Goal: Information Seeking & Learning: Learn about a topic

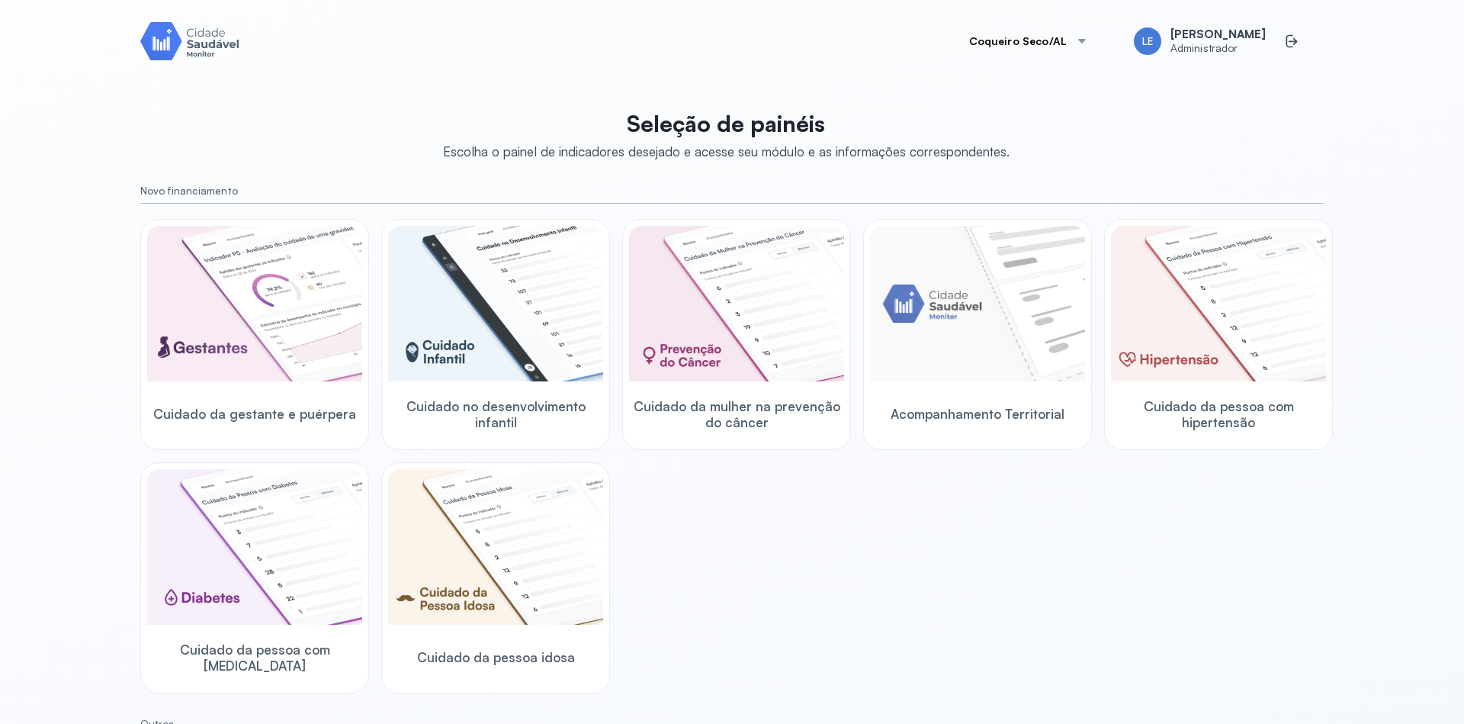
click at [1088, 38] on div at bounding box center [1082, 41] width 12 height 12
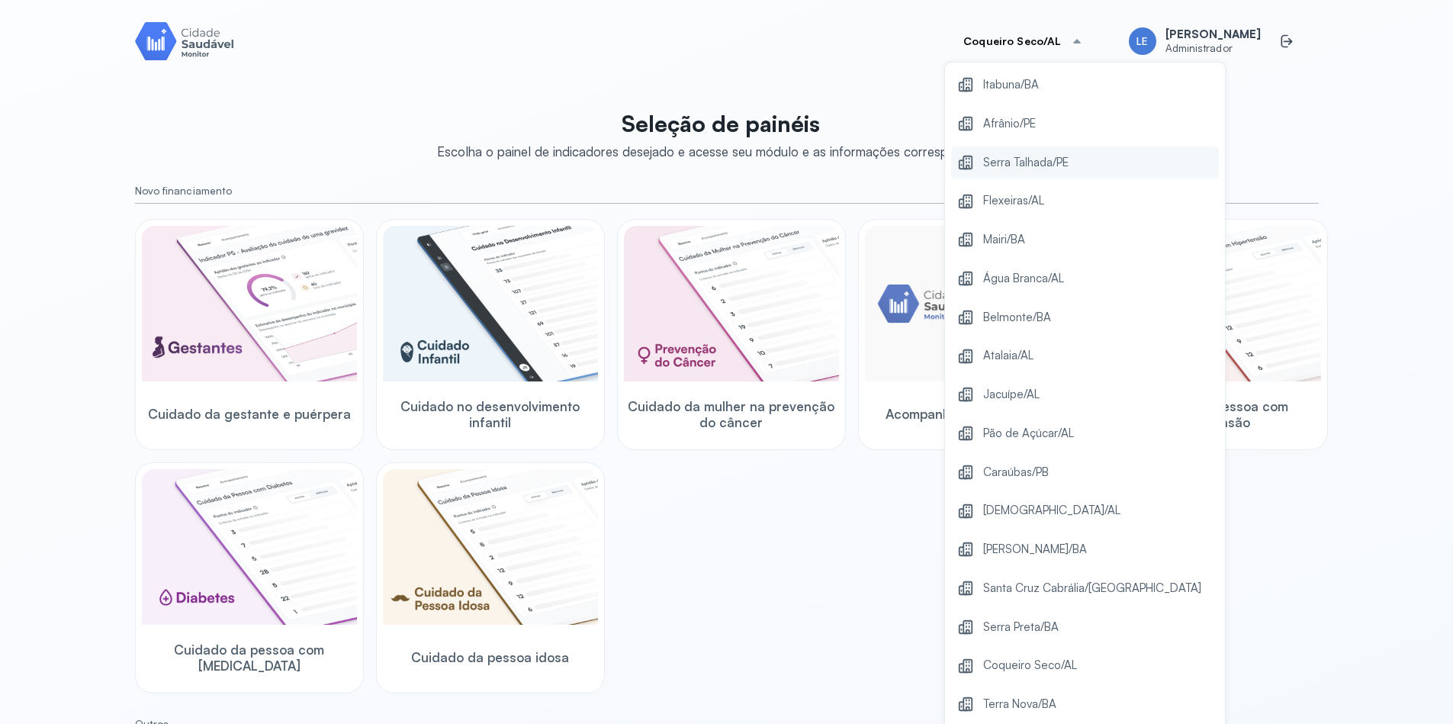
click at [1060, 161] on span "Serra Talhada/PE" at bounding box center [1025, 162] width 85 height 21
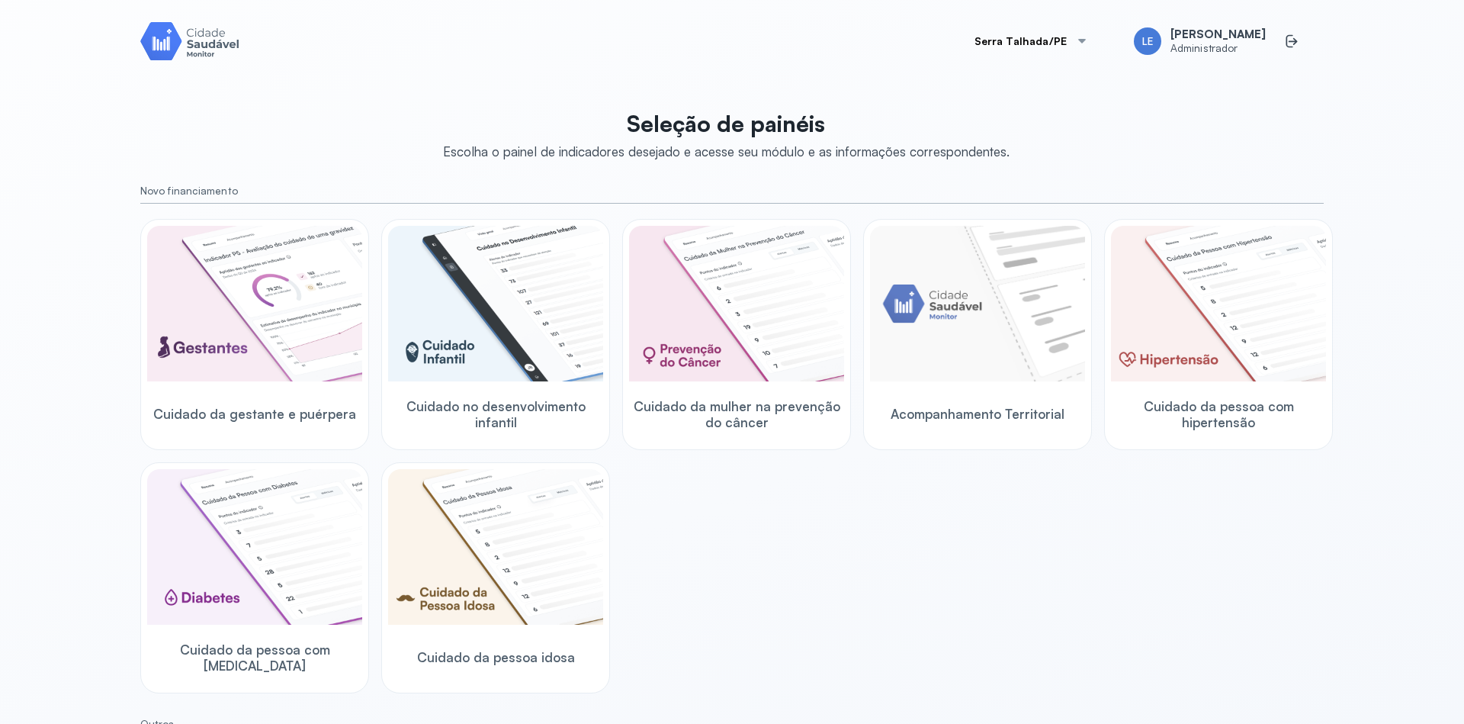
click at [1082, 579] on div "Cuidado da gestante e puérpera Cuidado no desenvolvimento infantil Cuidado da m…" at bounding box center [731, 456] width 1183 height 474
click at [1263, 317] on img at bounding box center [1218, 304] width 215 height 156
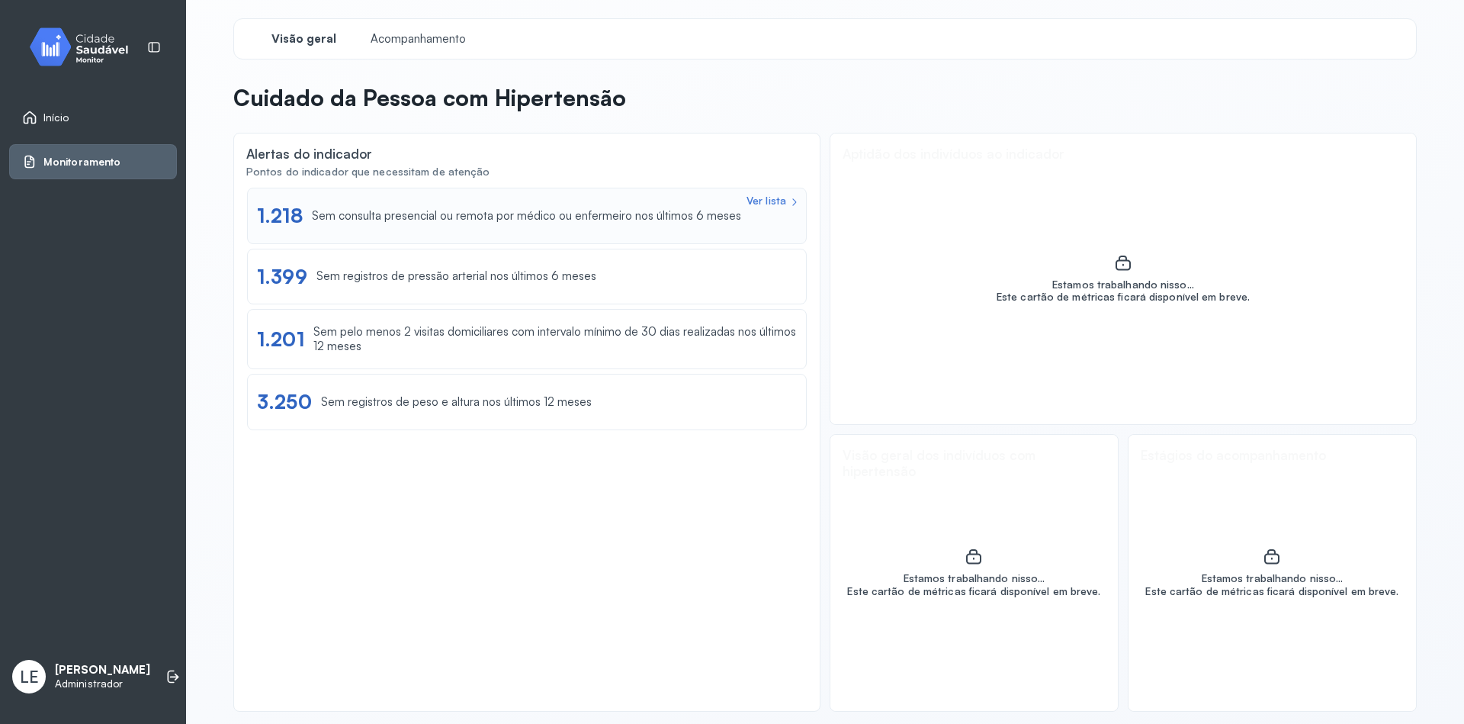
click at [533, 242] on div "Ver lista 1.218 Sem consulta presencial ou remota por médico ou enfermeiro nos …" at bounding box center [527, 216] width 560 height 56
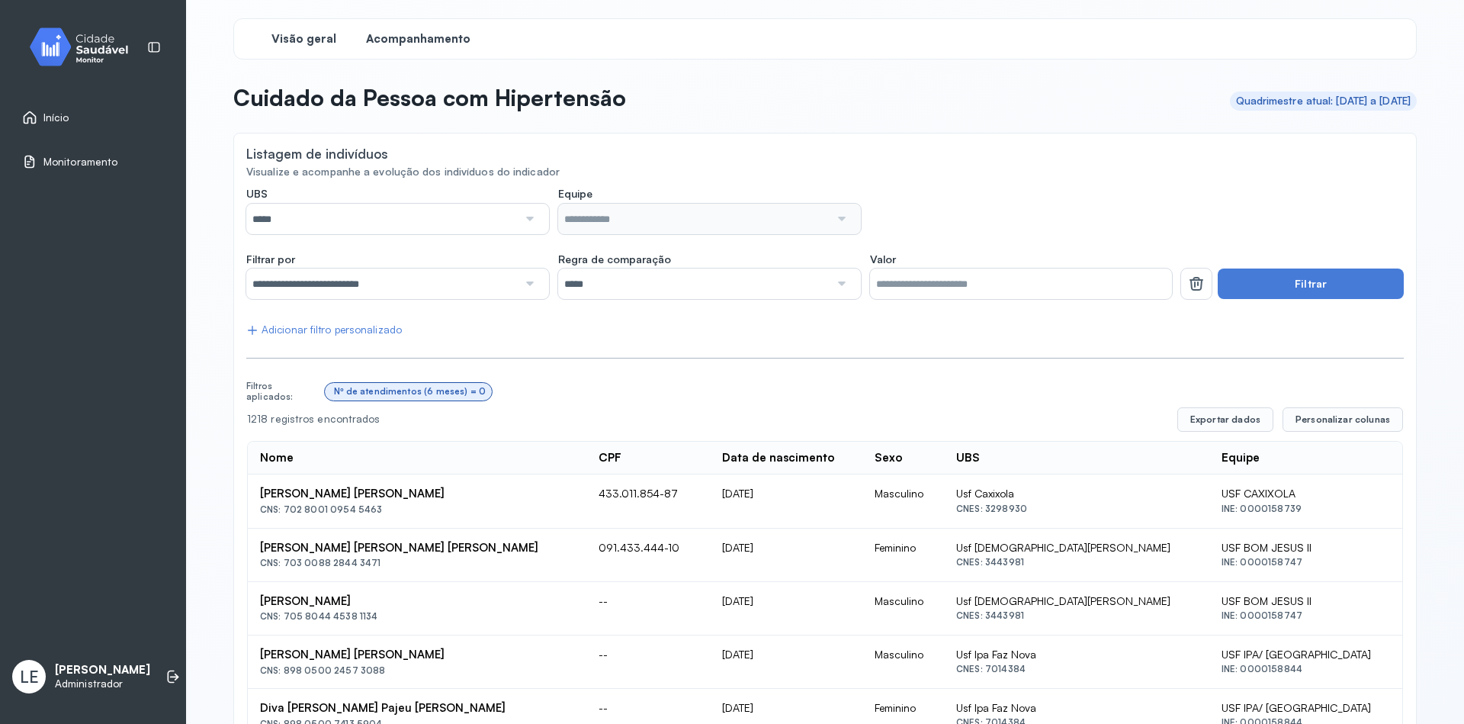
click at [297, 39] on span "Visão geral" at bounding box center [303, 39] width 65 height 14
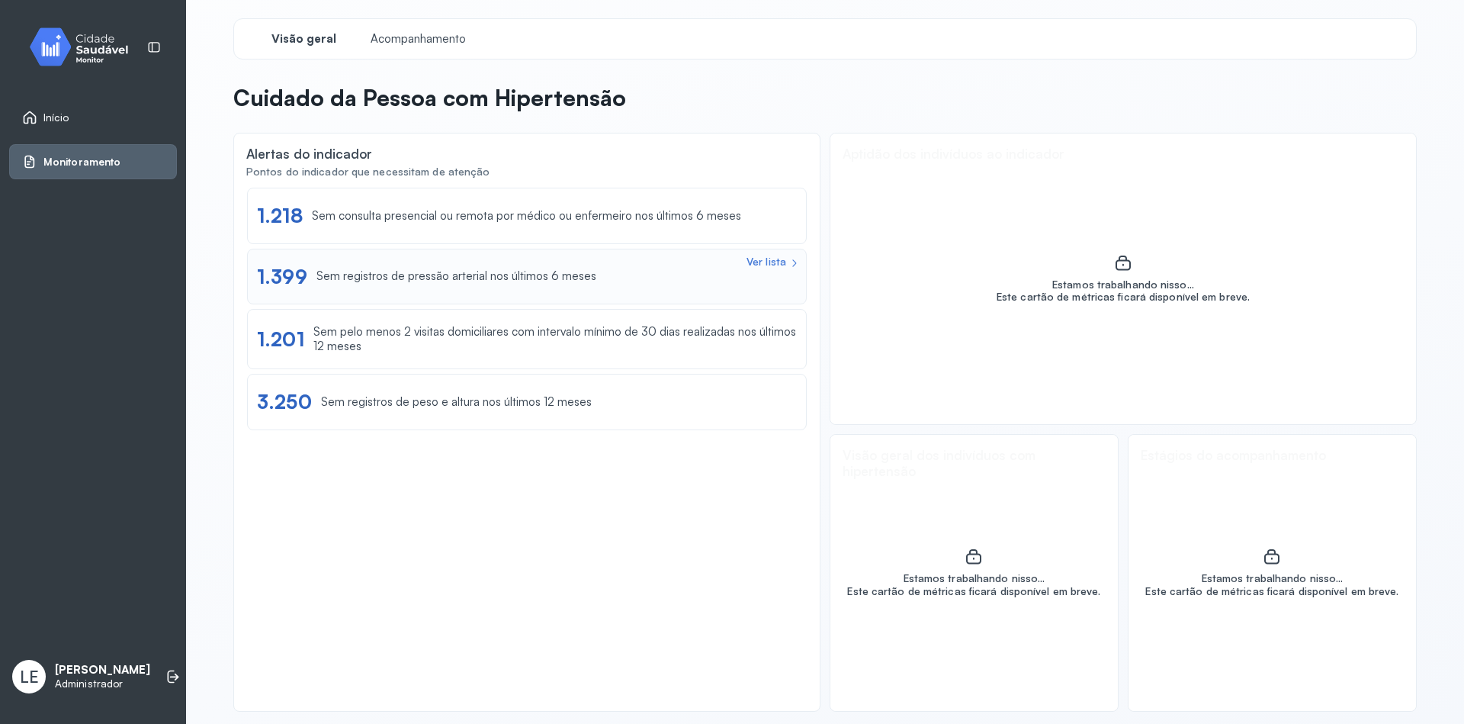
click at [484, 292] on div "Ver lista 1.399 Sem registros de pressão arterial nos últimos 6 meses" at bounding box center [527, 277] width 560 height 56
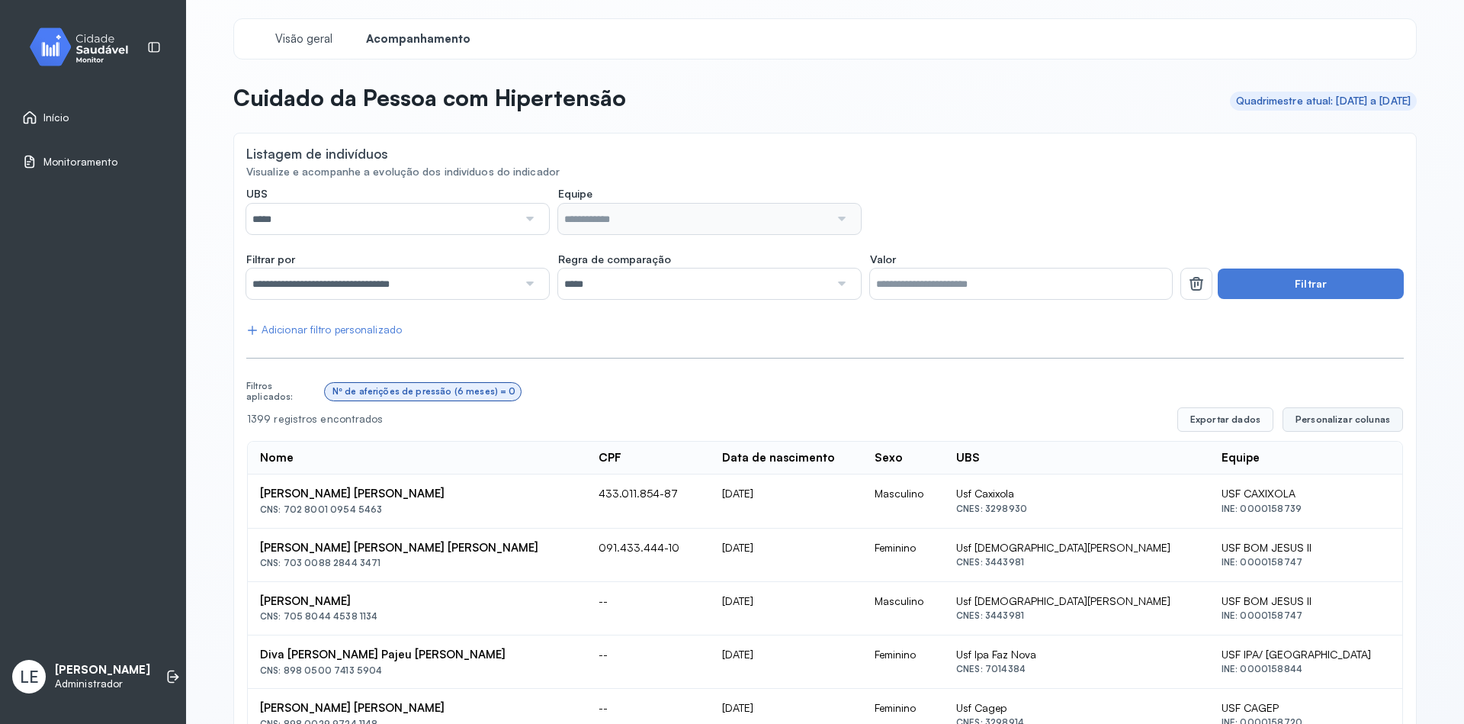
click at [1330, 419] on span "Personalizar colunas" at bounding box center [1342, 419] width 95 height 12
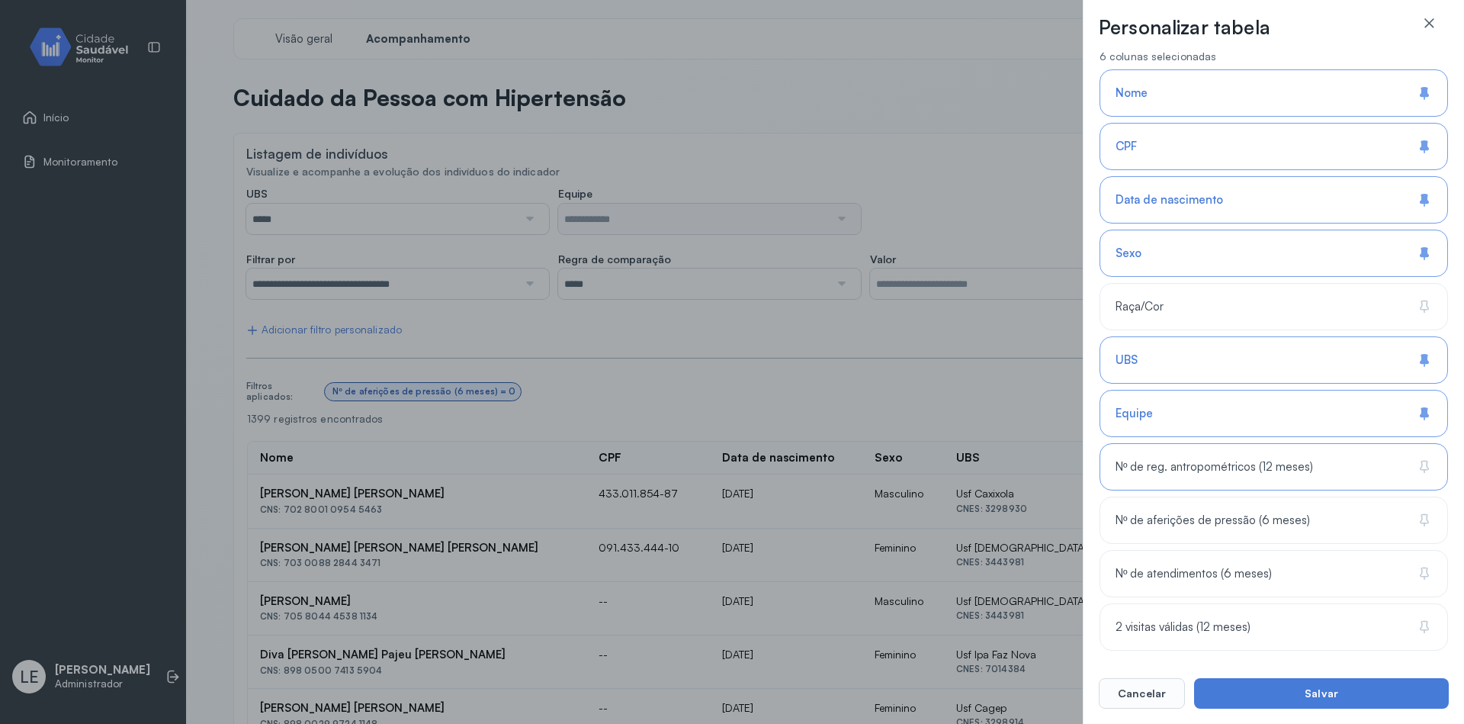
scroll to position [98, 0]
click at [689, 340] on div "Personalizar tabela Selecione as colunas para exibir na tabela. Buscar 6 coluna…" at bounding box center [732, 362] width 1464 height 724
click at [1156, 698] on button "Cancelar" at bounding box center [1142, 693] width 86 height 30
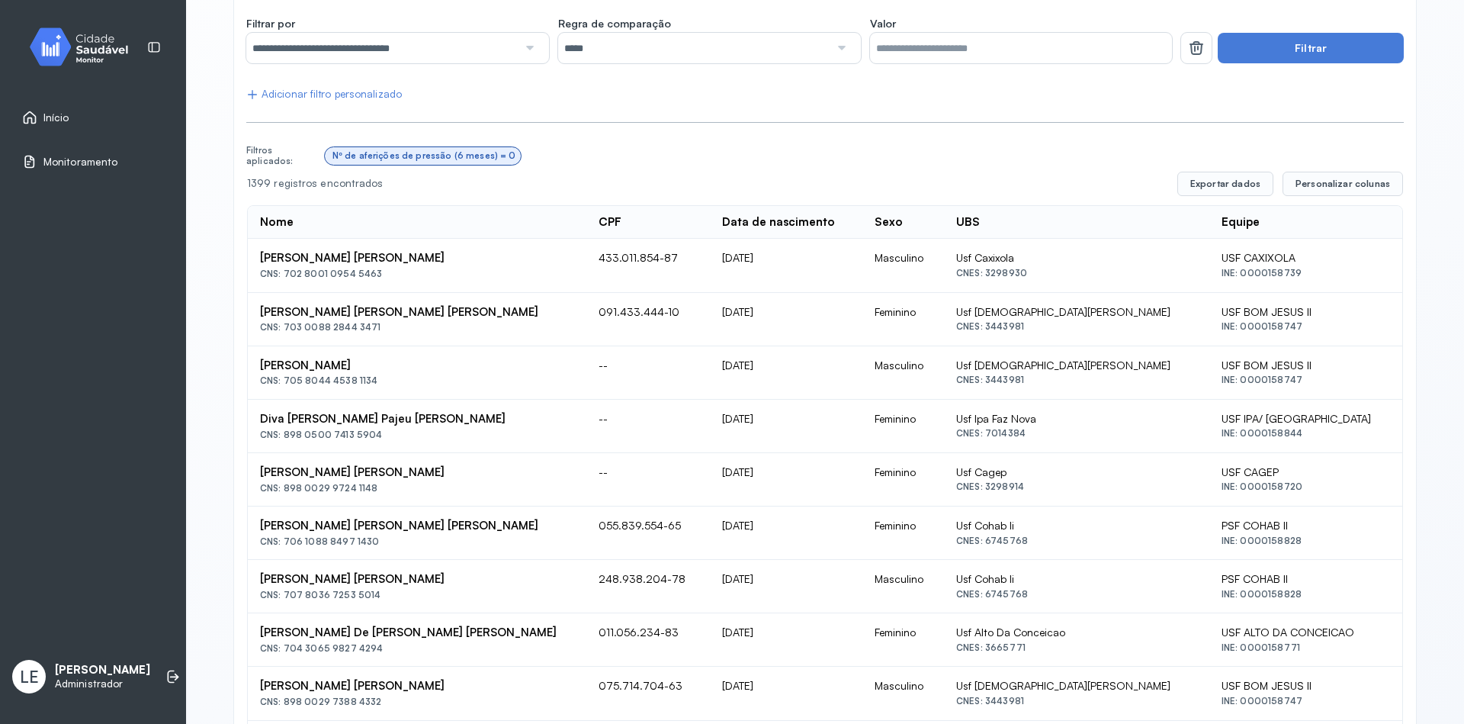
scroll to position [0, 0]
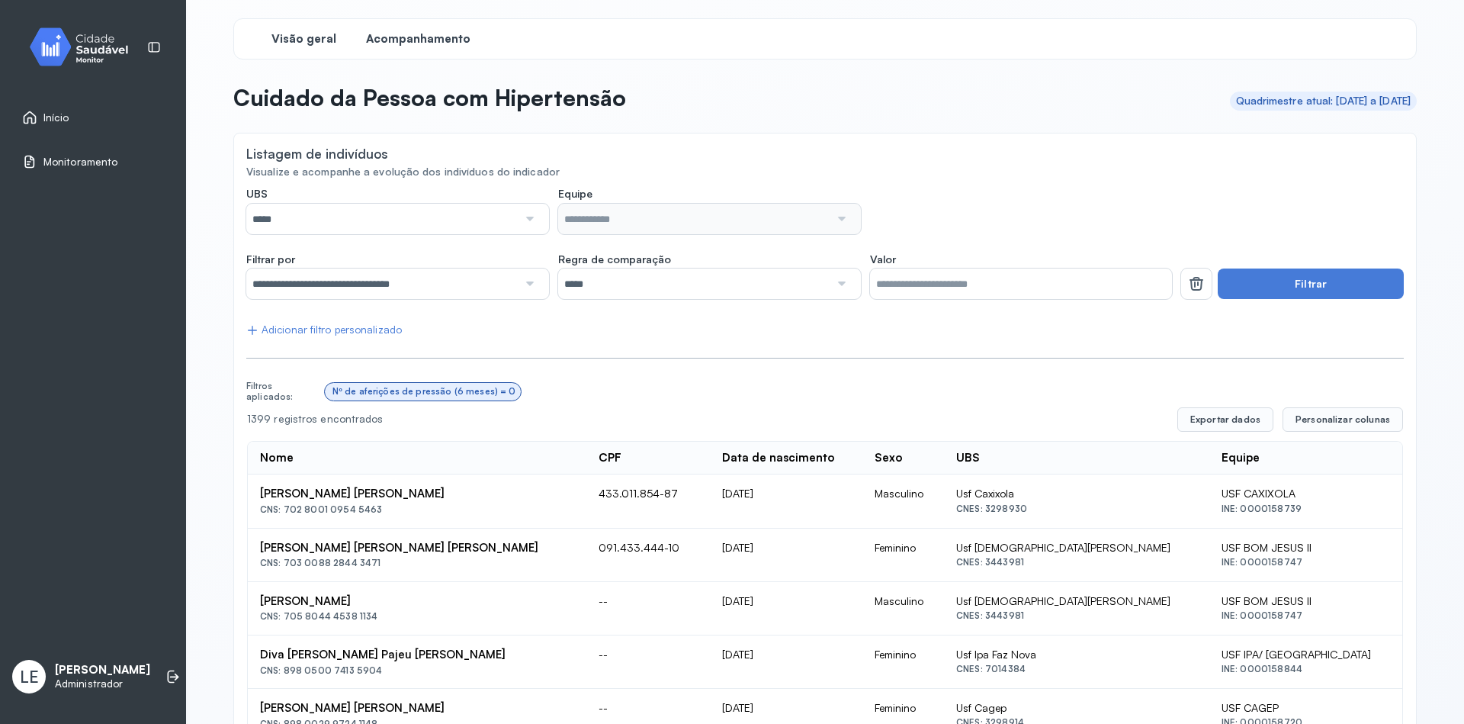
click at [313, 40] on span "Visão geral" at bounding box center [303, 39] width 65 height 14
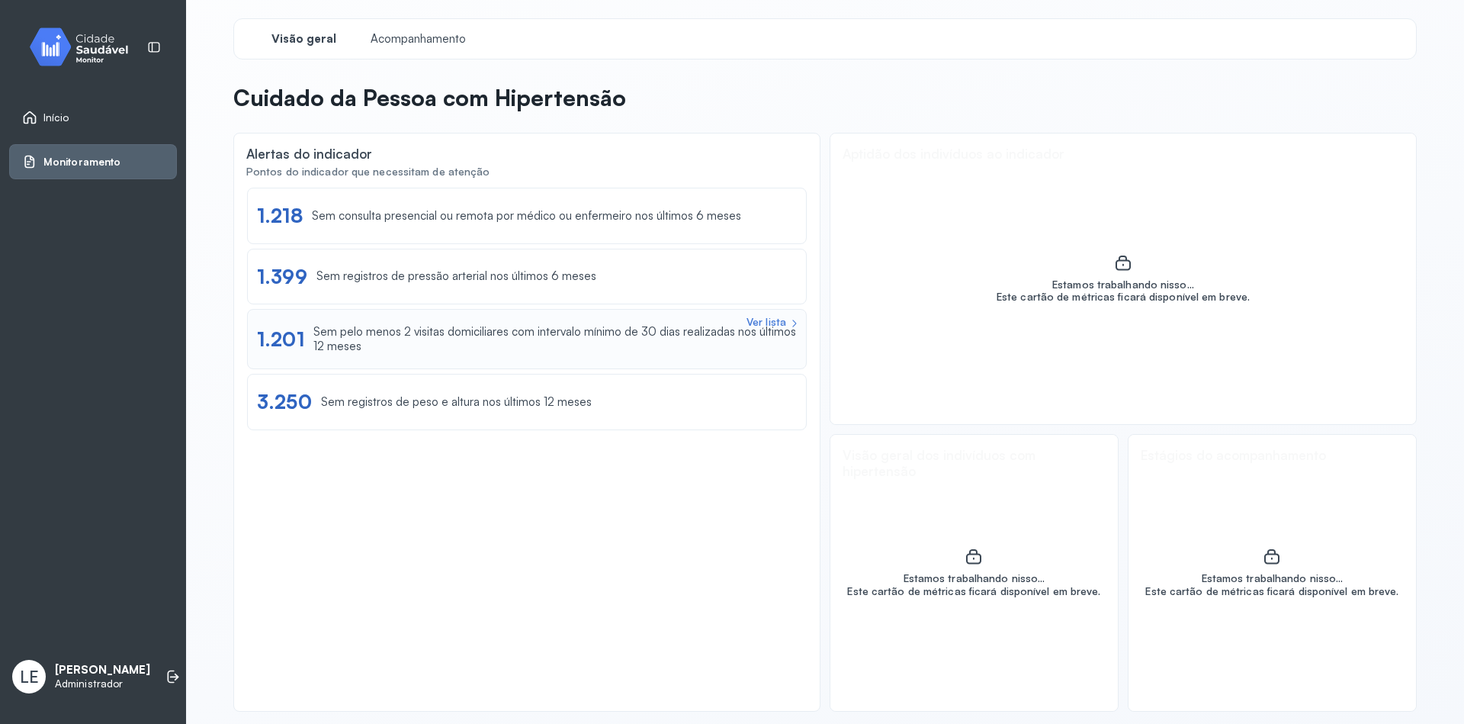
click at [480, 352] on div "Sem pelo menos 2 visitas domiciliares com intervalo mínimo de 30 dias realizada…" at bounding box center [554, 339] width 483 height 29
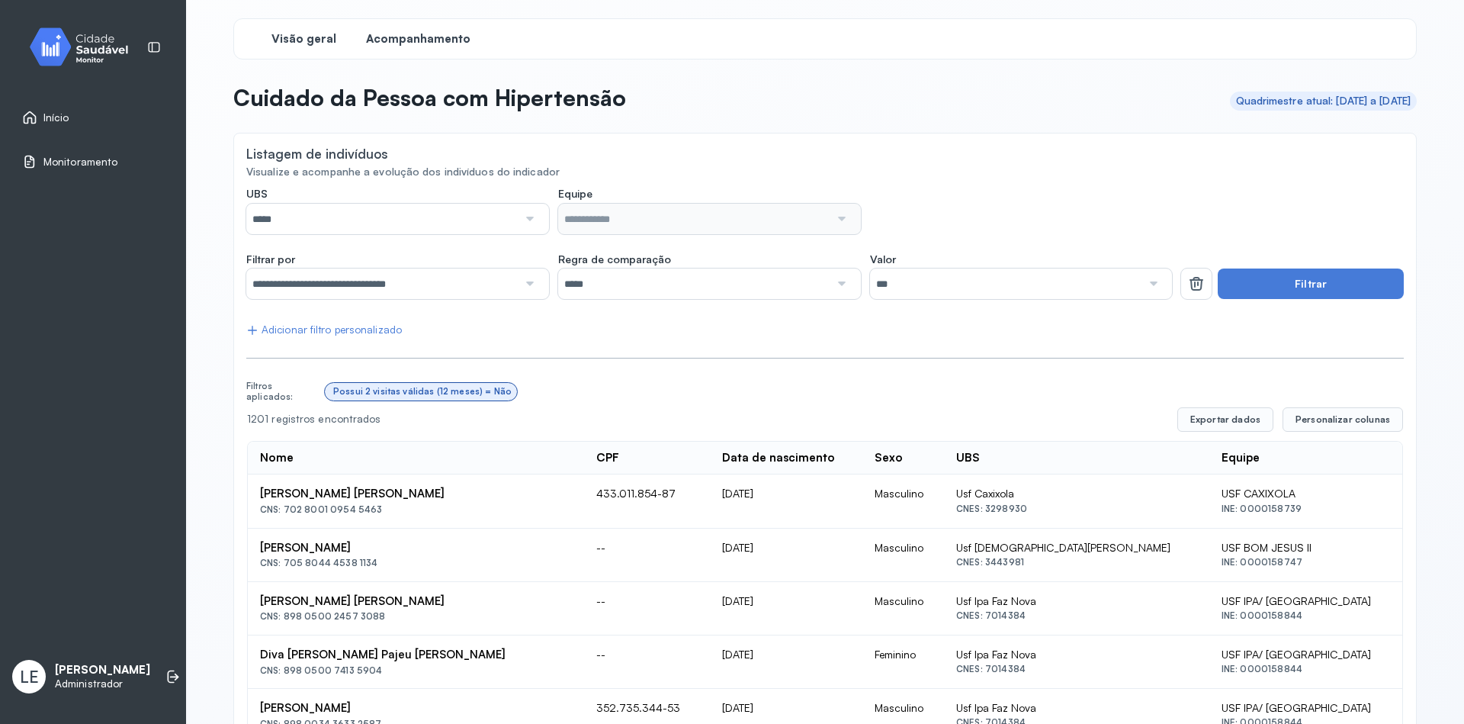
click at [278, 36] on span "Visão geral" at bounding box center [303, 39] width 65 height 14
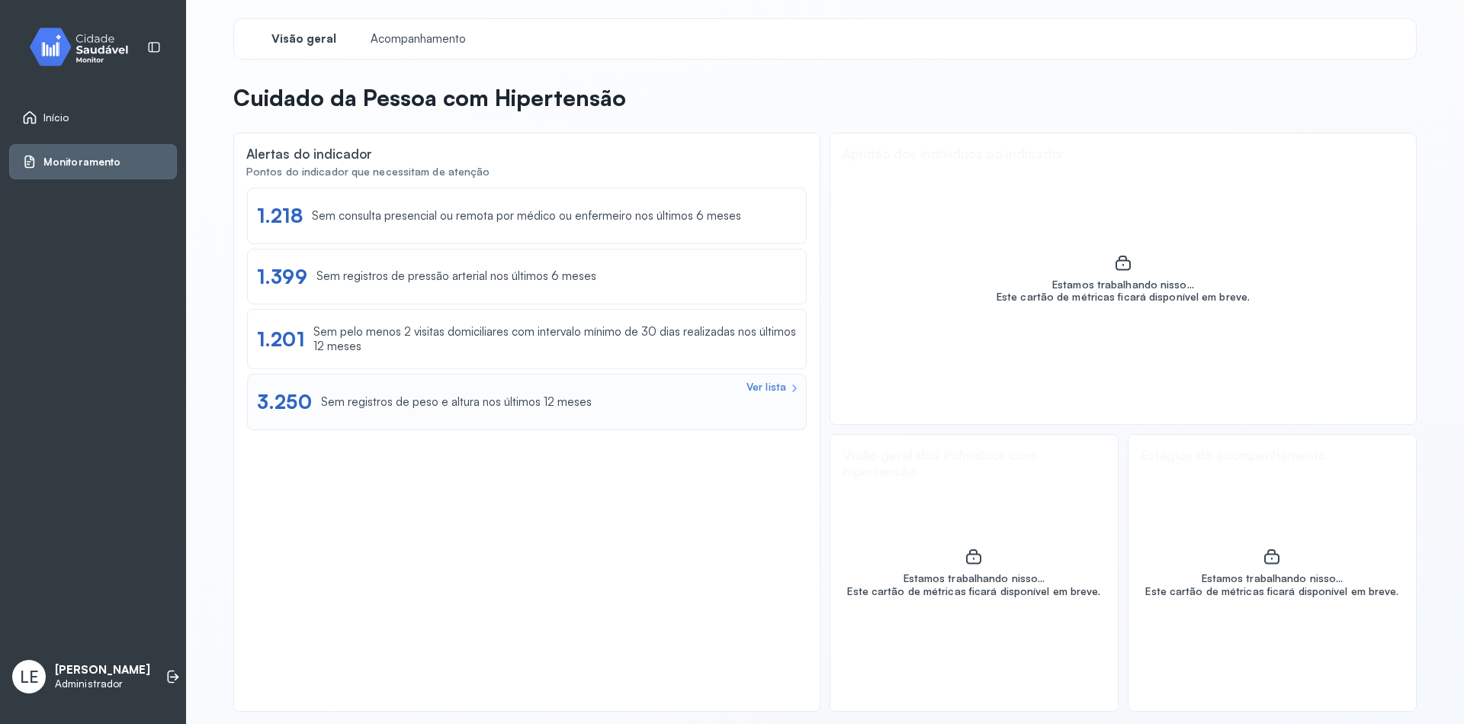
click at [431, 419] on div "Ver lista 3.250 Sem registros de peso e altura nos últimos 12 meses" at bounding box center [527, 402] width 560 height 56
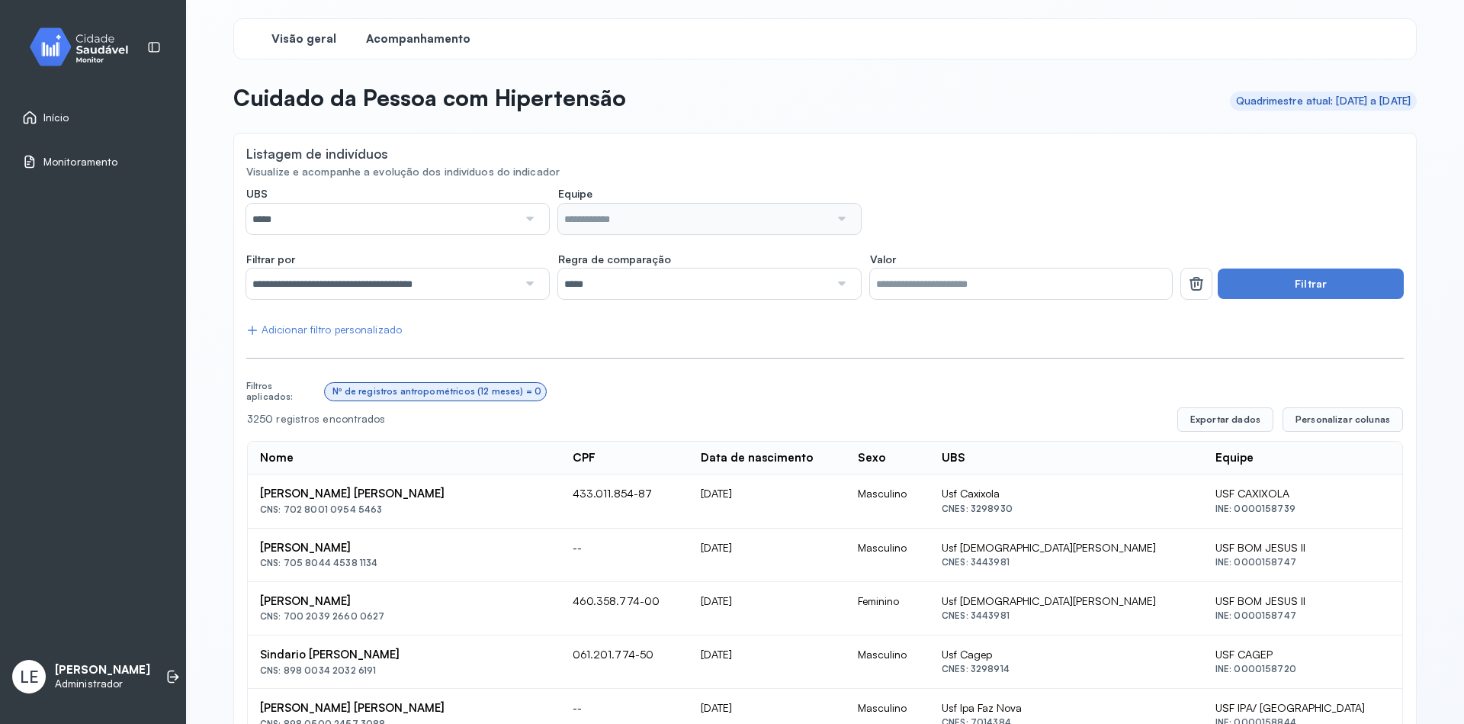
click at [309, 36] on span "Visão geral" at bounding box center [303, 39] width 65 height 14
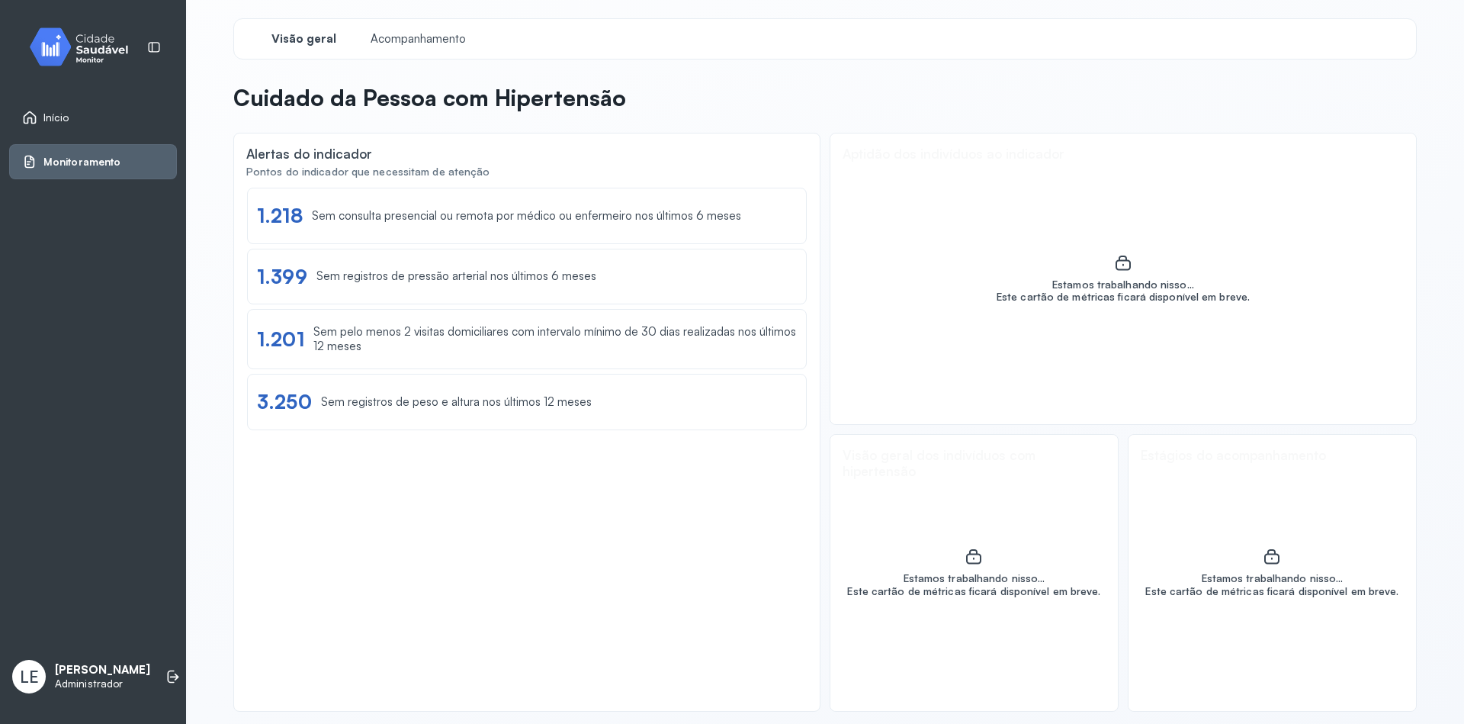
click at [674, 563] on div "Ver lista 1.218 Sem consulta presencial ou remota por médico ou enfermeiro nos …" at bounding box center [527, 443] width 560 height 510
click at [45, 119] on span "Início" at bounding box center [56, 117] width 26 height 13
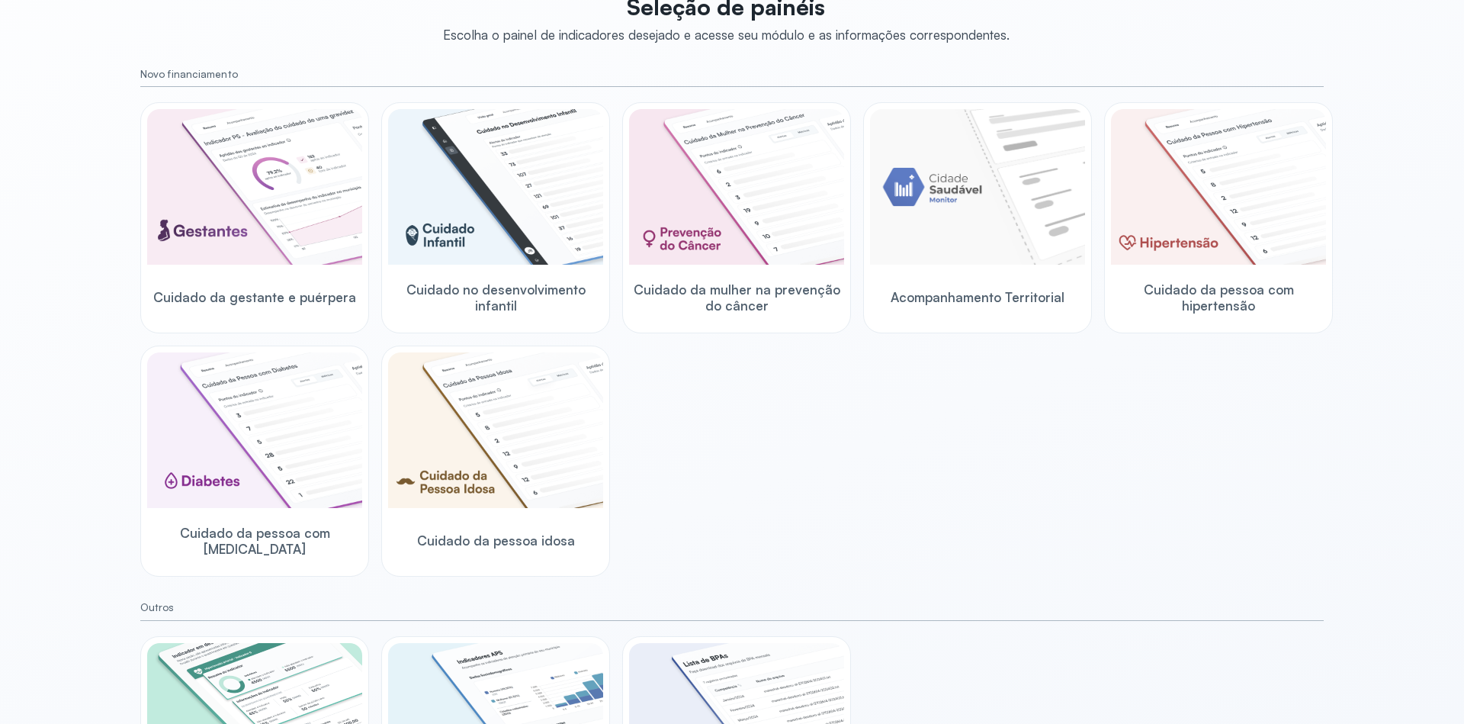
scroll to position [77, 0]
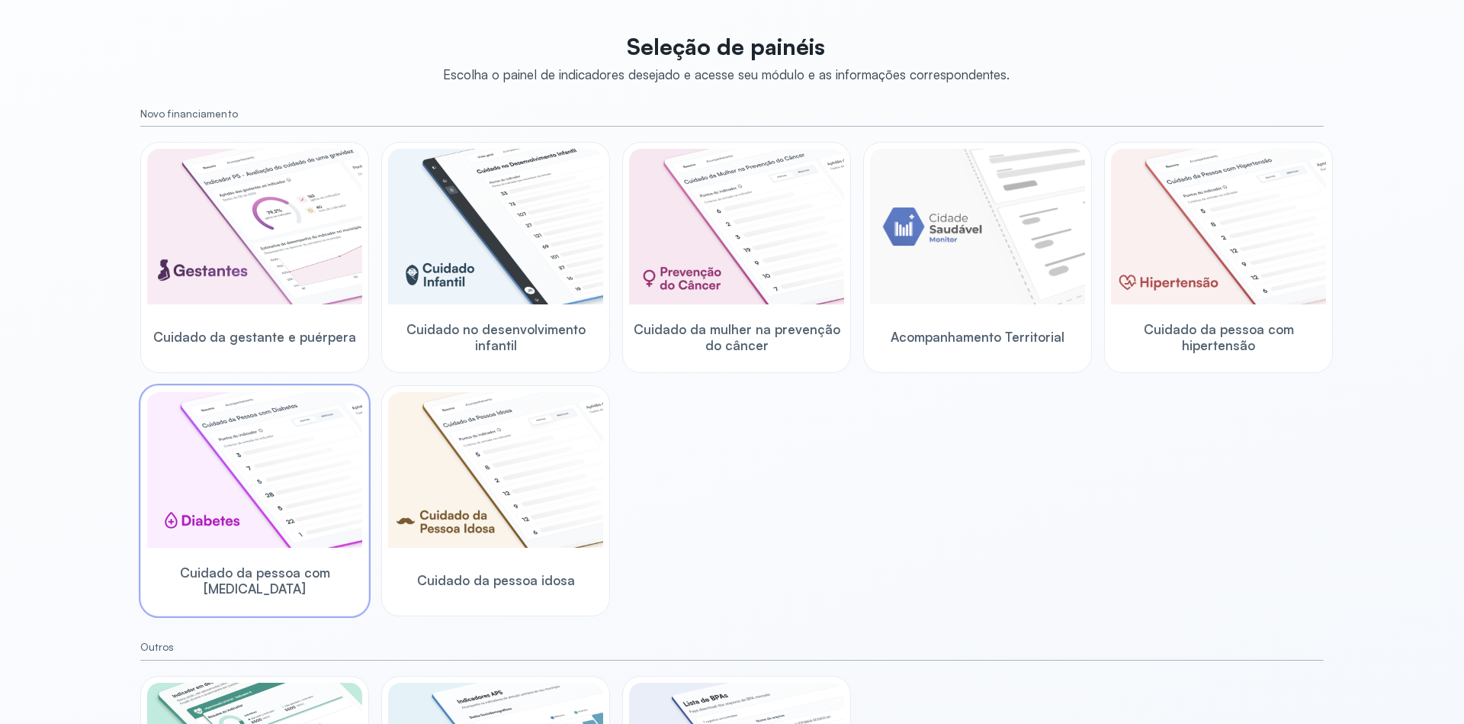
click at [239, 515] on img at bounding box center [254, 470] width 215 height 156
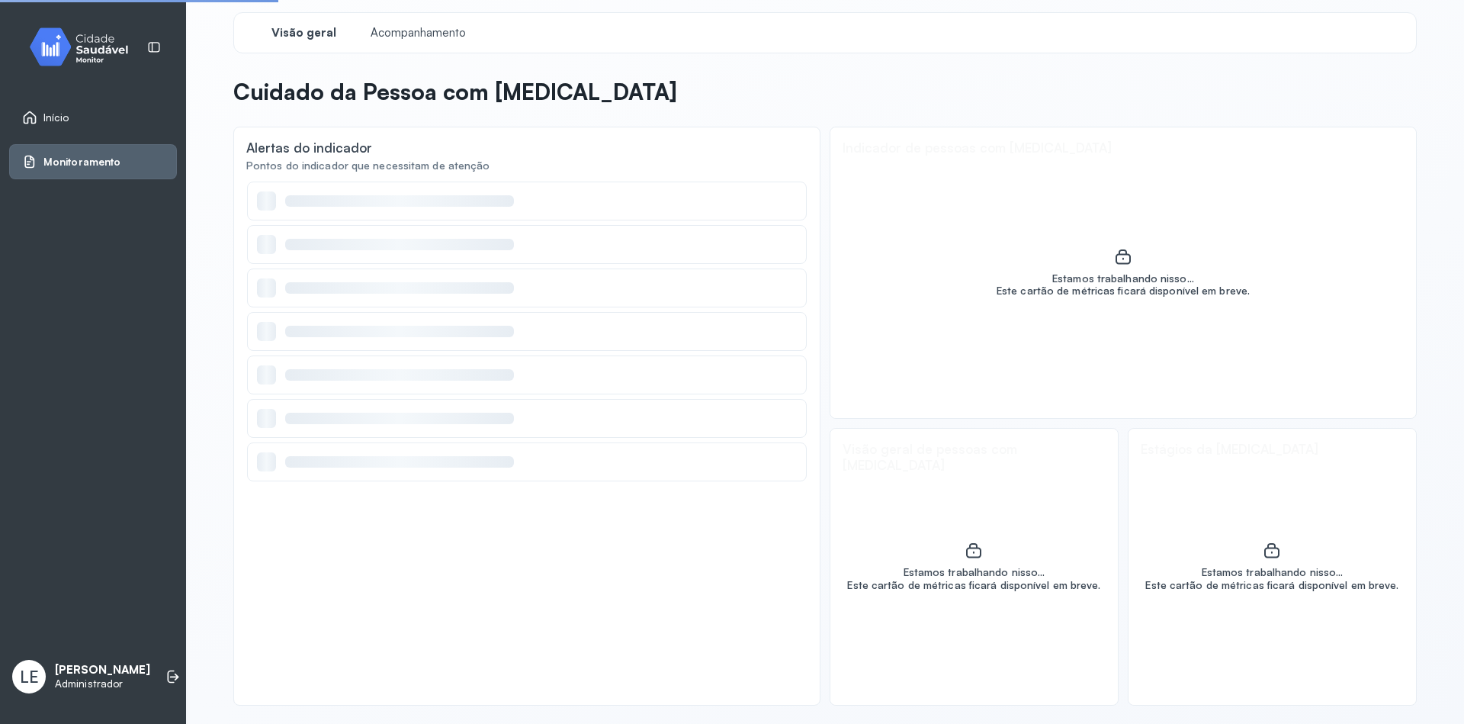
scroll to position [6, 0]
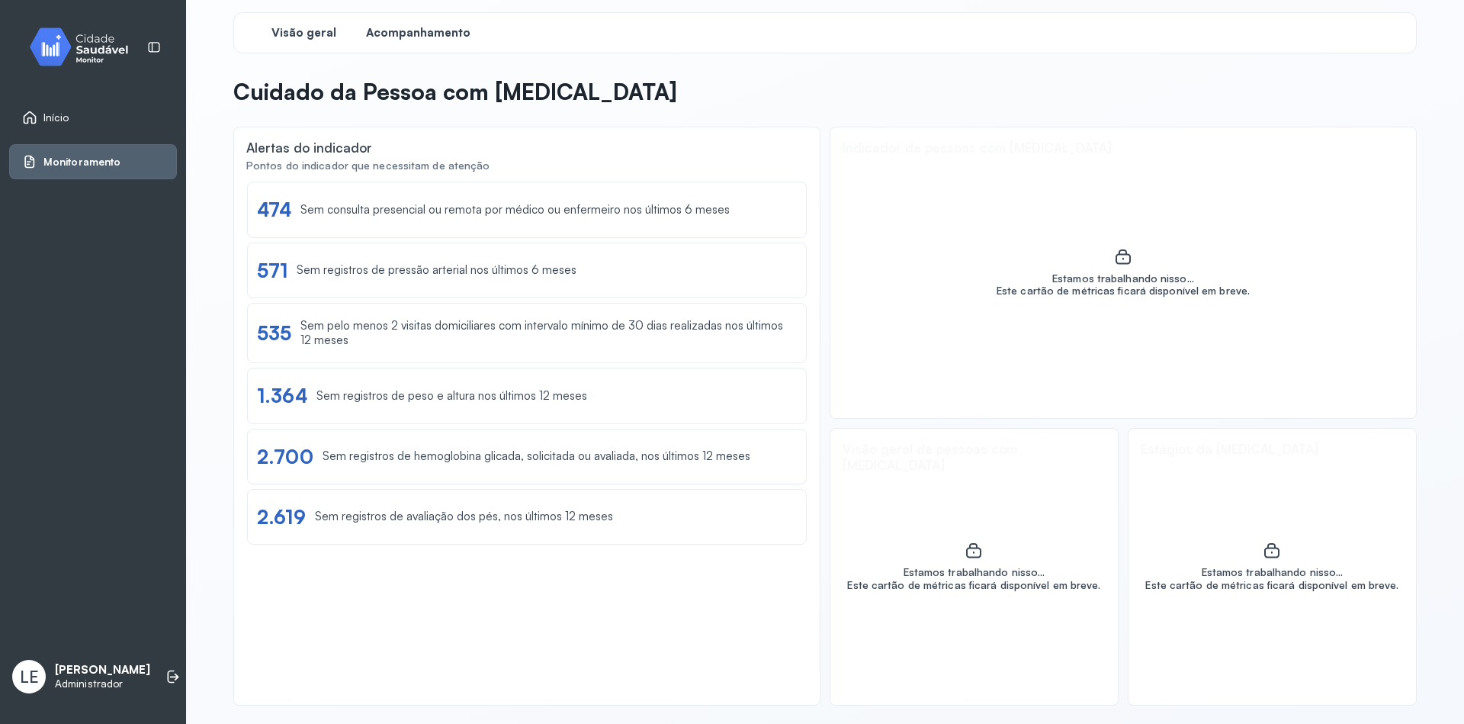
click at [418, 41] on div "Acompanhamento" at bounding box center [418, 32] width 114 height 27
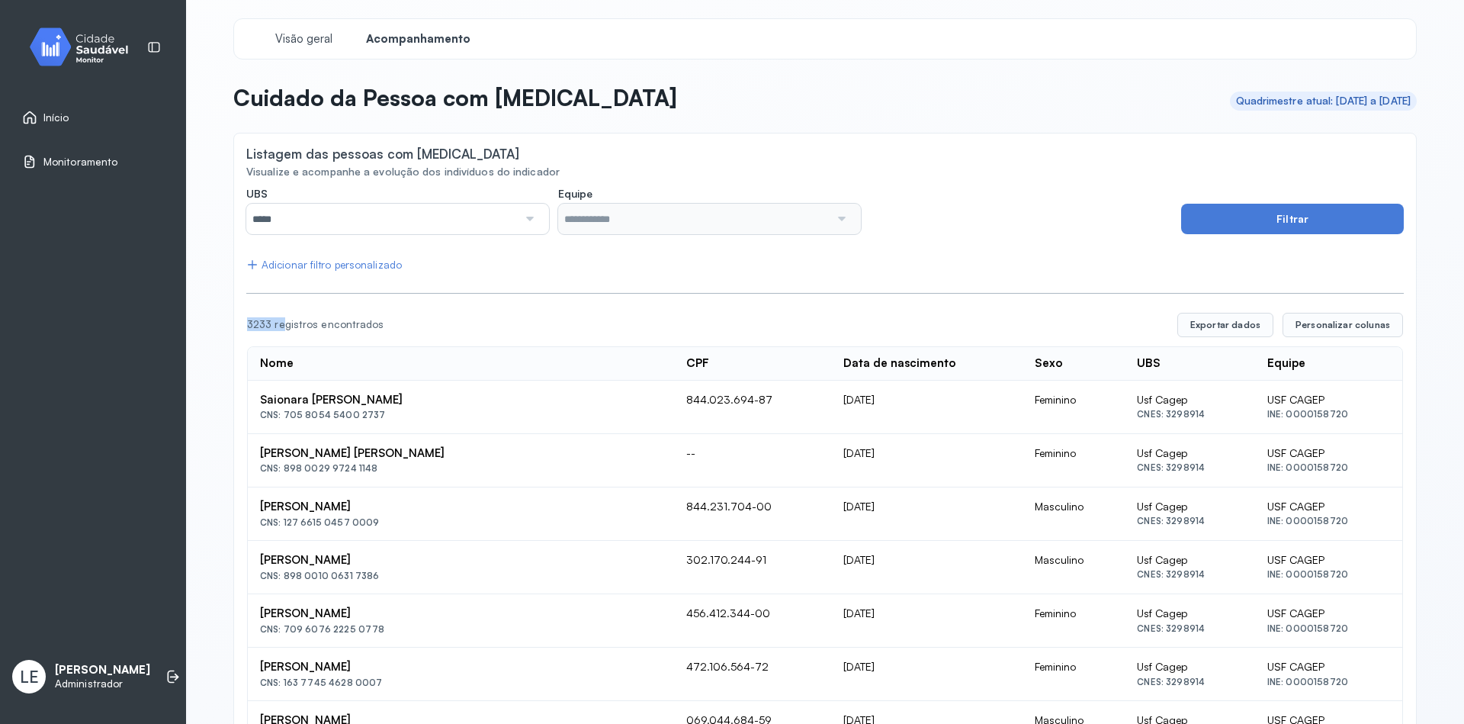
drag, startPoint x: 239, startPoint y: 326, endPoint x: 311, endPoint y: 326, distance: 71.7
click at [319, 43] on span "Visão geral" at bounding box center [303, 39] width 65 height 14
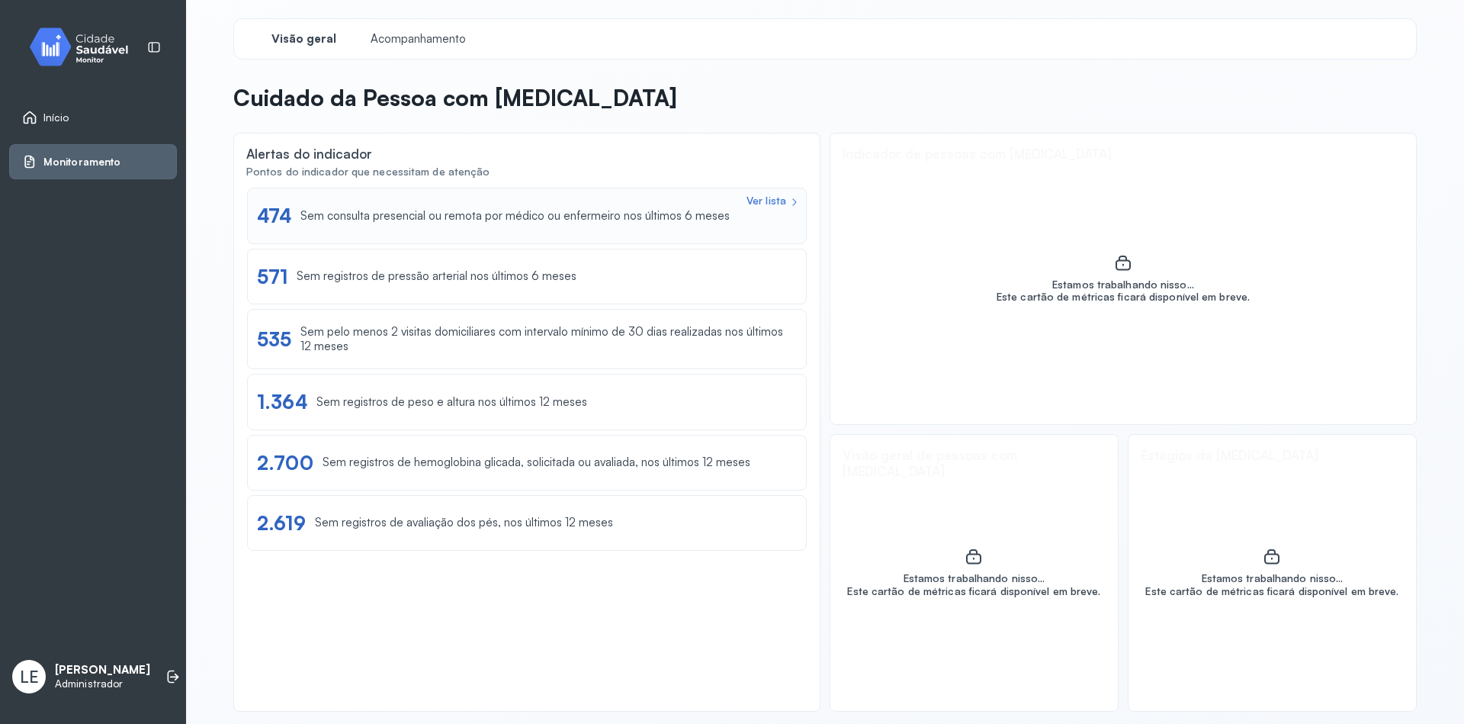
click at [396, 233] on div "Ver lista 474 Sem consulta presencial ou remota por médico ou enfermeiro nos úl…" at bounding box center [527, 216] width 560 height 56
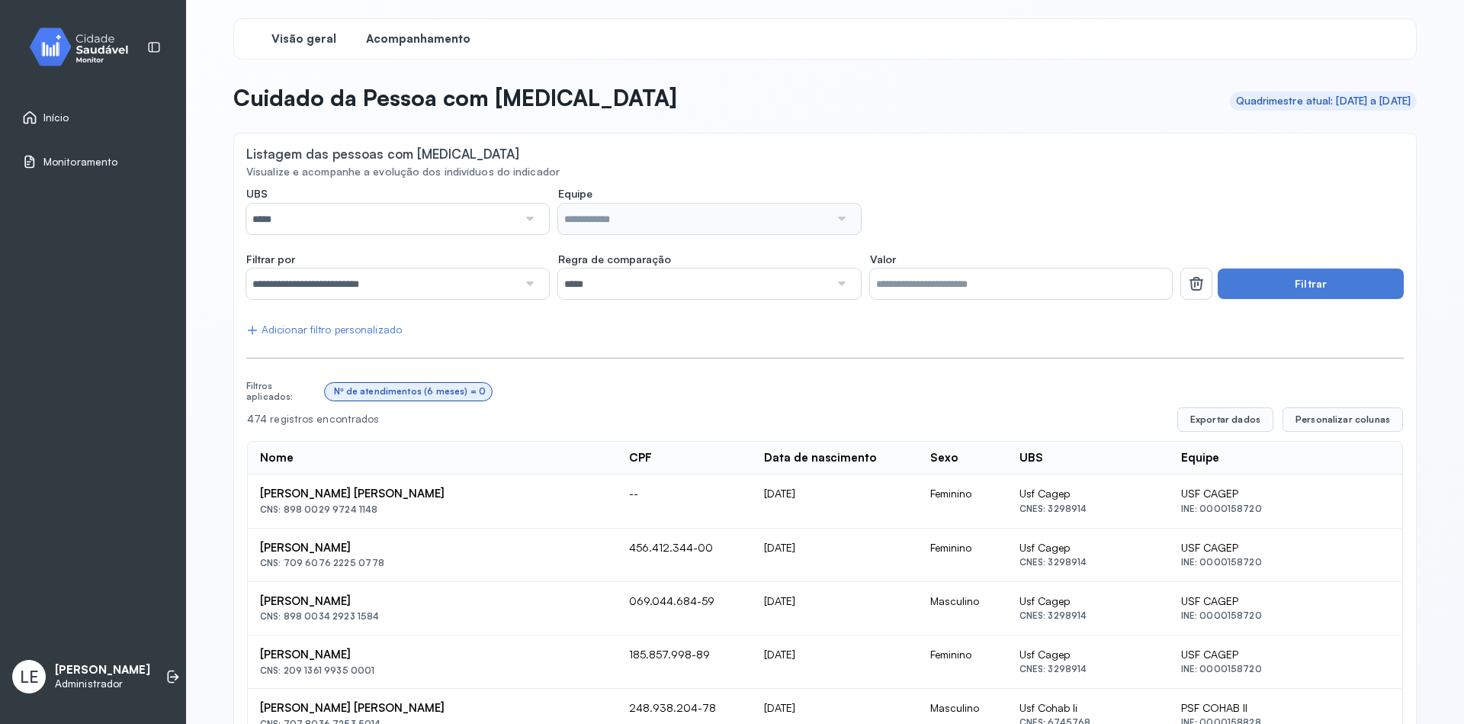
click at [316, 43] on span "Visão geral" at bounding box center [303, 39] width 65 height 14
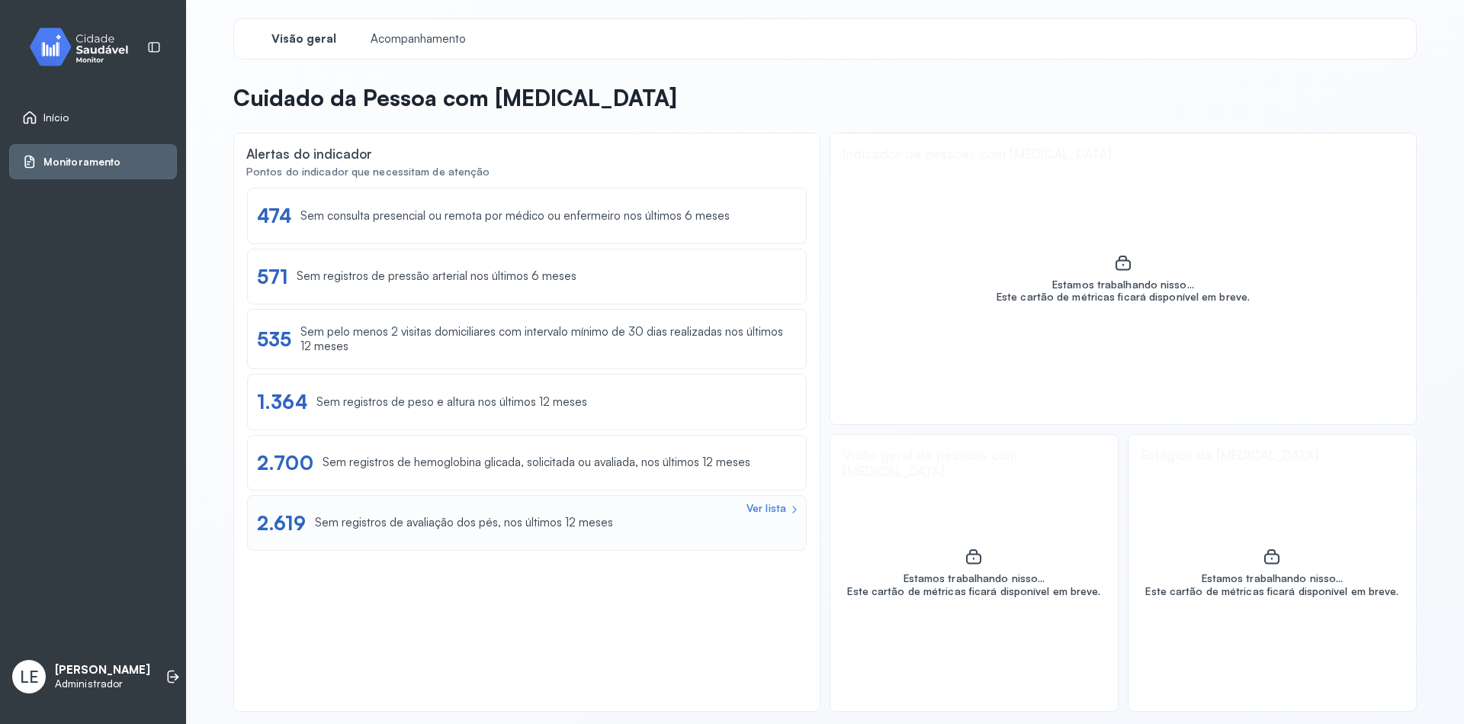
click at [419, 530] on div "Ver lista 2.619 Sem registros de avaliação dos pés, nos últimos 12 meses" at bounding box center [527, 523] width 540 height 24
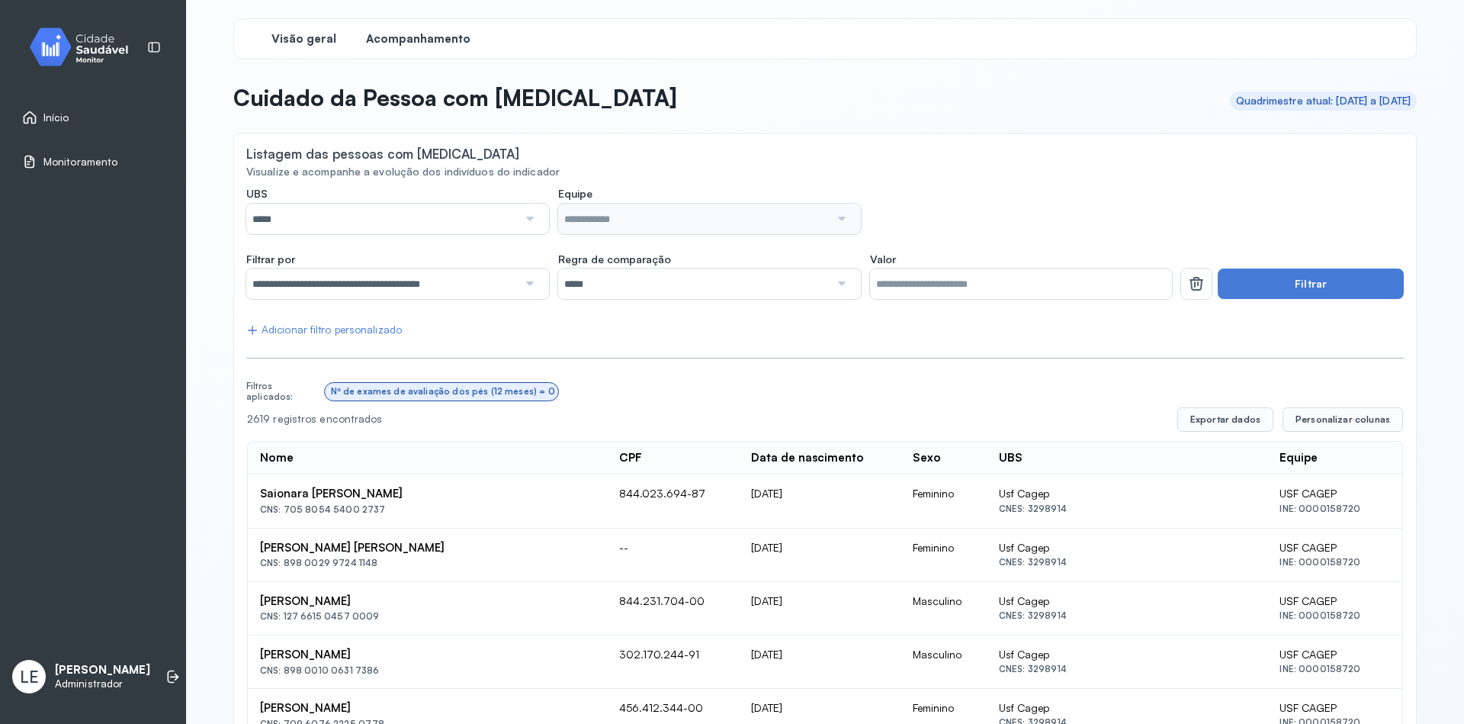
click at [297, 35] on span "Visão geral" at bounding box center [303, 39] width 65 height 14
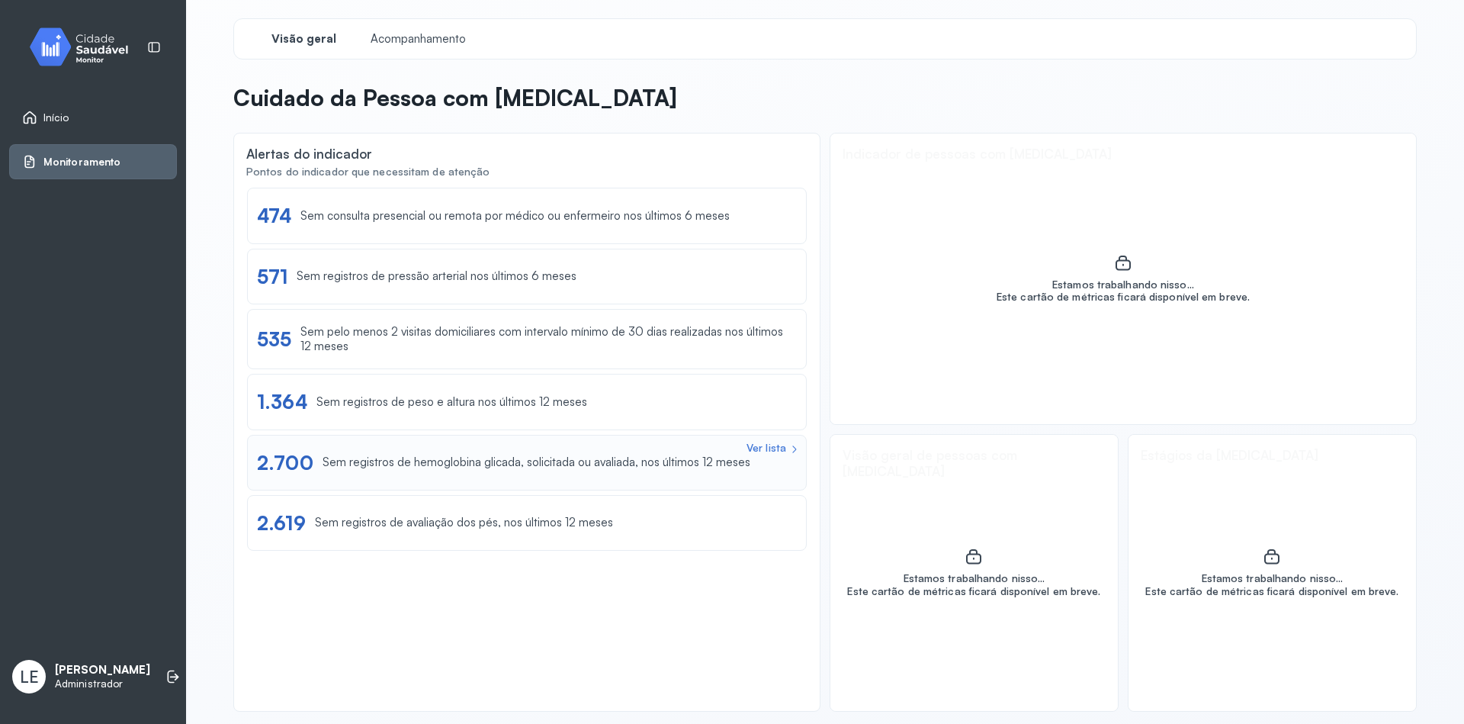
click at [550, 467] on div "Sem registros de hemoglobina glicada, solicitada ou avaliada, nos últimos 12 me…" at bounding box center [537, 462] width 428 height 14
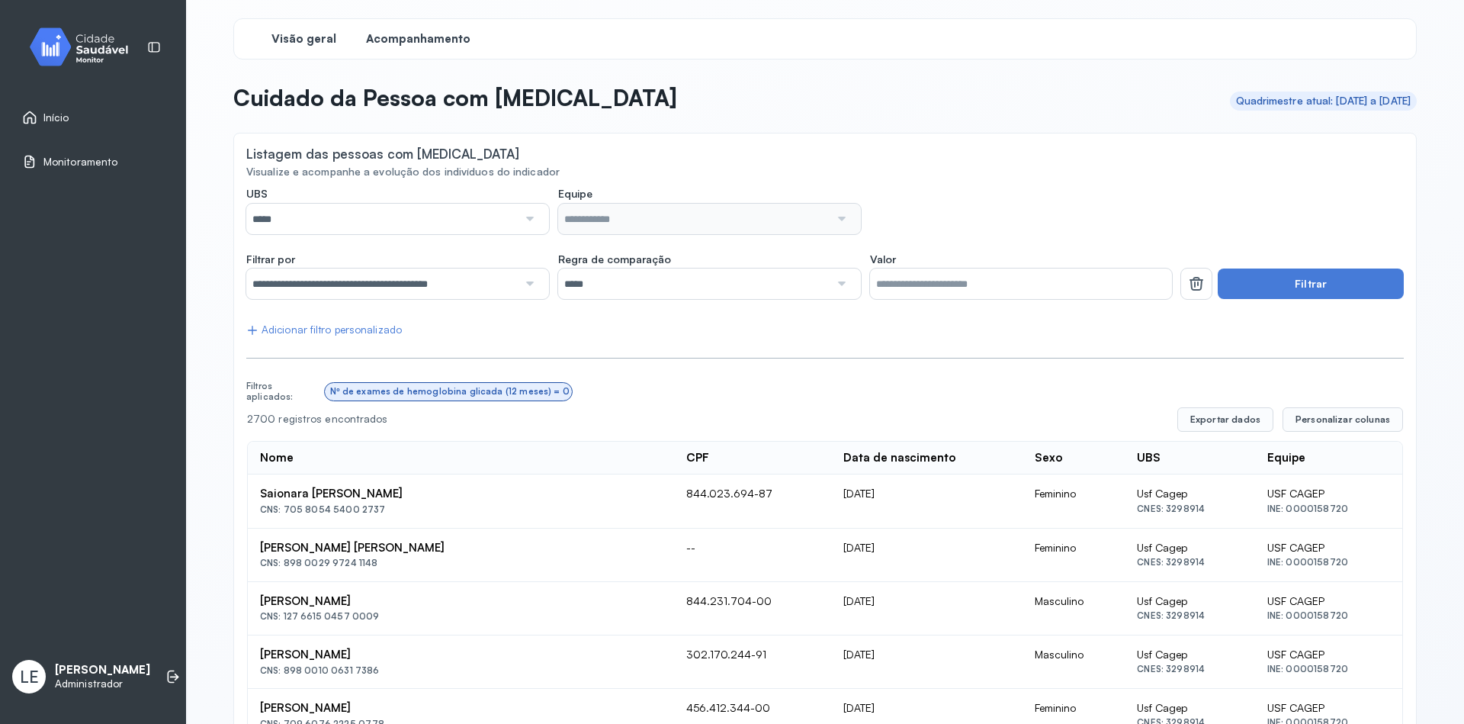
click at [298, 39] on span "Visão geral" at bounding box center [303, 39] width 65 height 14
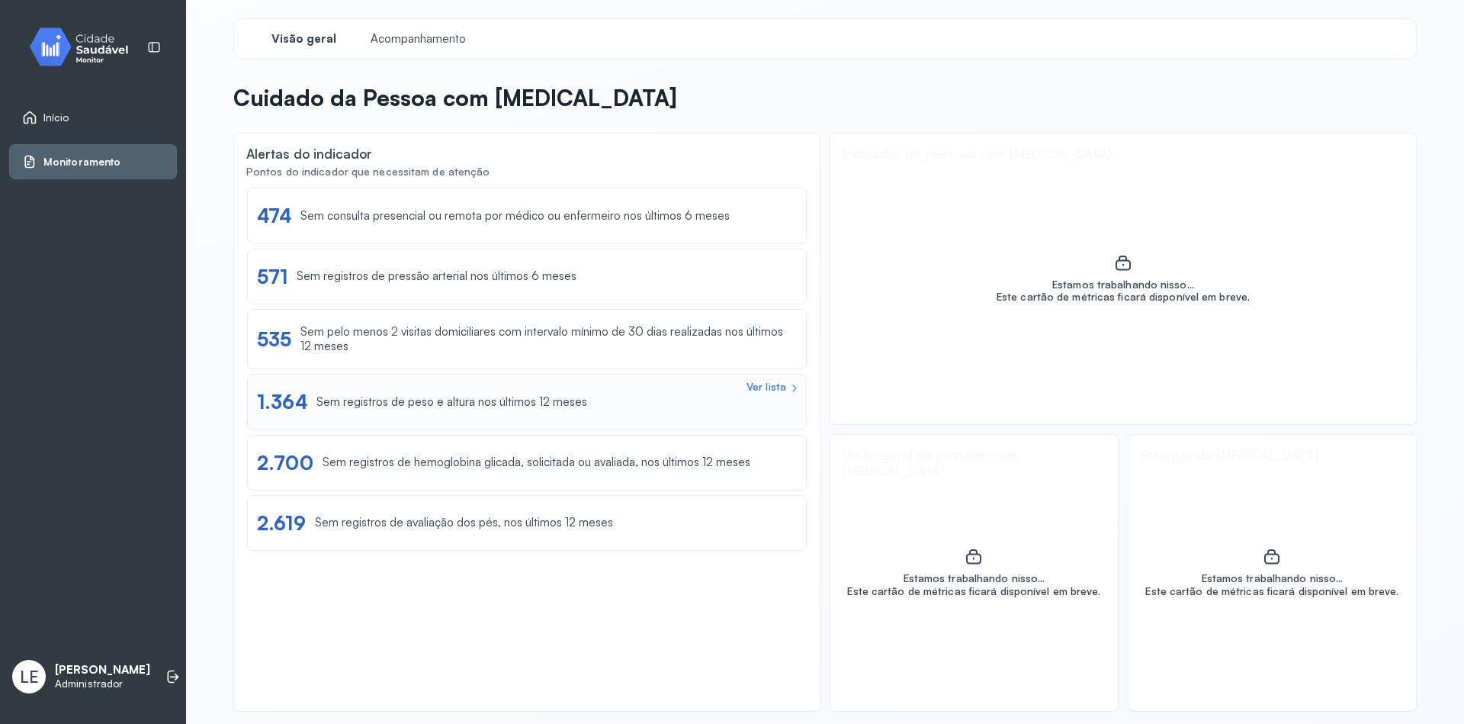
click at [463, 404] on div "Sem registros de peso e altura nos últimos 12 meses" at bounding box center [451, 402] width 271 height 14
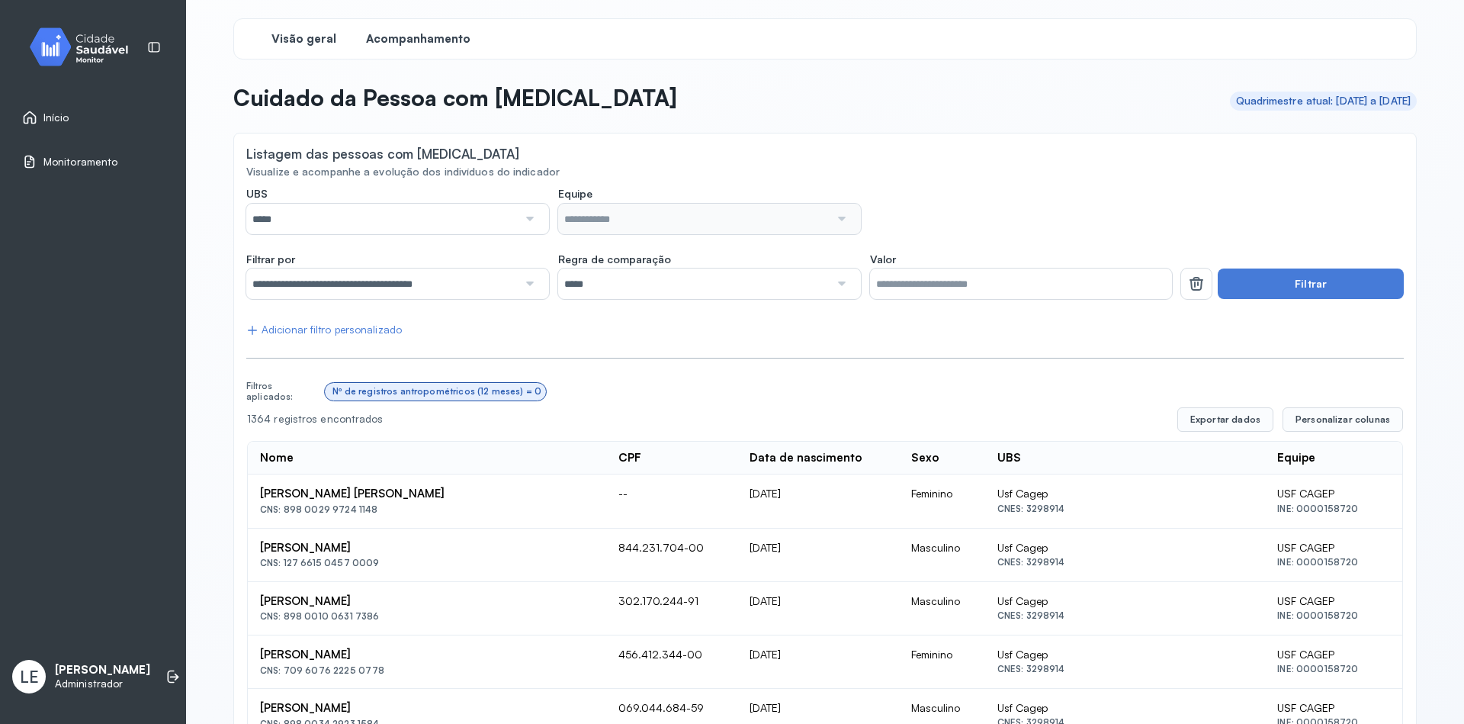
click at [310, 40] on span "Visão geral" at bounding box center [303, 39] width 65 height 14
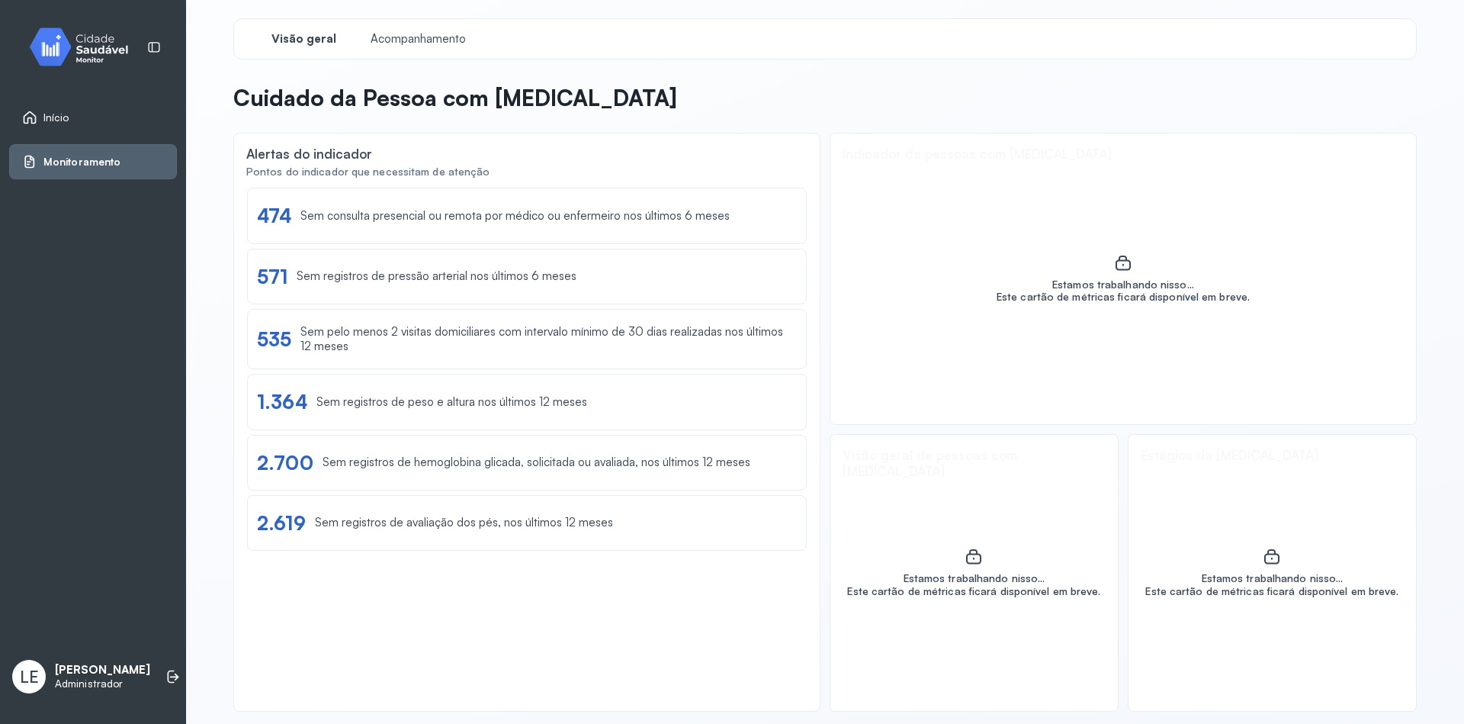
click at [50, 126] on div "Início" at bounding box center [93, 117] width 168 height 35
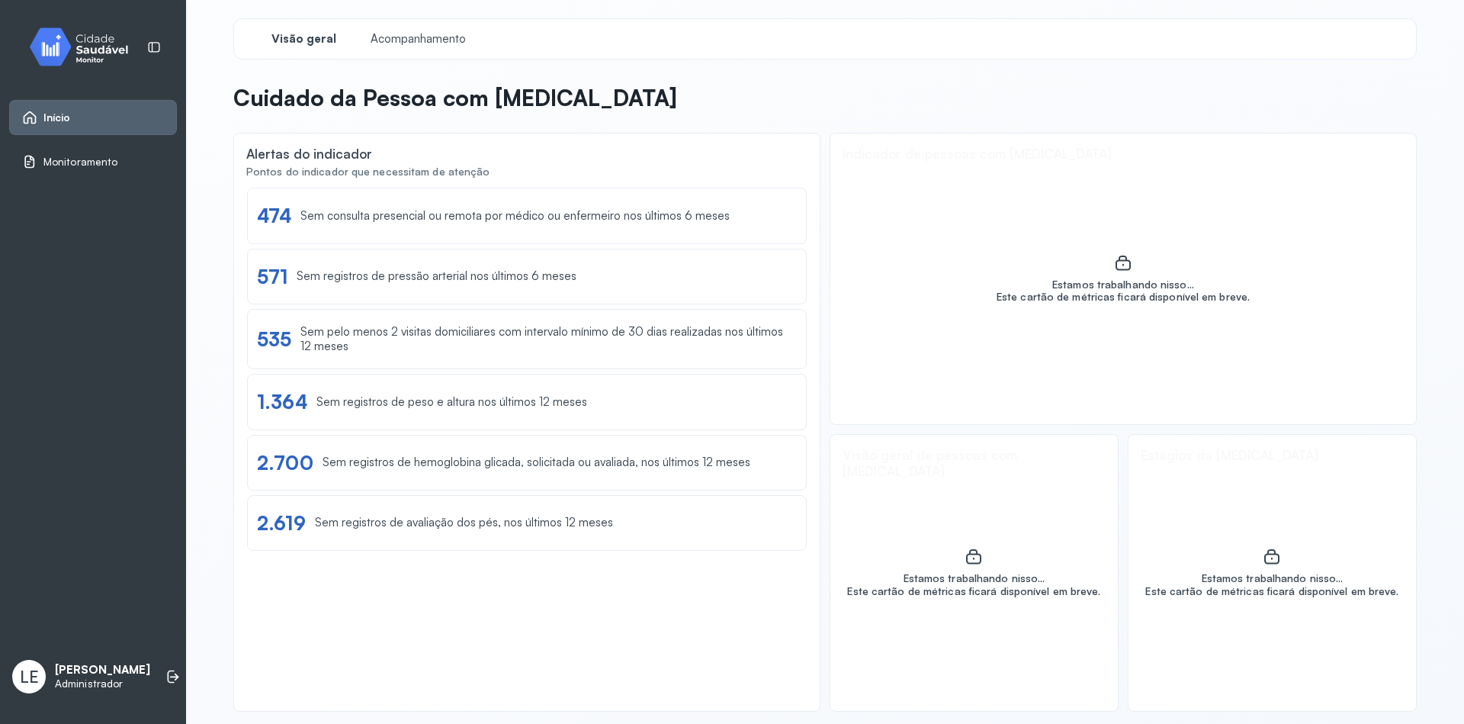
click at [44, 121] on span "Início" at bounding box center [56, 117] width 27 height 13
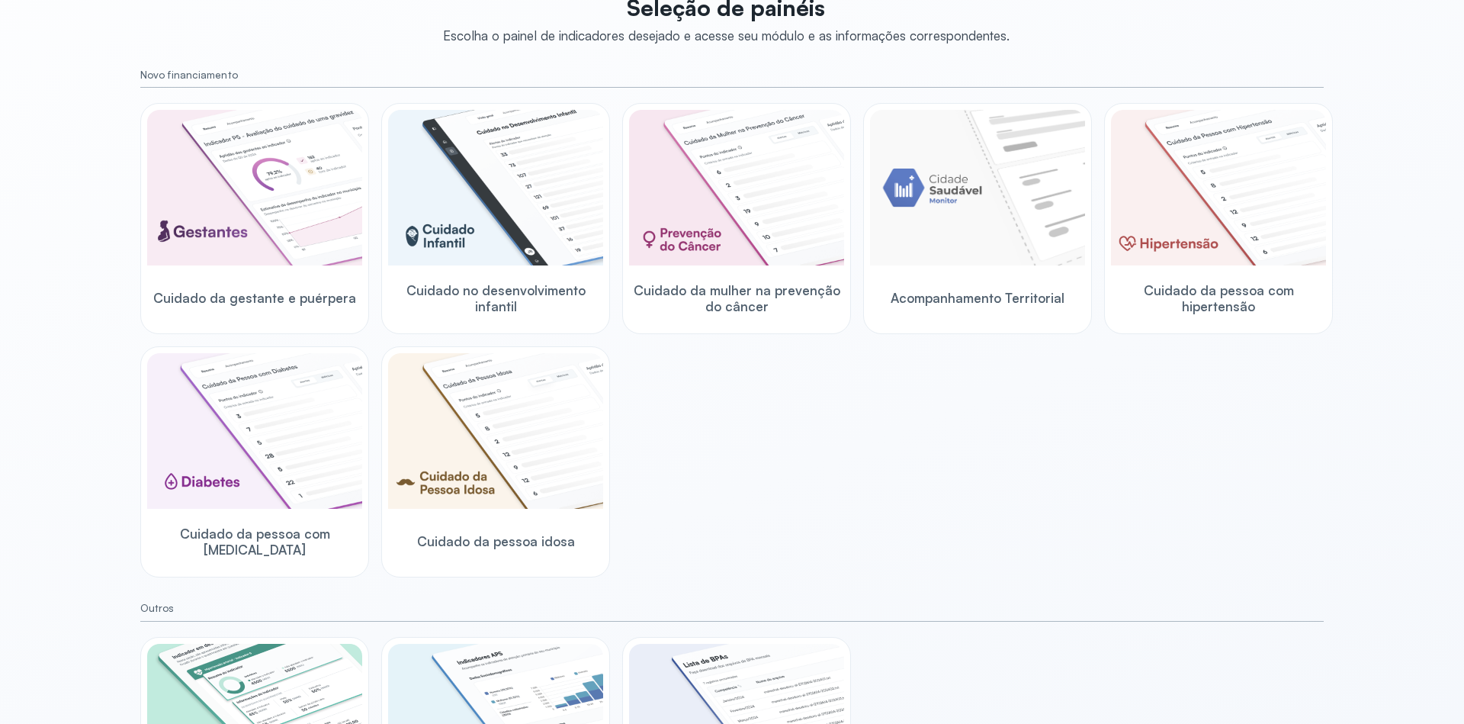
scroll to position [260, 0]
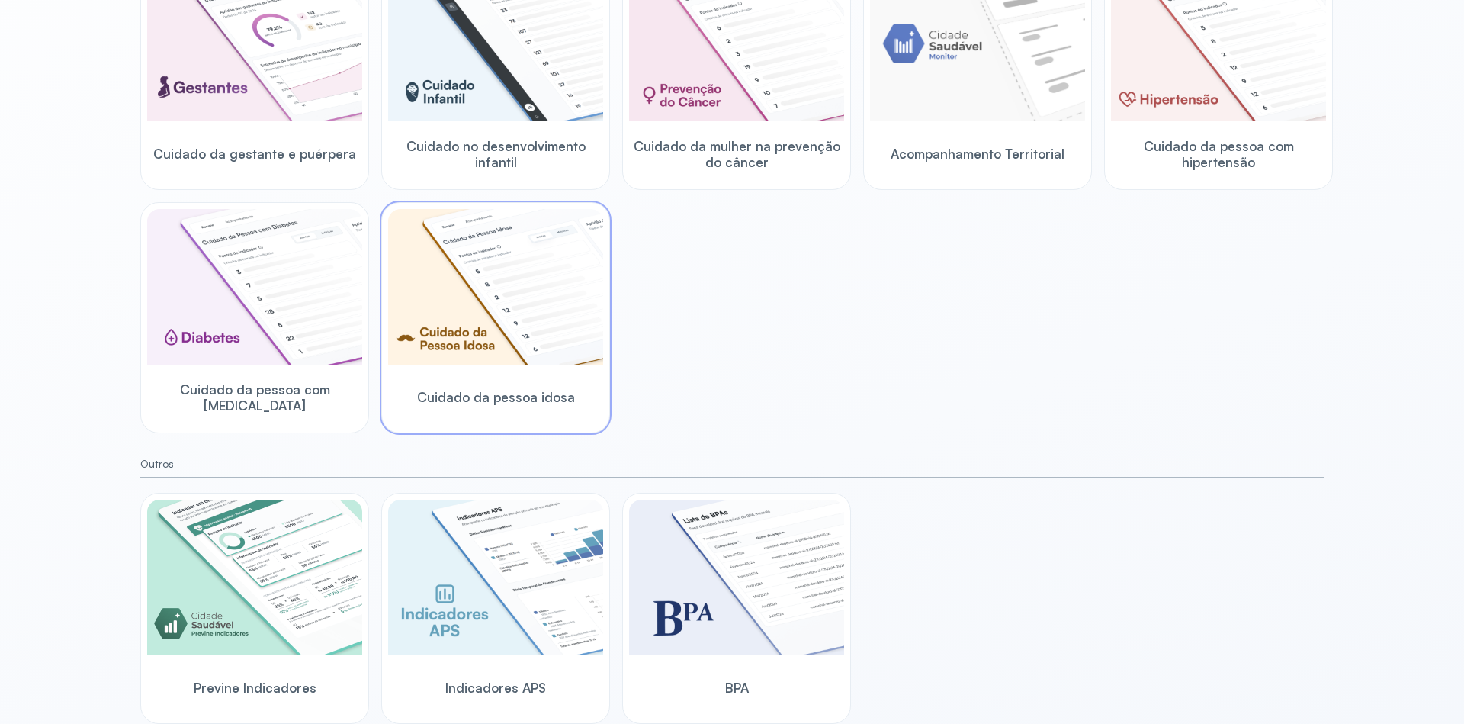
click at [521, 317] on img at bounding box center [495, 287] width 215 height 156
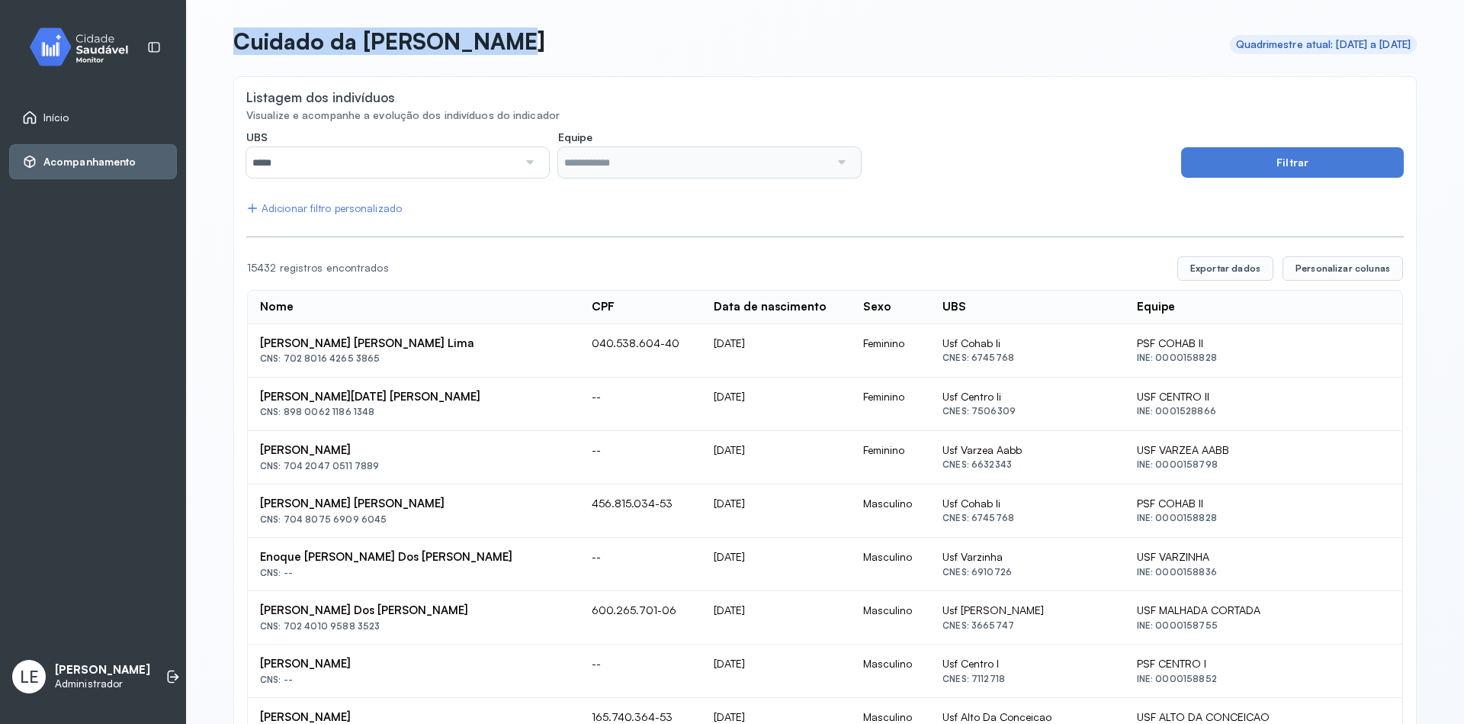
drag, startPoint x: 485, startPoint y: 44, endPoint x: 226, endPoint y: 41, distance: 259.3
click at [226, 41] on div "Cuidado da Pessoa Idosa Quadrimestre atual: 01/05/2025 a 31/08/2025 Listagem do…" at bounding box center [825, 734] width 1220 height 1469
click at [743, 33] on header "Cuidado da Pessoa Idosa Quadrimestre atual: 01/05/2025 a 31/08/2025" at bounding box center [824, 44] width 1183 height 34
drag, startPoint x: 249, startPoint y: 262, endPoint x: 280, endPoint y: 269, distance: 31.4
click at [280, 269] on div "15432 registros encontrados" at bounding box center [706, 268] width 918 height 13
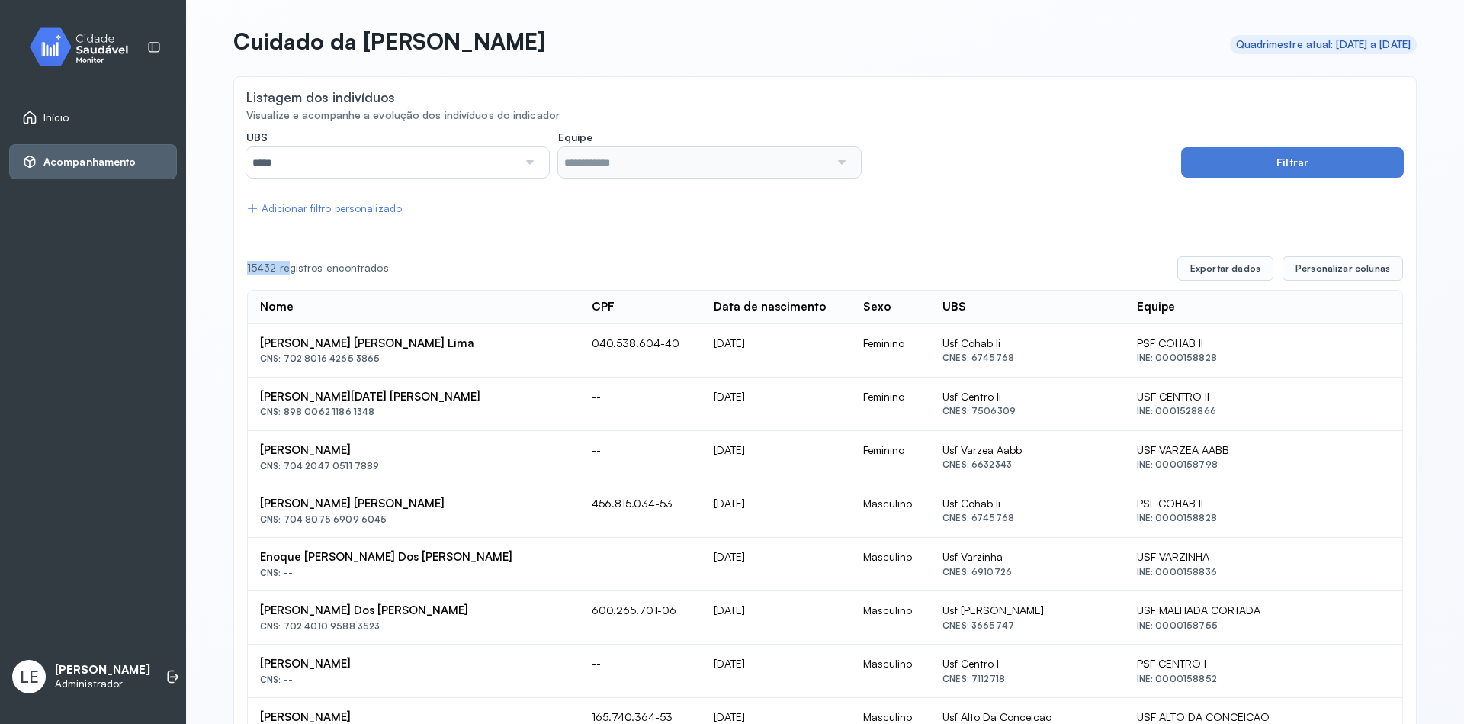
click at [359, 256] on div "15432 registros encontrados Exportar dados Personalizar colunas" at bounding box center [825, 268] width 1156 height 24
drag, startPoint x: 406, startPoint y: 267, endPoint x: 230, endPoint y: 261, distance: 176.2
click at [564, 234] on div at bounding box center [824, 235] width 1157 height 4
drag, startPoint x: 387, startPoint y: 265, endPoint x: 217, endPoint y: 265, distance: 170.8
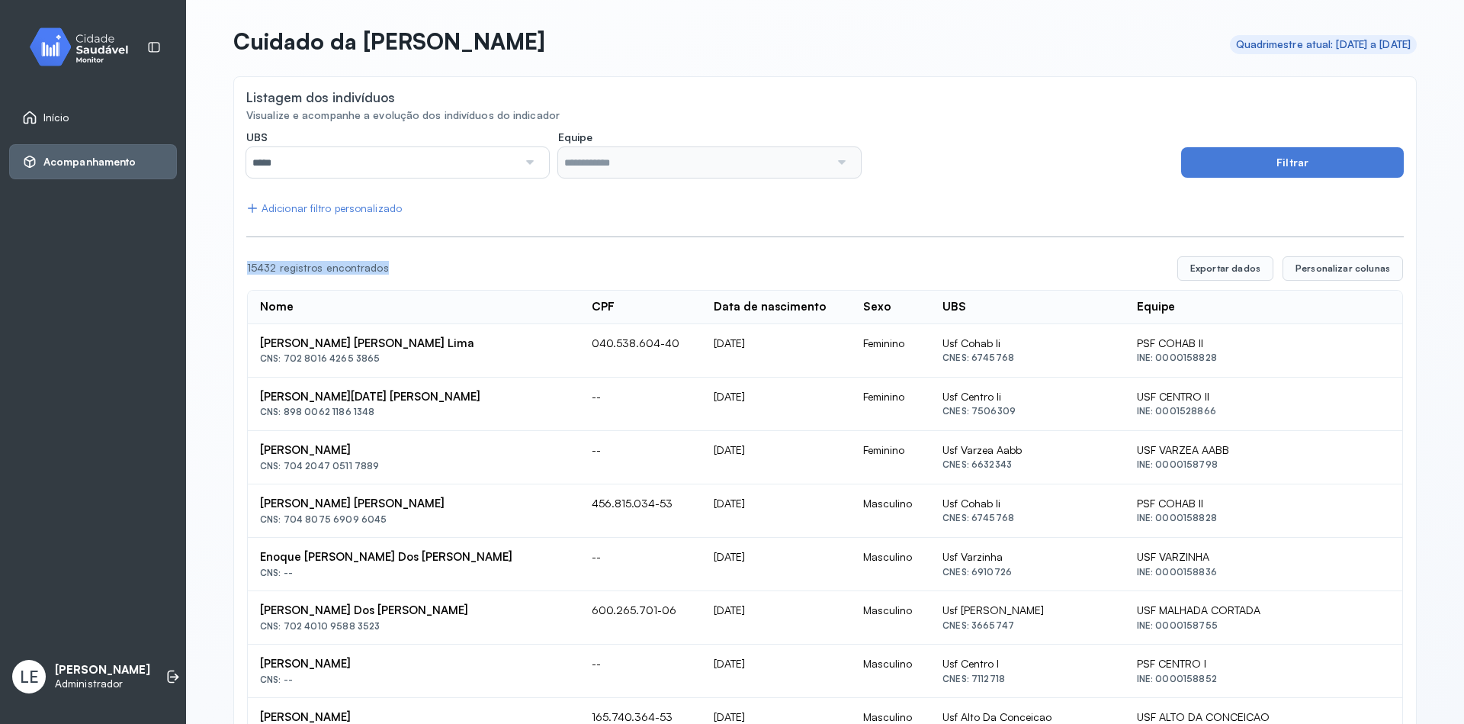
click at [217, 265] on div "Cuidado da Pessoa Idosa Quadrimestre atual: 01/05/2025 a 31/08/2025 Listagem do…" at bounding box center [825, 734] width 1220 height 1469
click at [487, 258] on div "15432 registros encontrados Exportar dados Personalizar colunas" at bounding box center [825, 268] width 1156 height 24
click at [207, 273] on div "Cuidado da Pessoa Idosa Quadrimestre atual: 01/05/2025 a 31/08/2025 Listagem do…" at bounding box center [825, 362] width 1278 height 724
drag, startPoint x: 240, startPoint y: 264, endPoint x: 401, endPoint y: 265, distance: 160.9
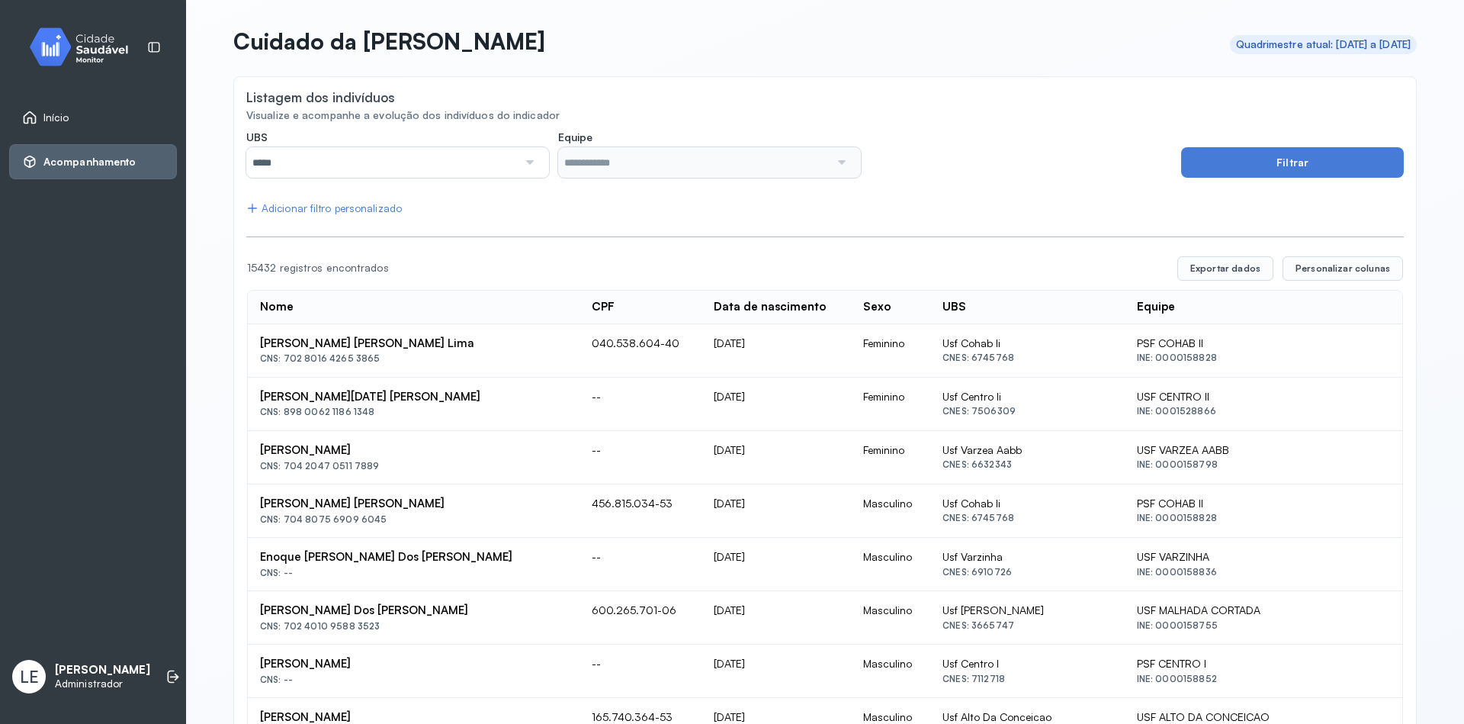
click at [701, 291] on th "CPF" at bounding box center [775, 308] width 149 height 34
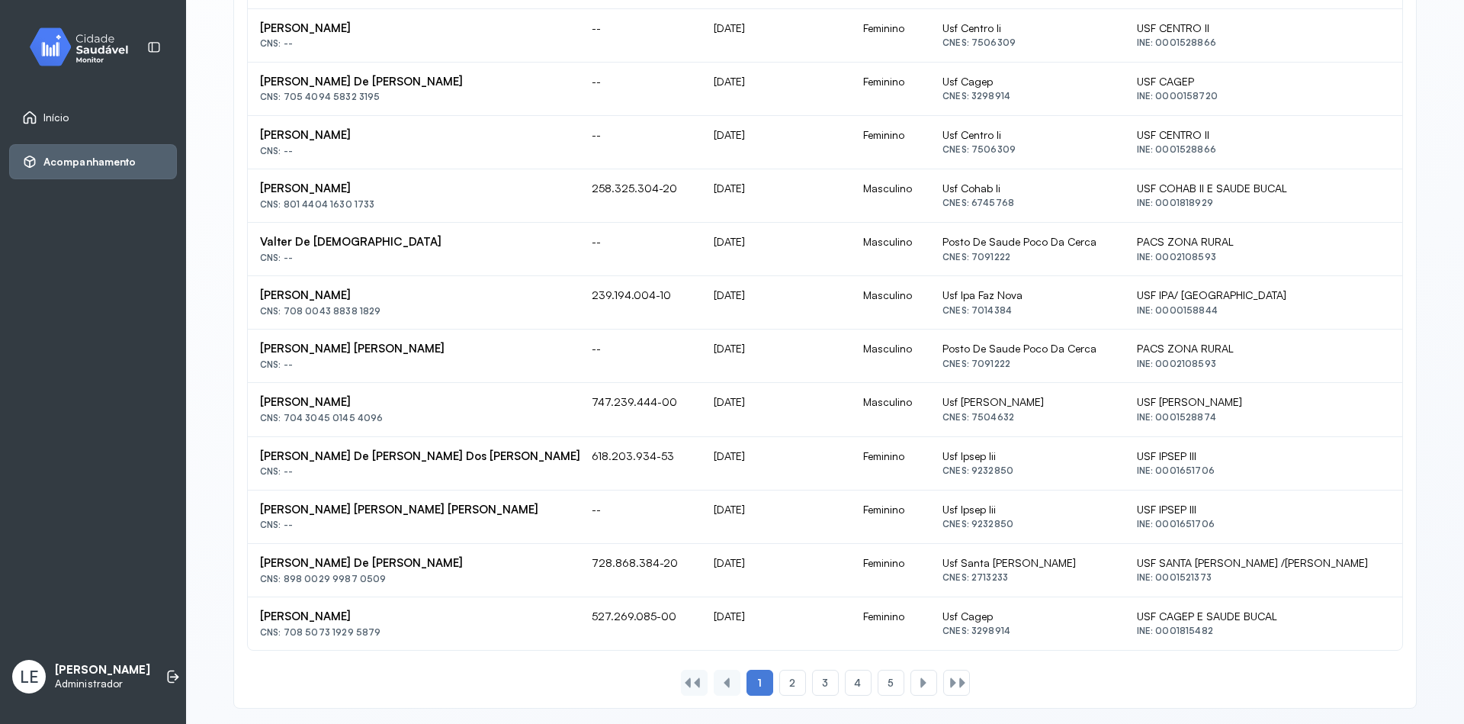
scroll to position [746, 0]
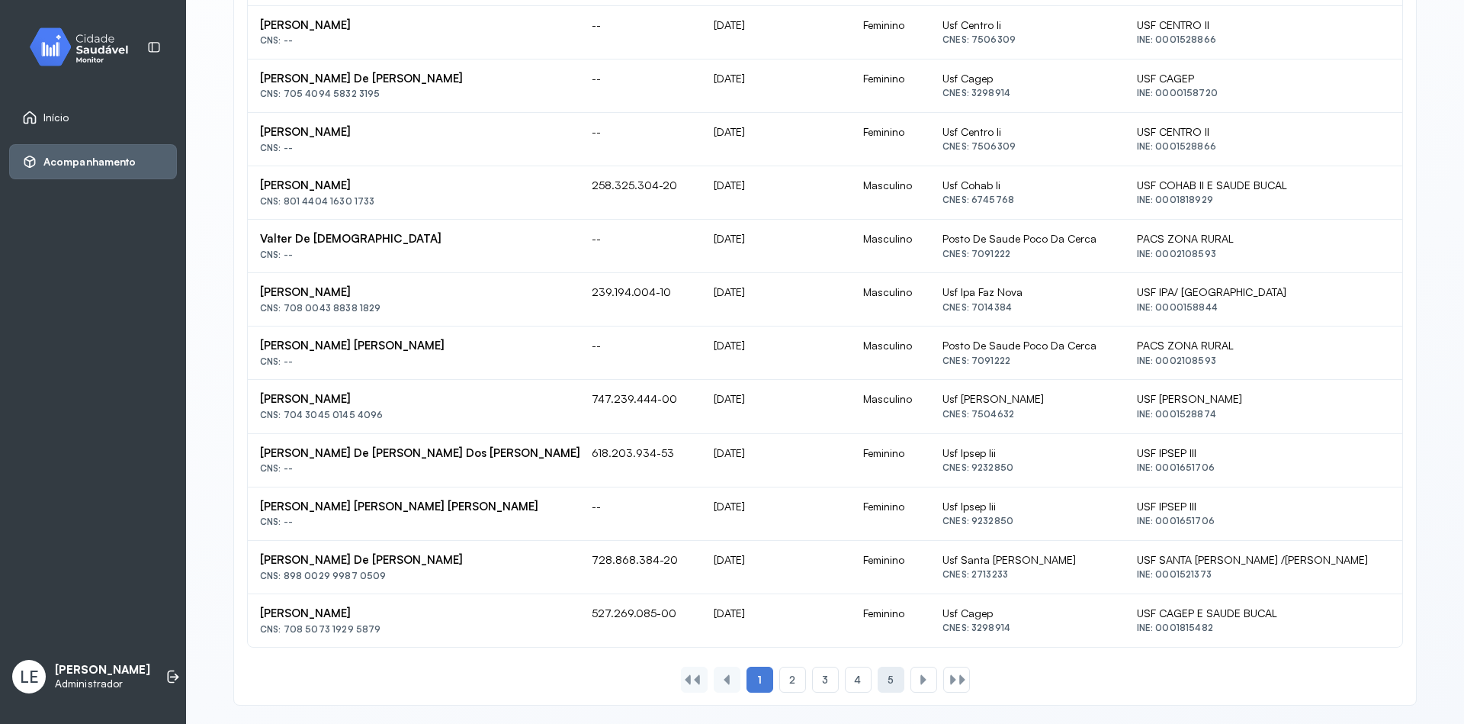
click at [910, 674] on div "5" at bounding box center [923, 679] width 27 height 26
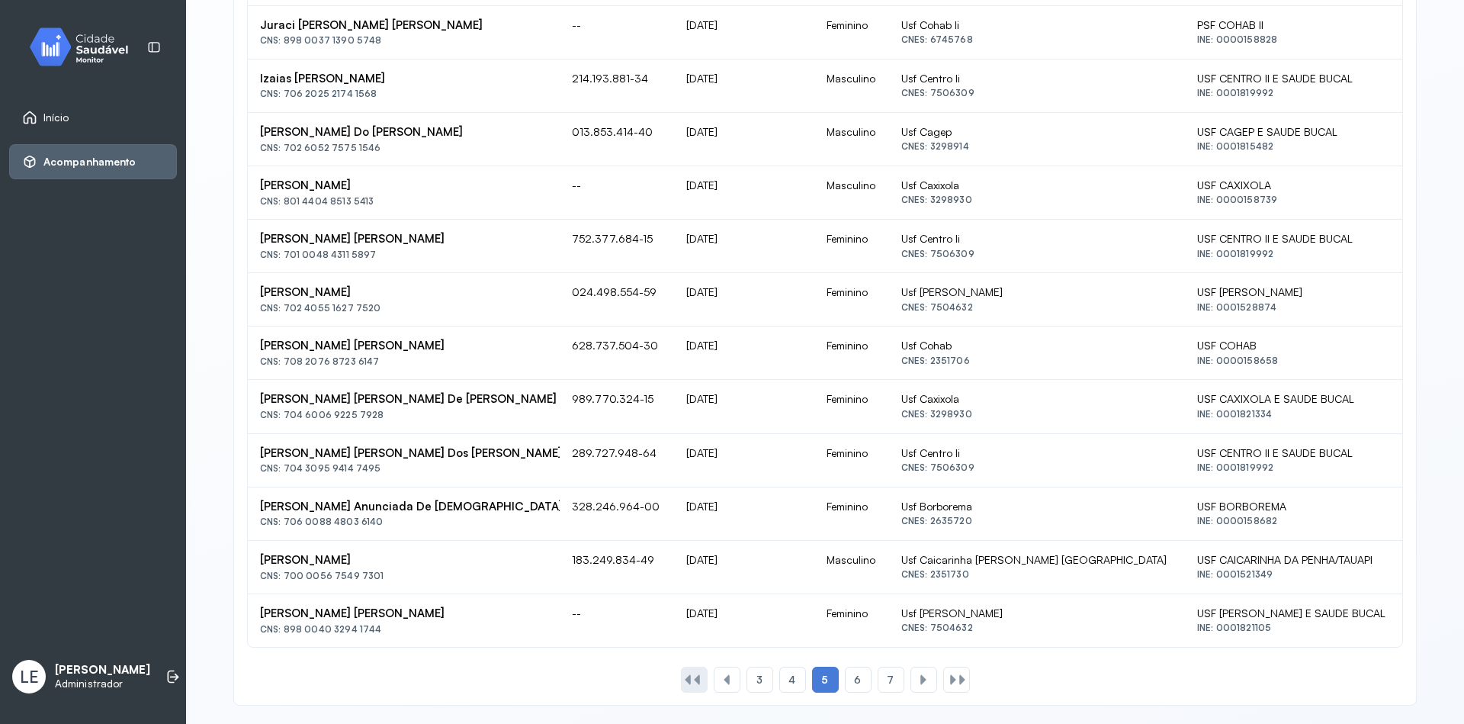
click at [691, 682] on div at bounding box center [697, 679] width 12 height 12
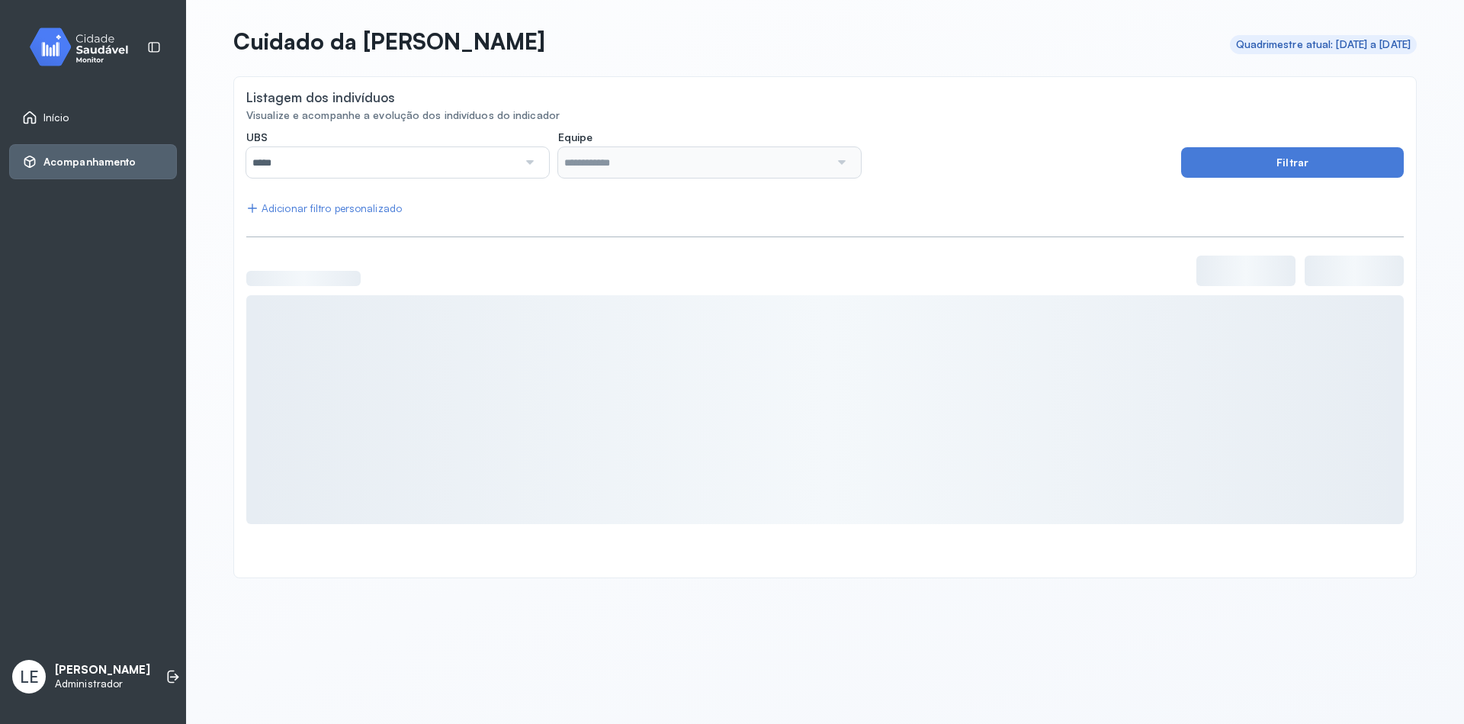
scroll to position [0, 0]
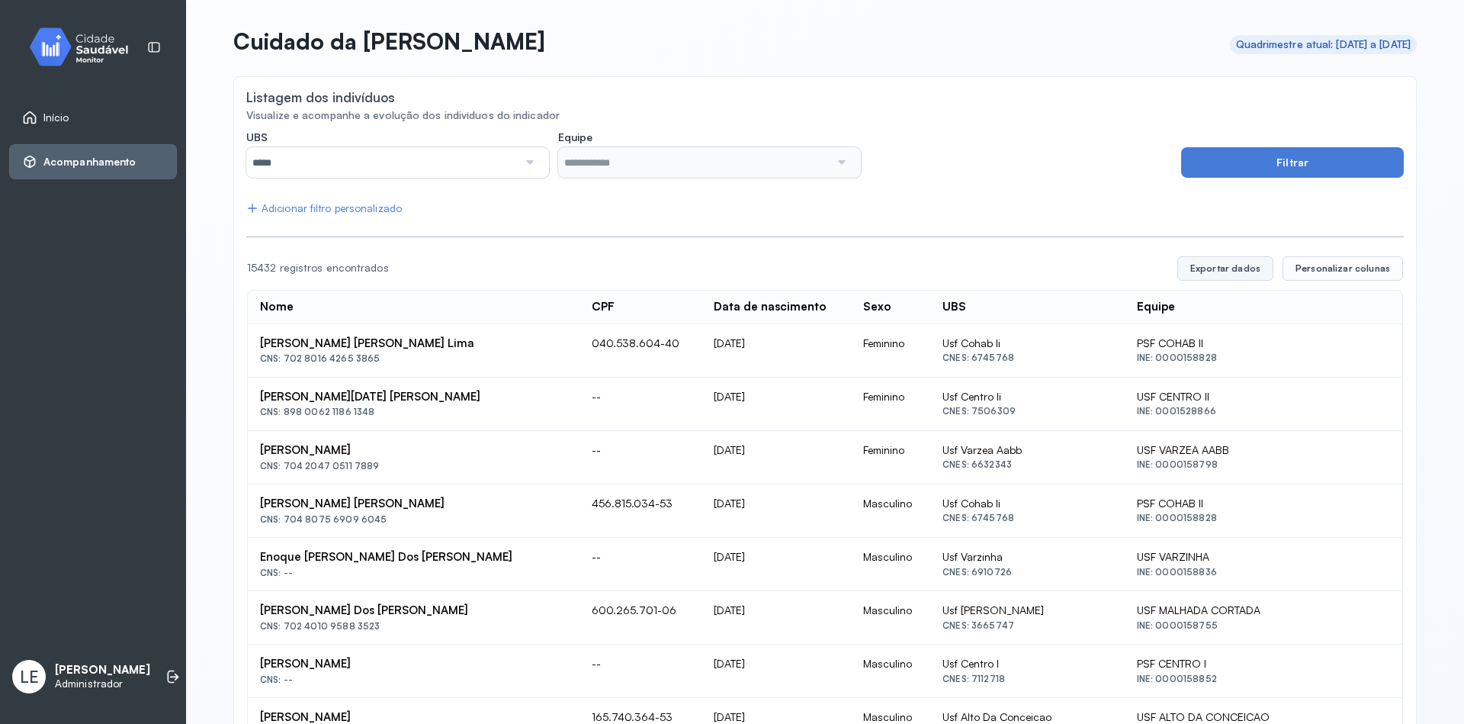
click at [1225, 272] on button "Exportar dados" at bounding box center [1225, 268] width 96 height 24
click at [421, 166] on input "*****" at bounding box center [381, 162] width 271 height 30
click at [345, 208] on div "Adicionar filtro personalizado" at bounding box center [324, 208] width 156 height 13
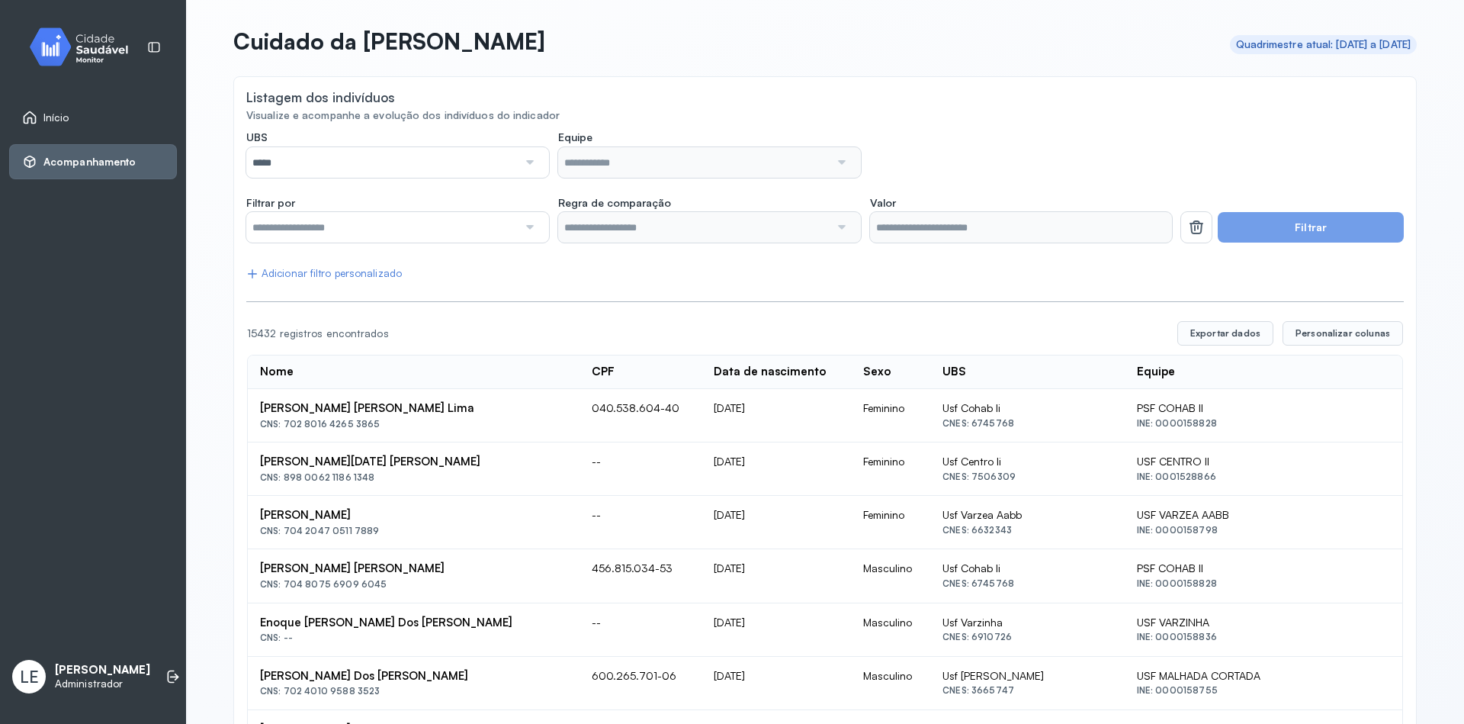
click at [339, 234] on input "text" at bounding box center [381, 227] width 271 height 30
click at [522, 232] on div at bounding box center [529, 227] width 22 height 30
type input "*******"
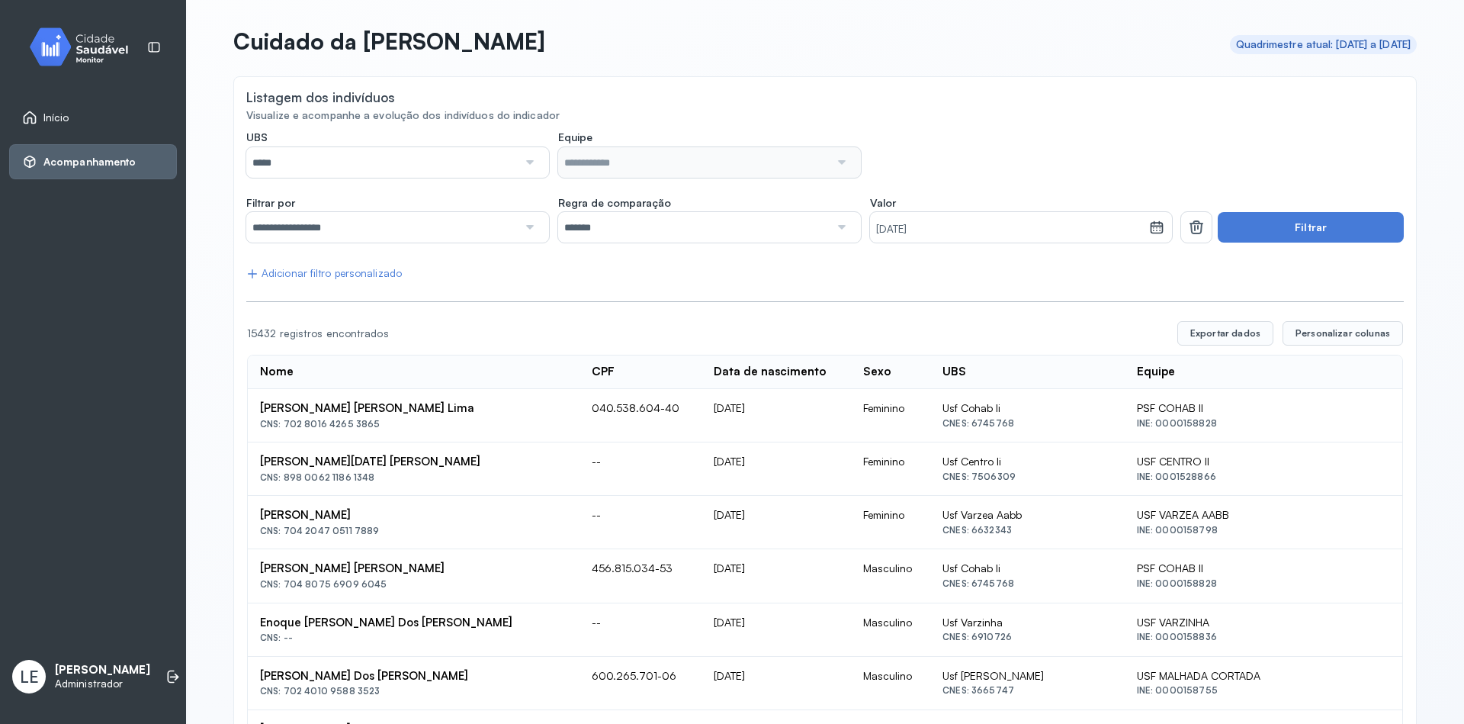
click at [833, 228] on div at bounding box center [841, 227] width 22 height 30
click at [997, 231] on small "18/08/2025" at bounding box center [1009, 229] width 267 height 15
click at [949, 276] on span "2025" at bounding box center [944, 275] width 36 height 21
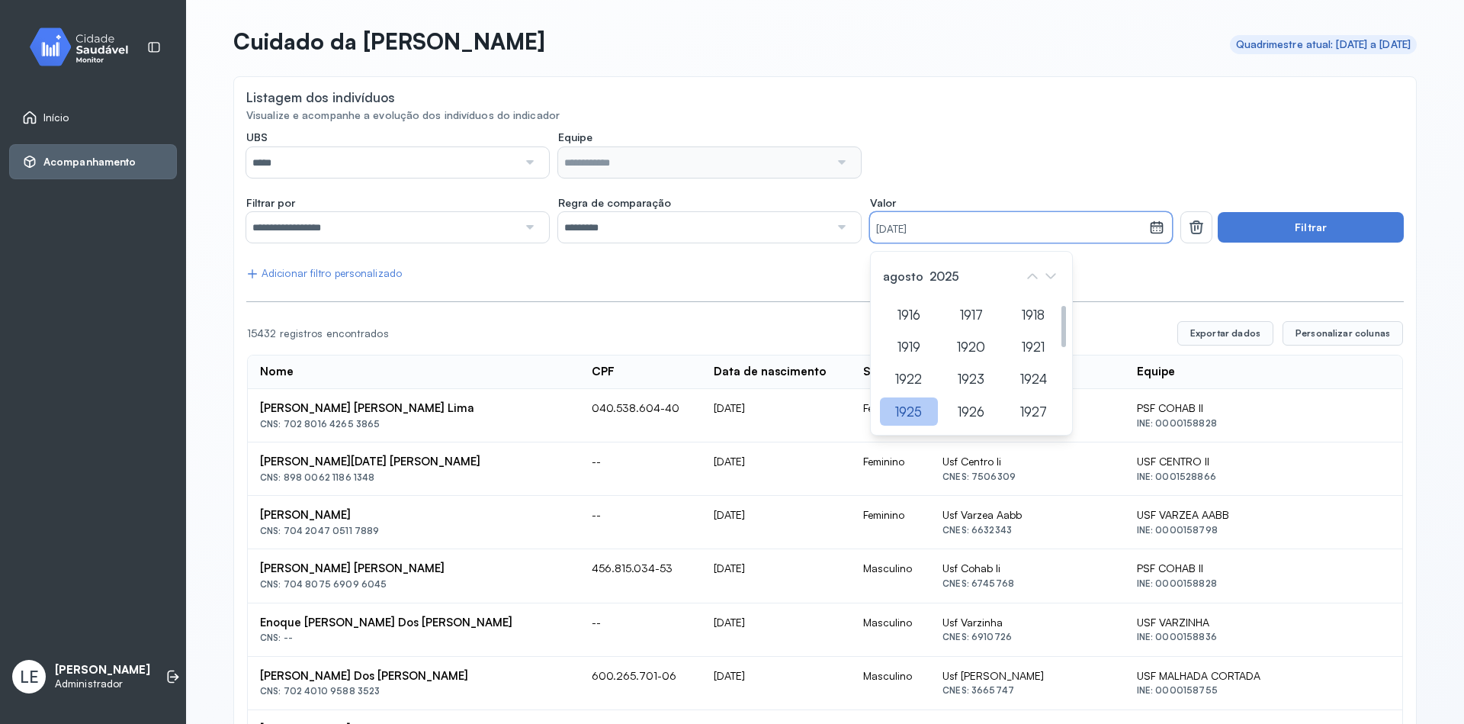
click at [1004, 418] on div "1925" at bounding box center [1033, 411] width 59 height 28
click at [903, 445] on div "18" at bounding box center [891, 457] width 23 height 25
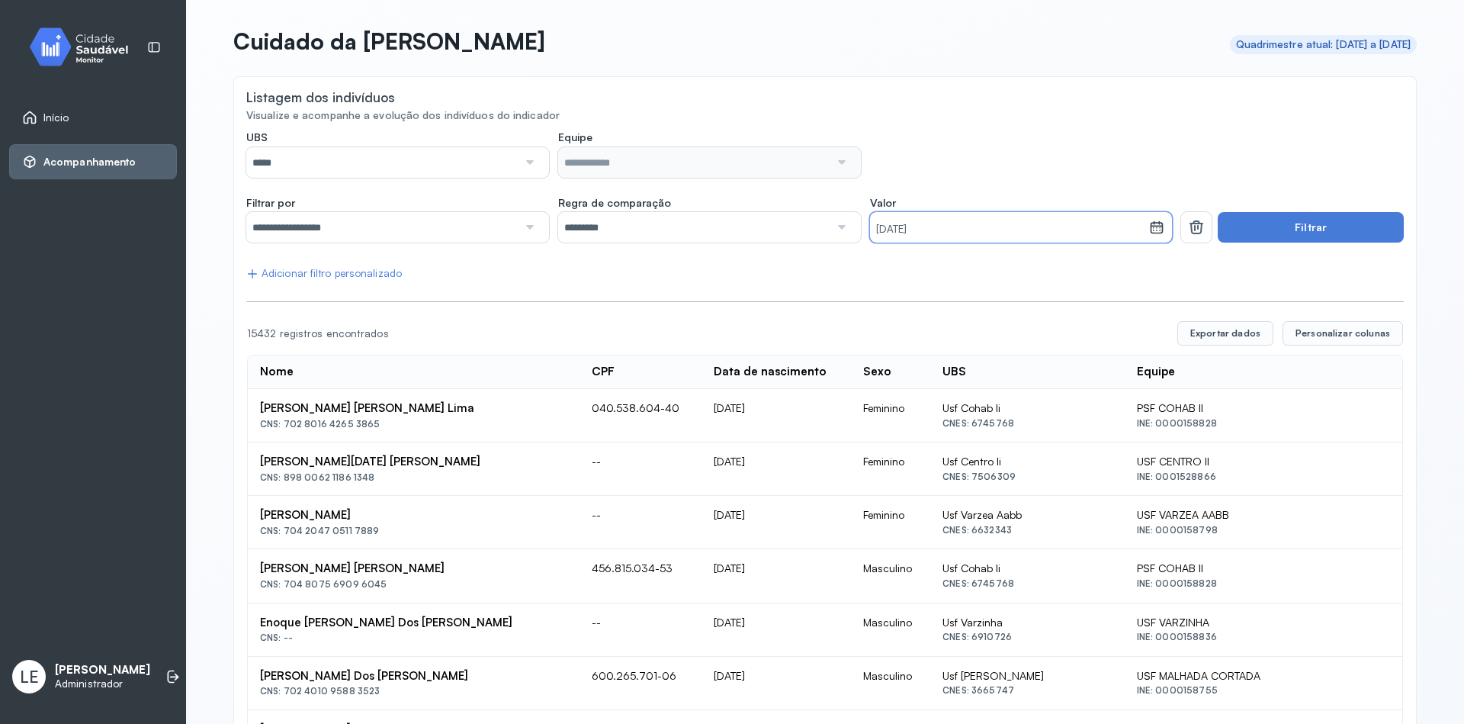
click at [834, 228] on div at bounding box center [841, 227] width 22 height 30
click at [1289, 228] on button "Filtrar" at bounding box center [1311, 227] width 186 height 30
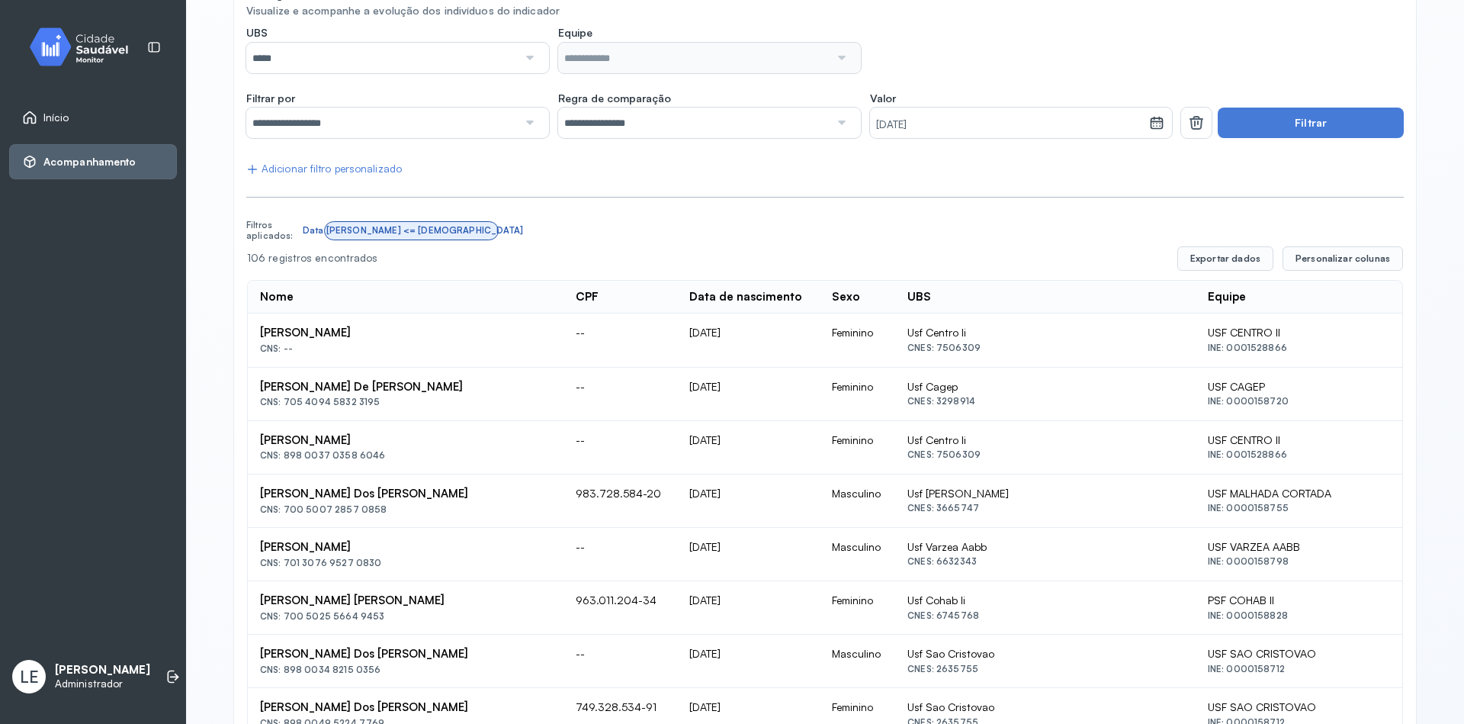
scroll to position [102, 0]
drag, startPoint x: 689, startPoint y: 390, endPoint x: 653, endPoint y: 385, distance: 37.0
click at [677, 385] on td "04/10/1916" at bounding box center [748, 396] width 142 height 53
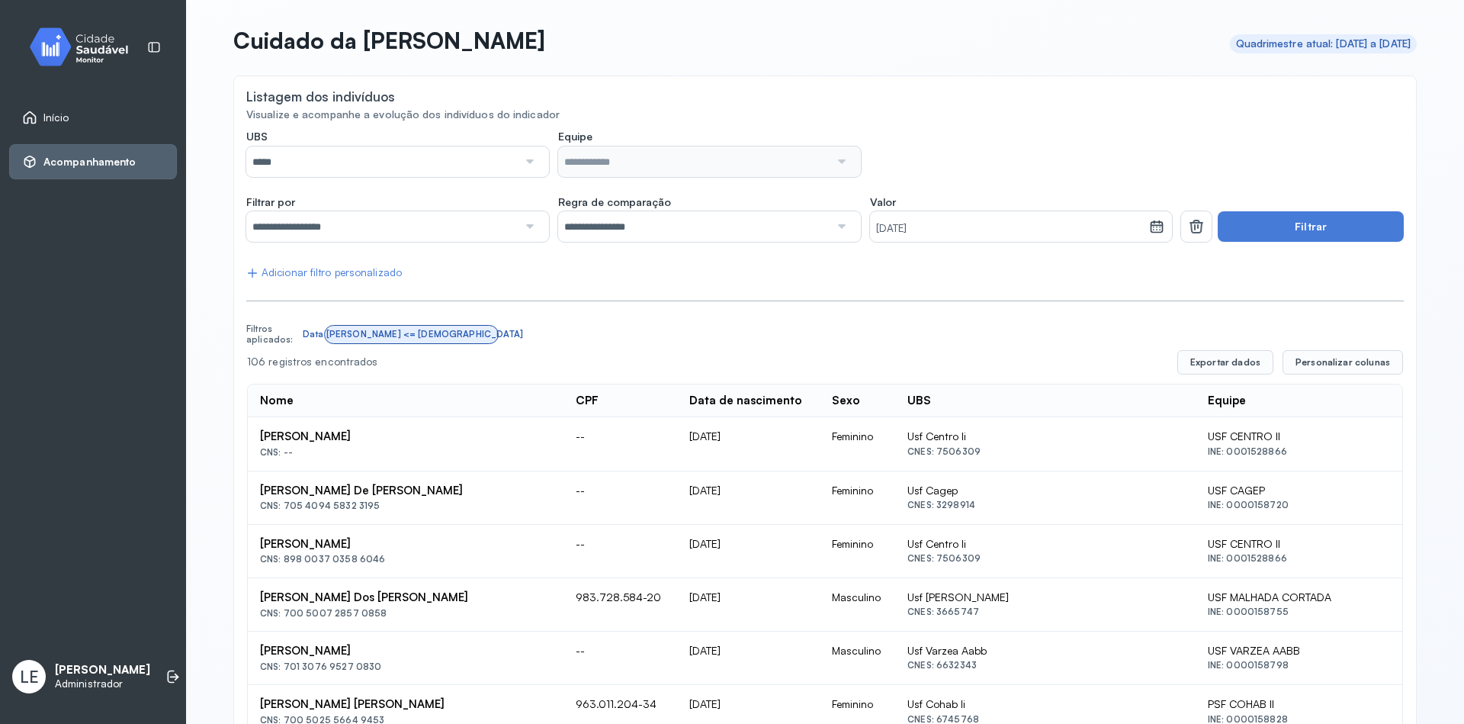
scroll to position [0, 0]
click at [1099, 228] on small "18/08/1925" at bounding box center [1009, 229] width 267 height 15
click at [944, 278] on span "1925" at bounding box center [942, 275] width 33 height 21
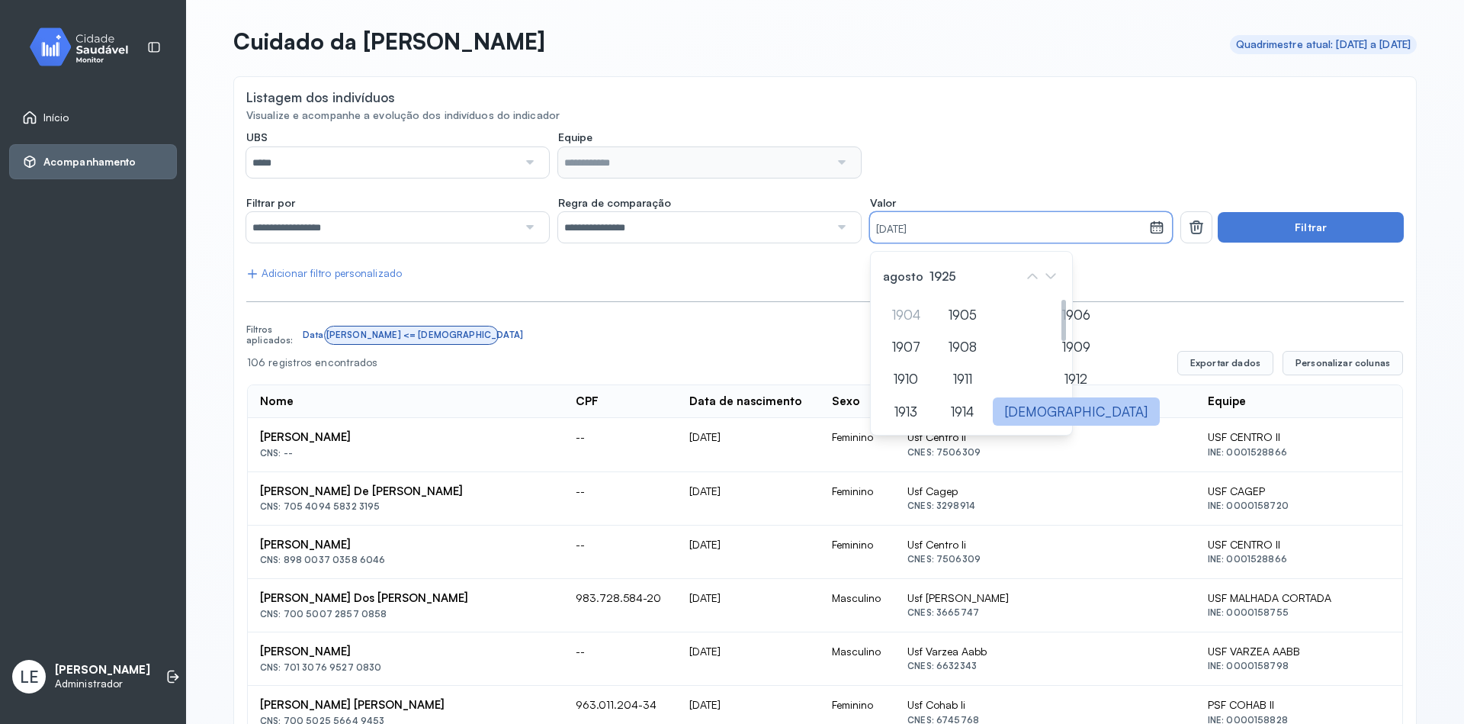
click at [1022, 408] on div "1915" at bounding box center [1076, 411] width 167 height 28
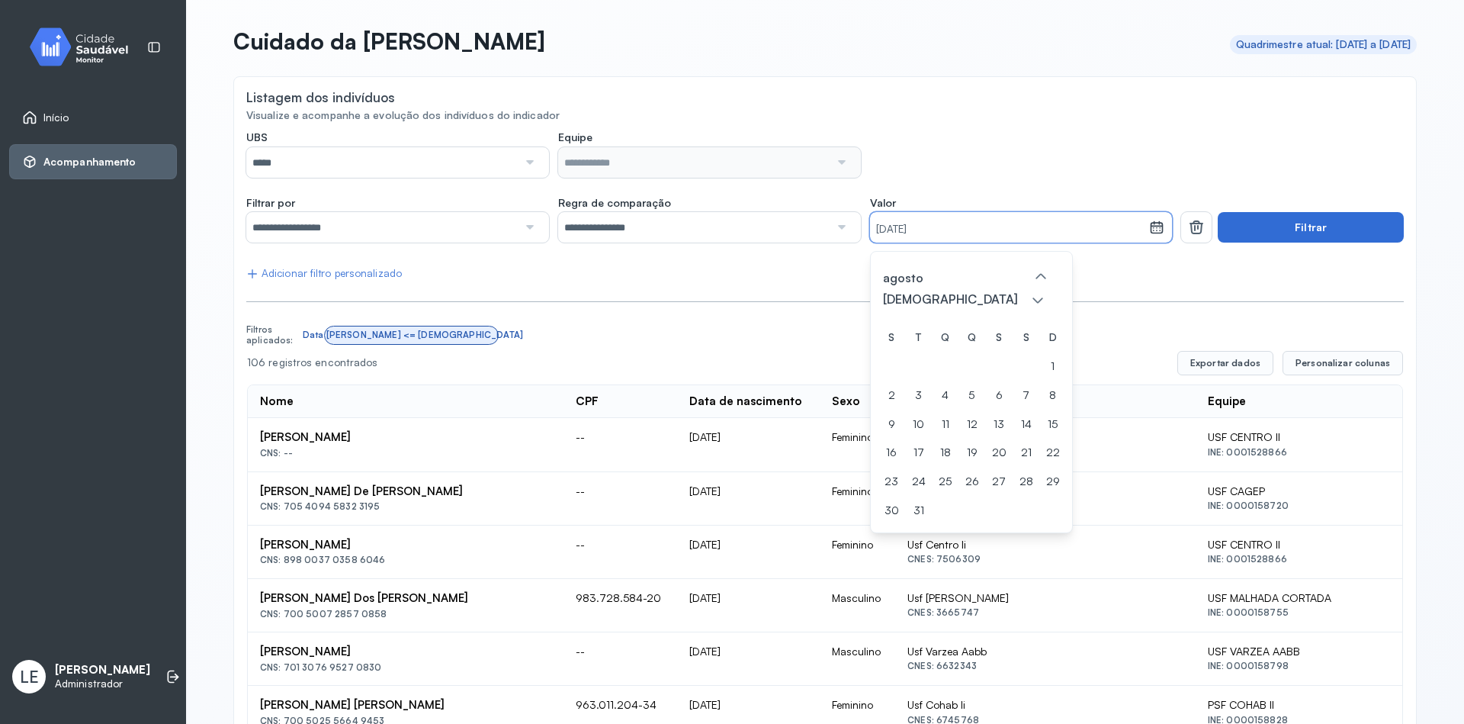
click at [1290, 227] on button "Filtrar" at bounding box center [1311, 227] width 186 height 30
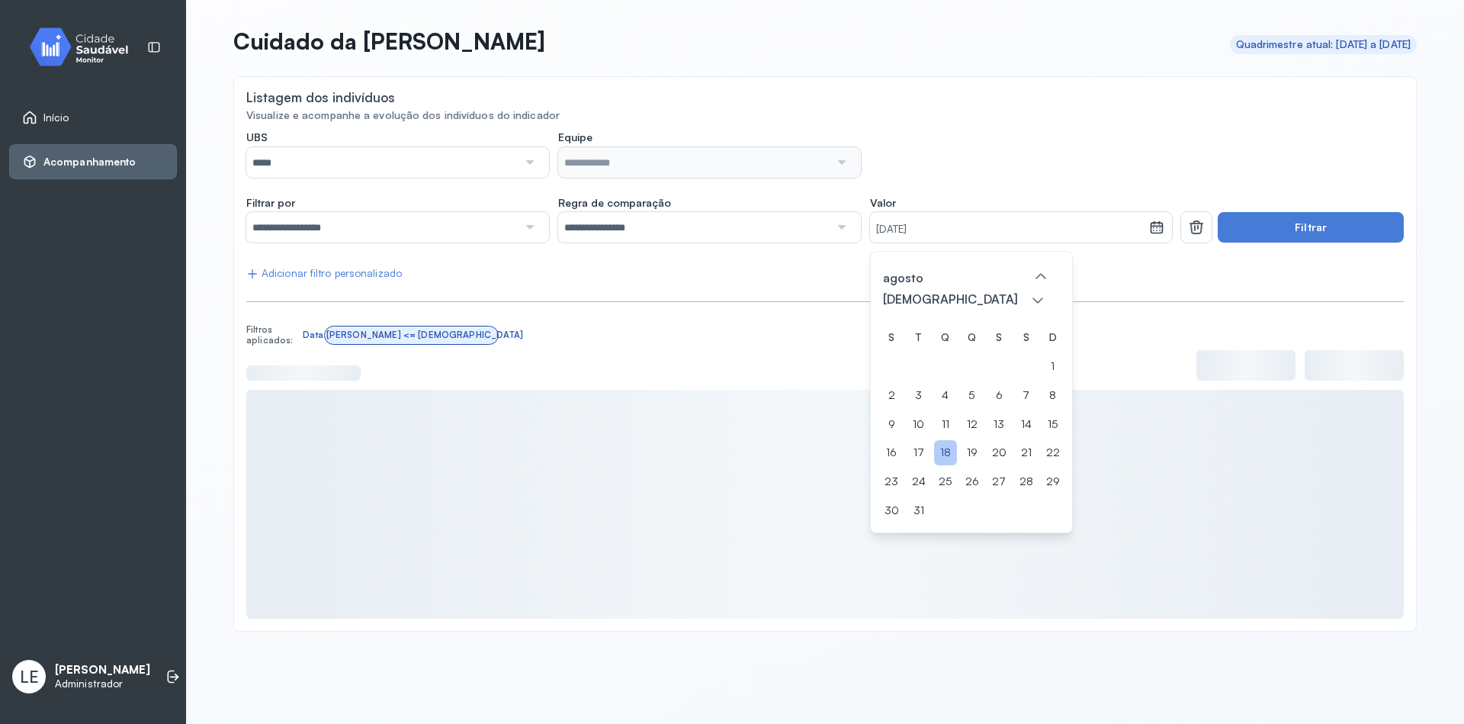
click at [930, 469] on div "18" at bounding box center [918, 481] width 23 height 25
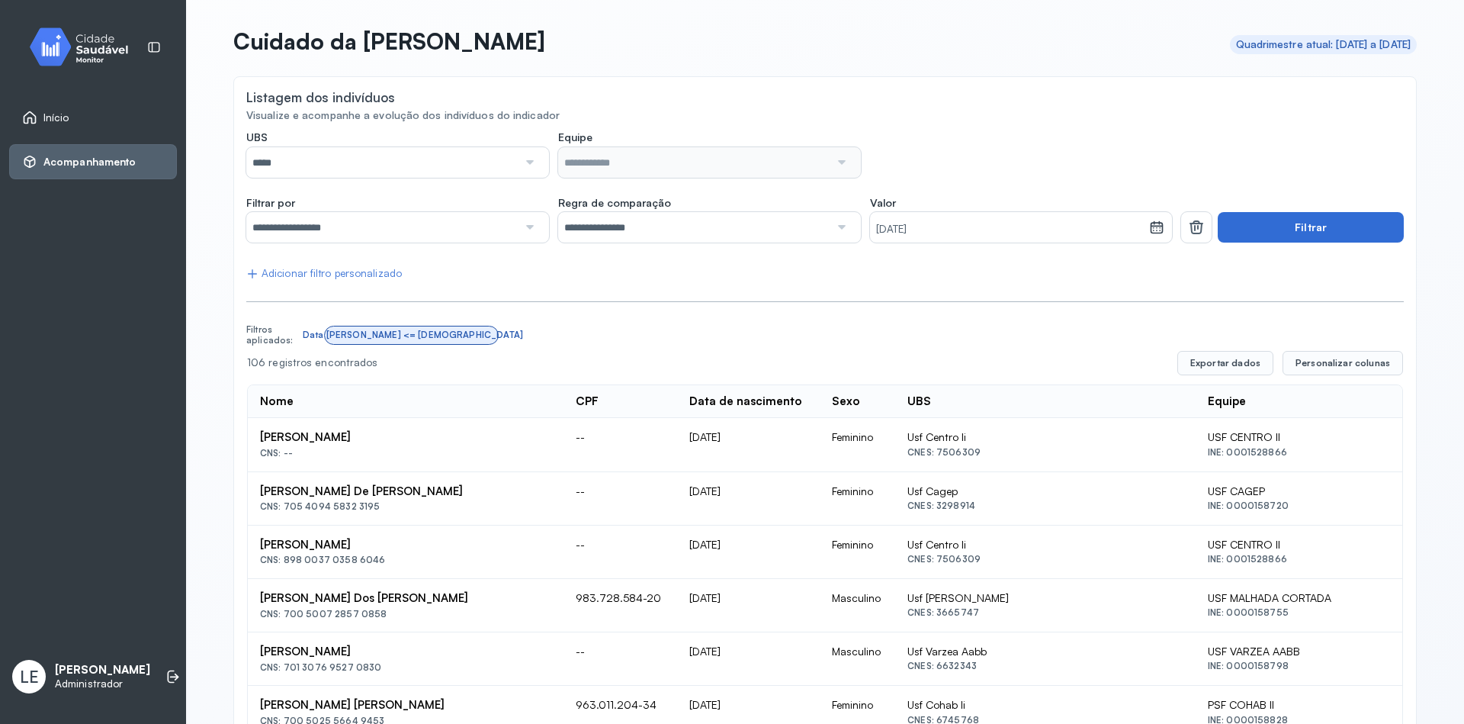
click at [1270, 238] on button "Filtrar" at bounding box center [1311, 227] width 186 height 30
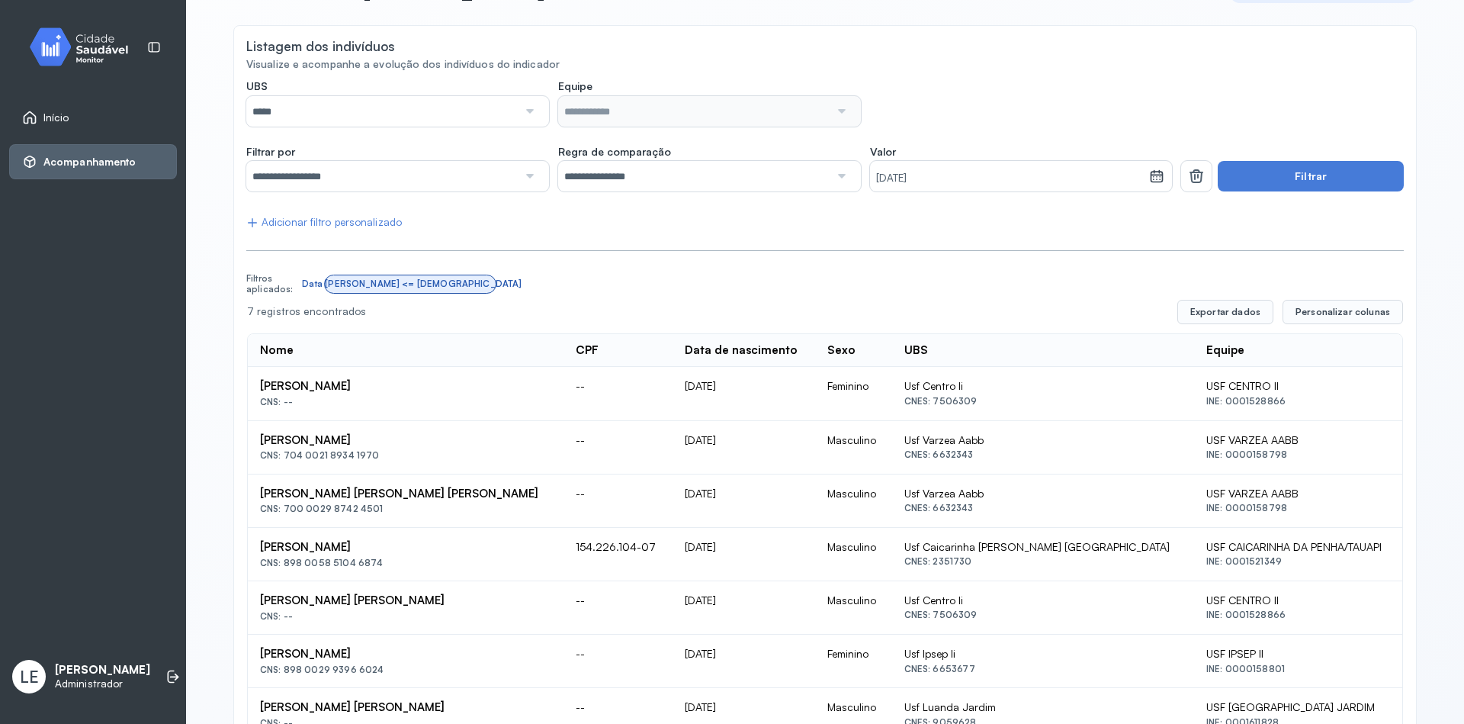
scroll to position [101, 0]
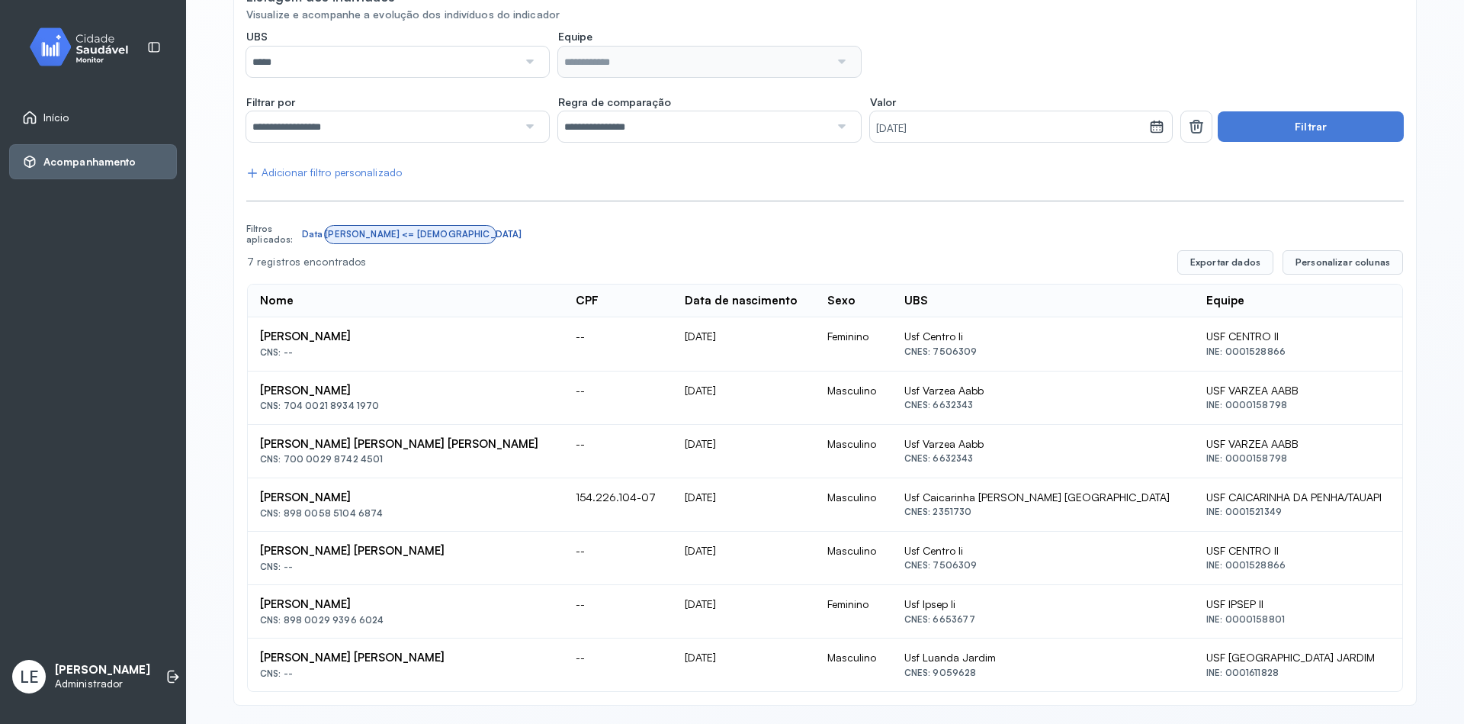
drag, startPoint x: 754, startPoint y: 433, endPoint x: 743, endPoint y: 455, distance: 24.6
click at [743, 455] on td "30/03/1905" at bounding box center [744, 451] width 143 height 53
drag, startPoint x: 479, startPoint y: 440, endPoint x: 247, endPoint y: 444, distance: 231.8
click at [248, 444] on td "Noel Victor Alves De Sousa Melo Vicente CNS: 700 0029 8742 4501" at bounding box center [406, 451] width 316 height 53
click at [761, 454] on td "30/03/1905" at bounding box center [744, 451] width 143 height 53
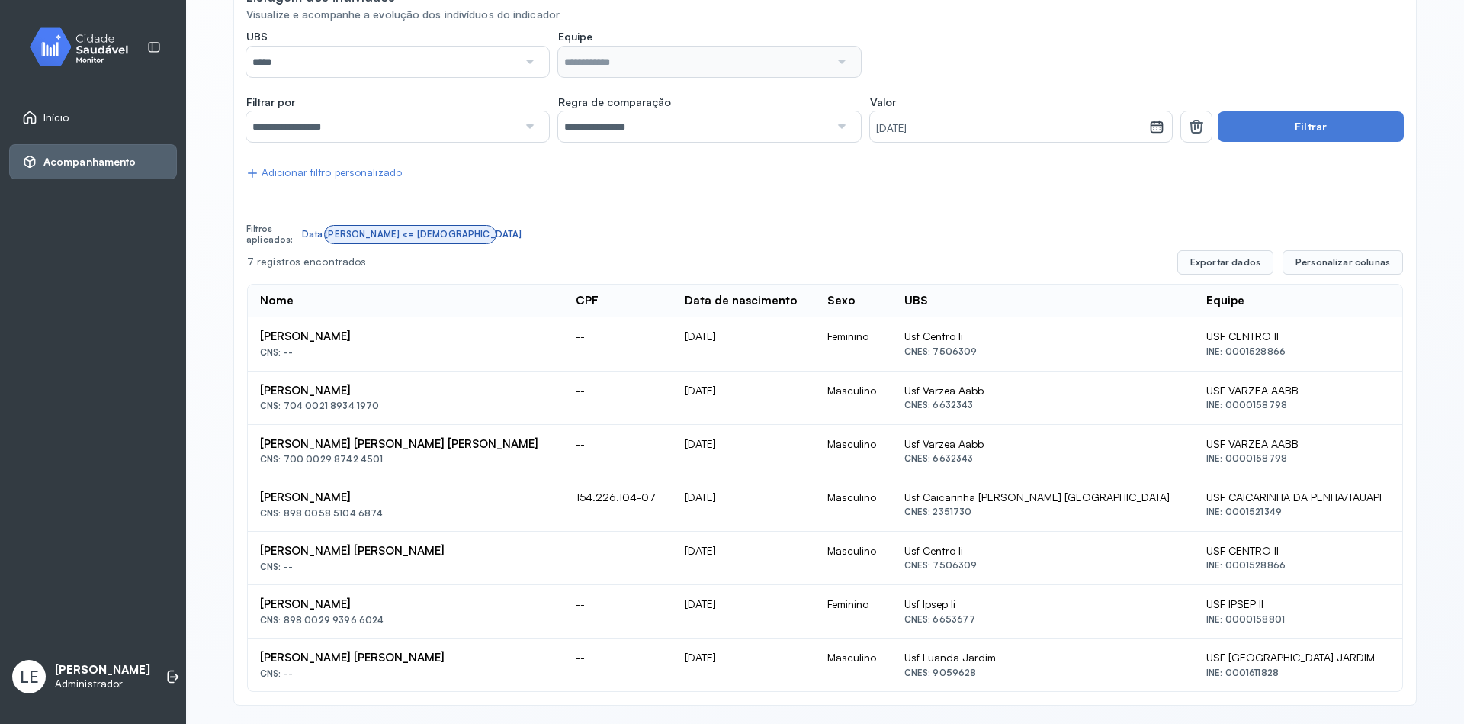
drag, startPoint x: 723, startPoint y: 447, endPoint x: 649, endPoint y: 443, distance: 74.1
click at [649, 478] on tr "Noel Victor Alves De Sousa Melo Vicente CNS: 700 0029 8742 4501 -- 30/03/1905 M…" at bounding box center [825, 504] width 1154 height 53
click at [679, 452] on td "30/03/1905" at bounding box center [744, 451] width 143 height 53
drag, startPoint x: 733, startPoint y: 560, endPoint x: 659, endPoint y: 551, distance: 74.6
click at [659, 585] on tr "Cicero Wagner Ferraz Da Silva CNS: -- -- 11/11/1903 Masculino Usf Centro Ii CNE…" at bounding box center [825, 611] width 1154 height 53
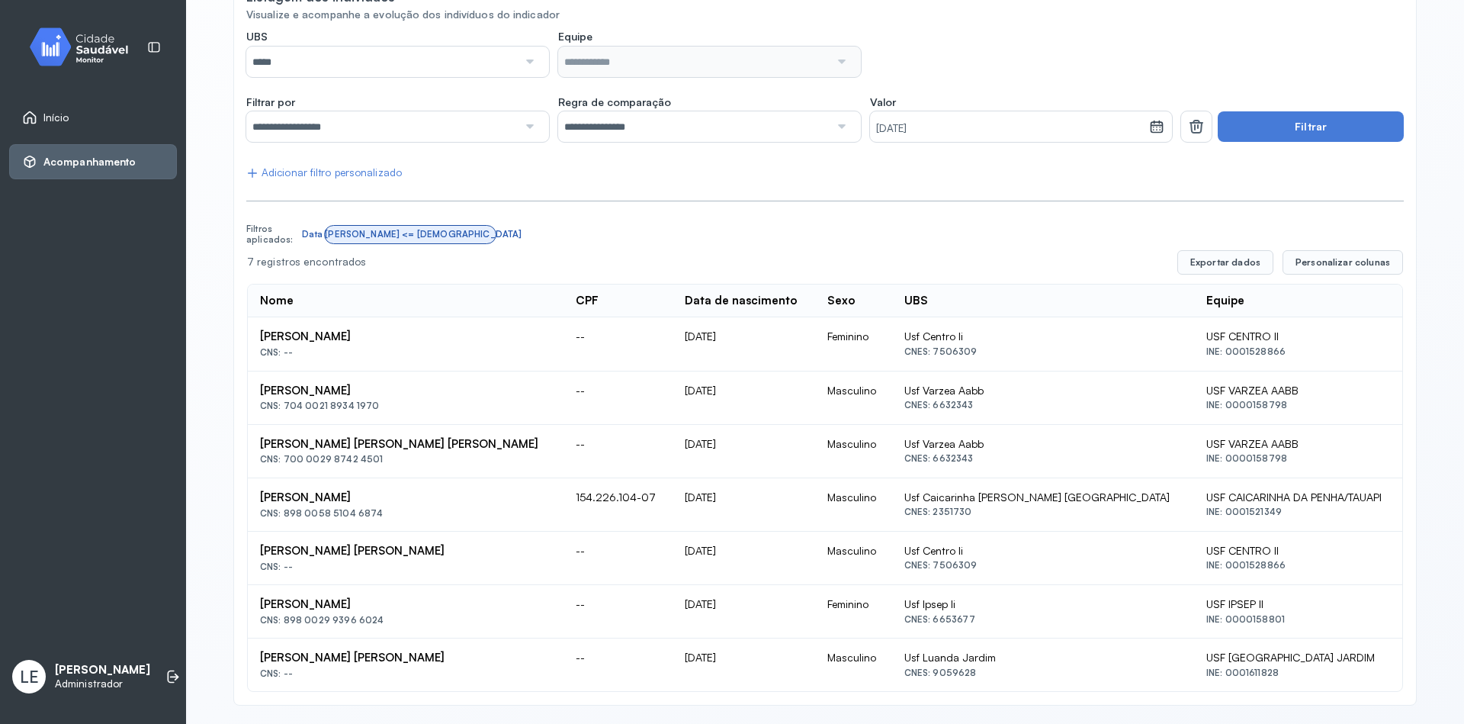
drag, startPoint x: 767, startPoint y: 392, endPoint x: 681, endPoint y: 383, distance: 86.6
click at [681, 383] on td "30/06/1894" at bounding box center [744, 397] width 143 height 53
click at [716, 417] on td "30/06/1894" at bounding box center [744, 397] width 143 height 53
drag, startPoint x: 685, startPoint y: 391, endPoint x: 673, endPoint y: 387, distance: 12.1
click at [673, 387] on td "30/06/1894" at bounding box center [744, 397] width 143 height 53
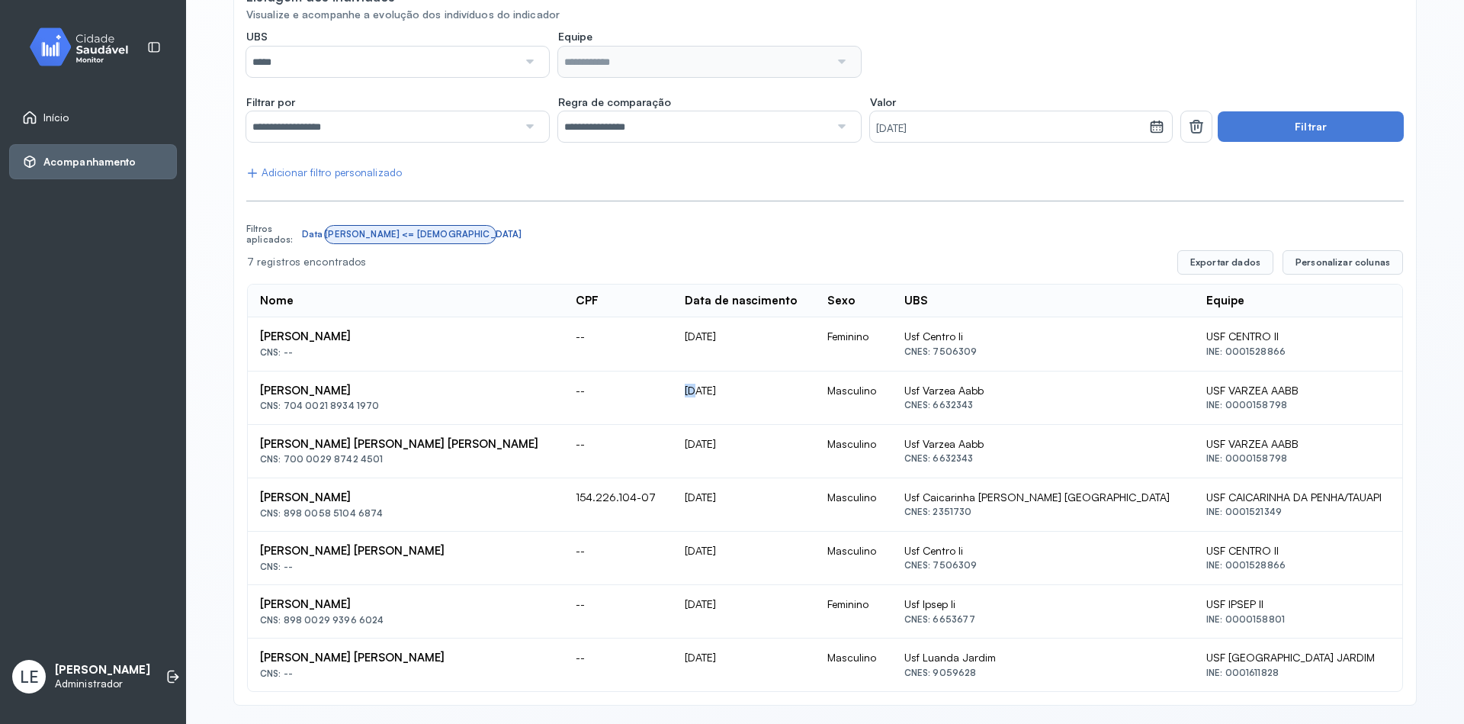
drag, startPoint x: 708, startPoint y: 391, endPoint x: 738, endPoint y: 403, distance: 32.6
click at [738, 403] on td "30/06/1894" at bounding box center [744, 397] width 143 height 53
click at [744, 420] on td "30/06/1894" at bounding box center [744, 397] width 143 height 53
drag, startPoint x: 748, startPoint y: 397, endPoint x: 670, endPoint y: 386, distance: 78.6
click at [673, 386] on td "30/06/1894" at bounding box center [744, 397] width 143 height 53
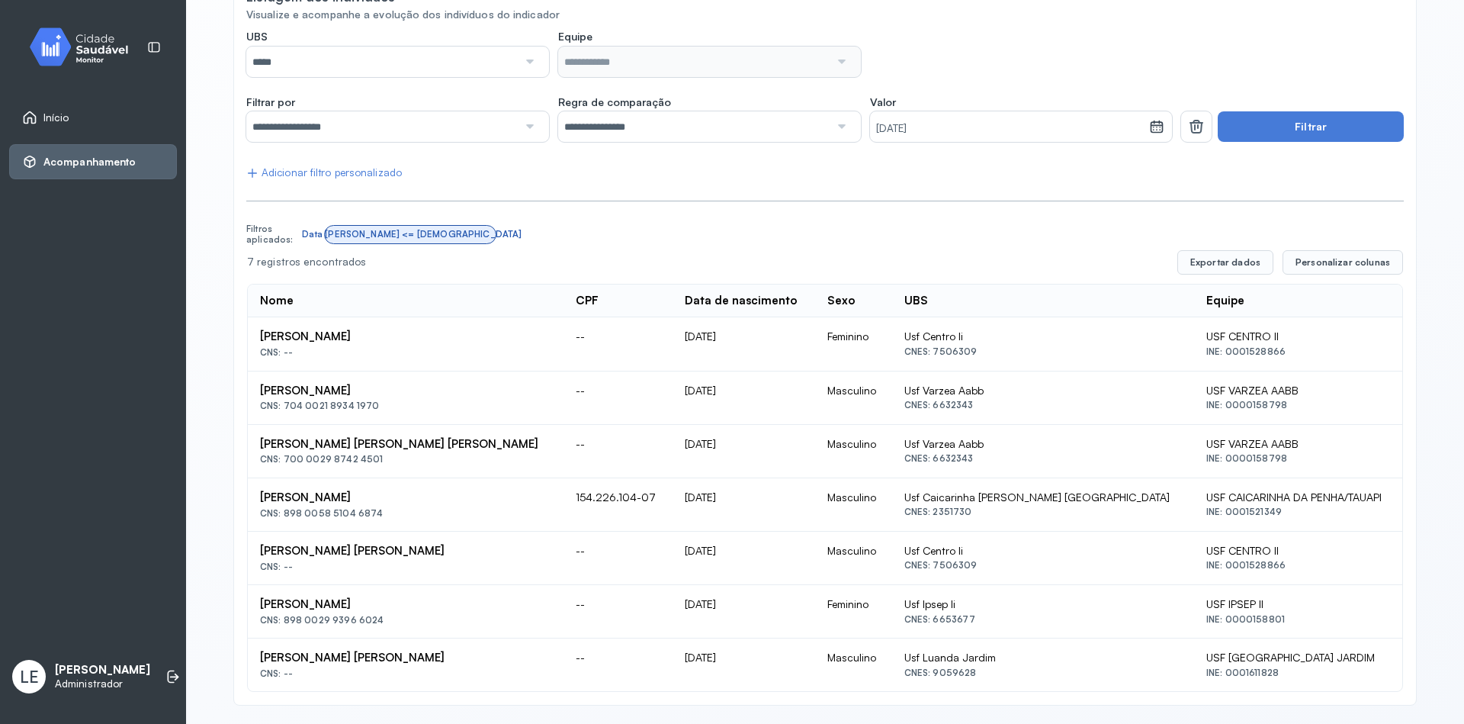
click at [724, 418] on td "30/06/1894" at bounding box center [744, 397] width 143 height 53
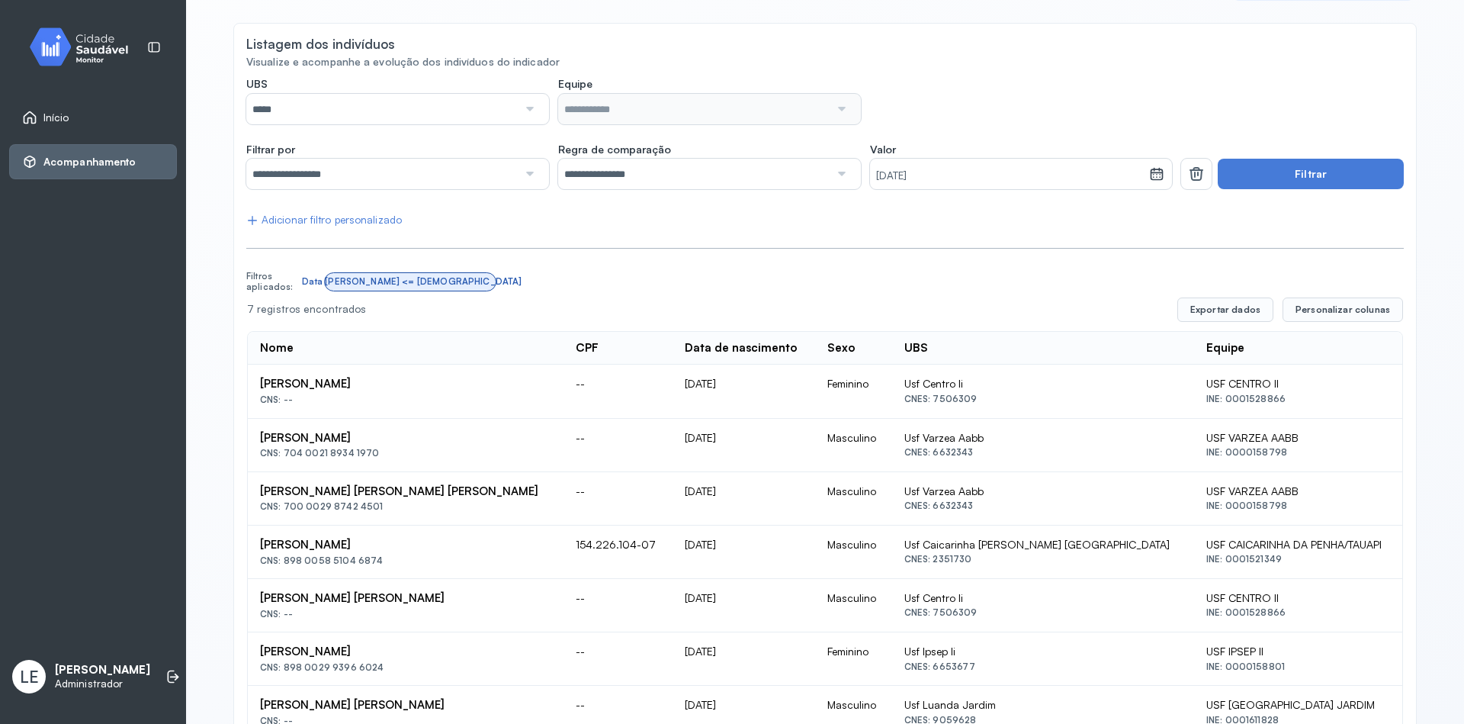
scroll to position [9, 0]
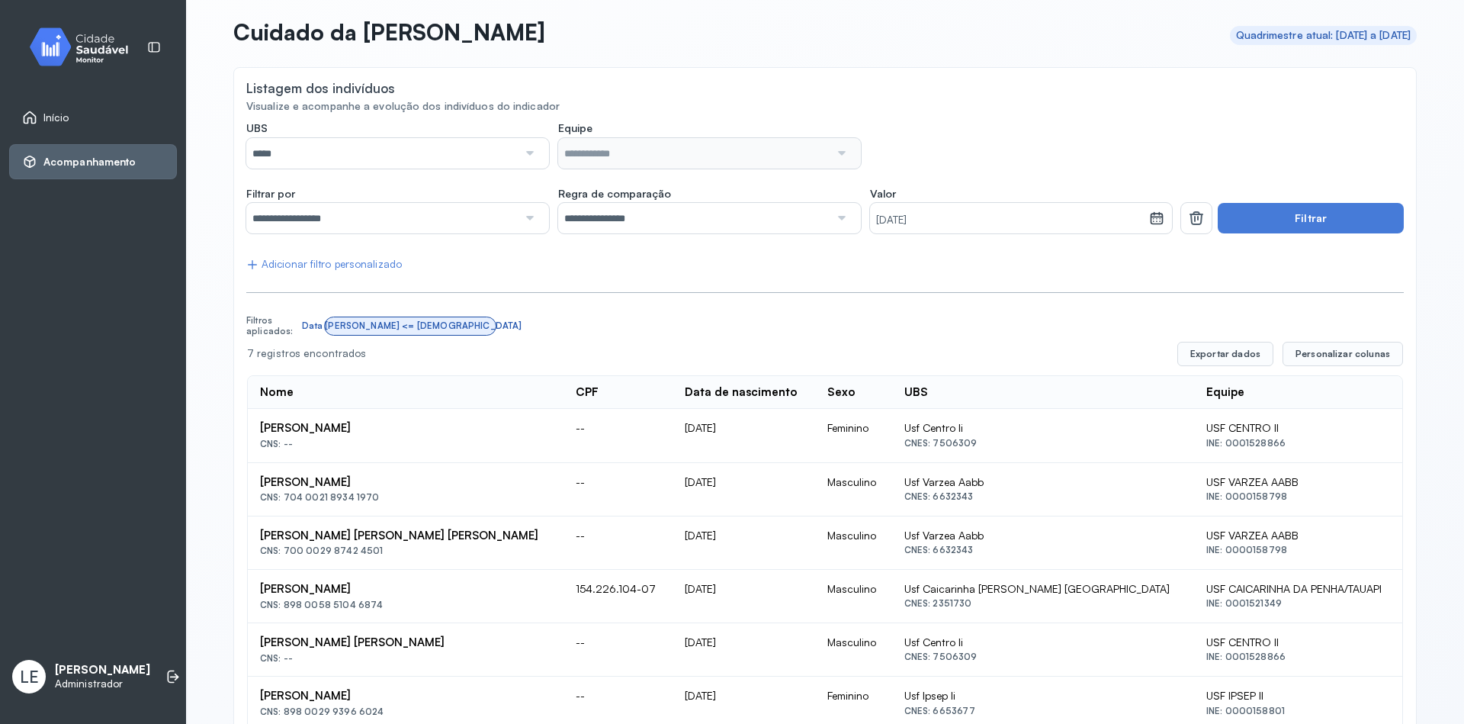
drag, startPoint x: 746, startPoint y: 483, endPoint x: 533, endPoint y: 491, distance: 212.9
click at [535, 516] on tr "Cornelio Rufino Filho CNS: 704 0021 8934 1970 -- 30/06/1894 Masculino Usf Varze…" at bounding box center [825, 542] width 1154 height 53
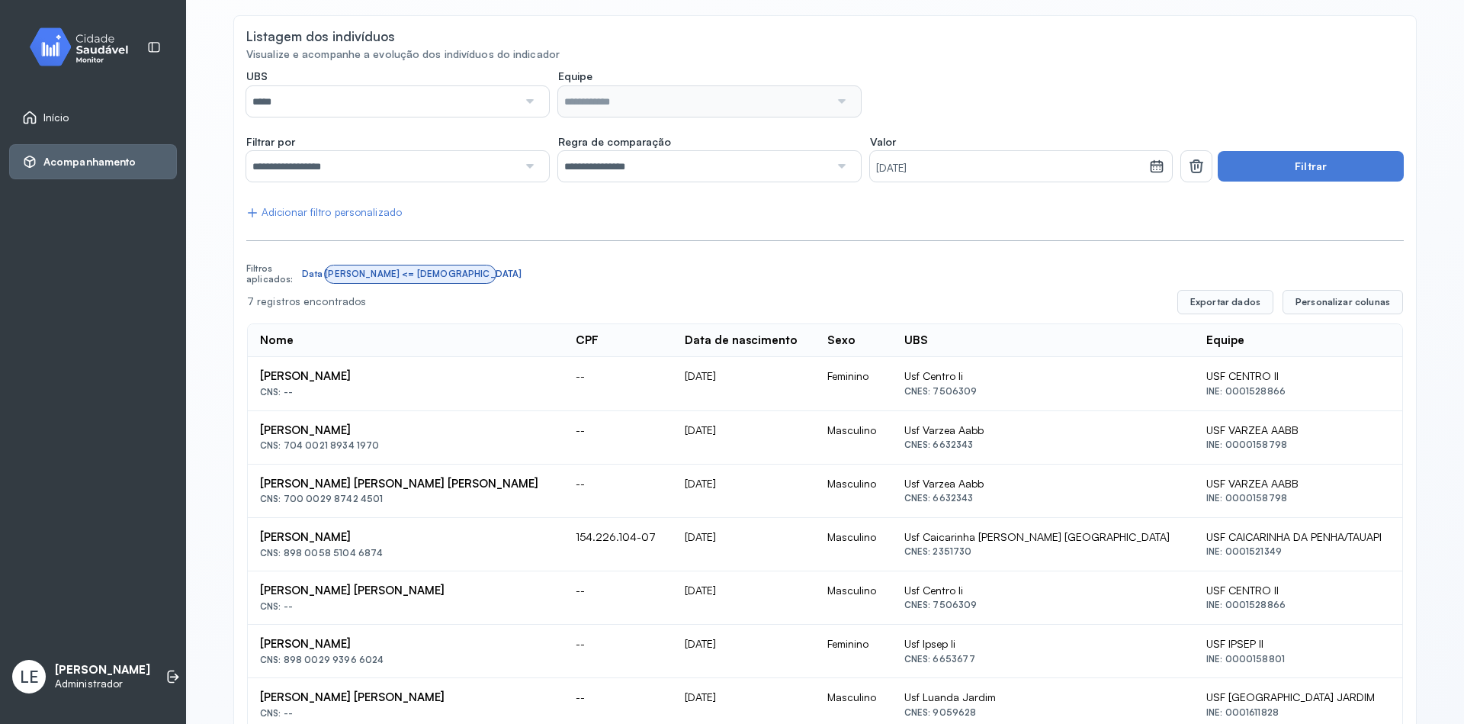
scroll to position [101, 0]
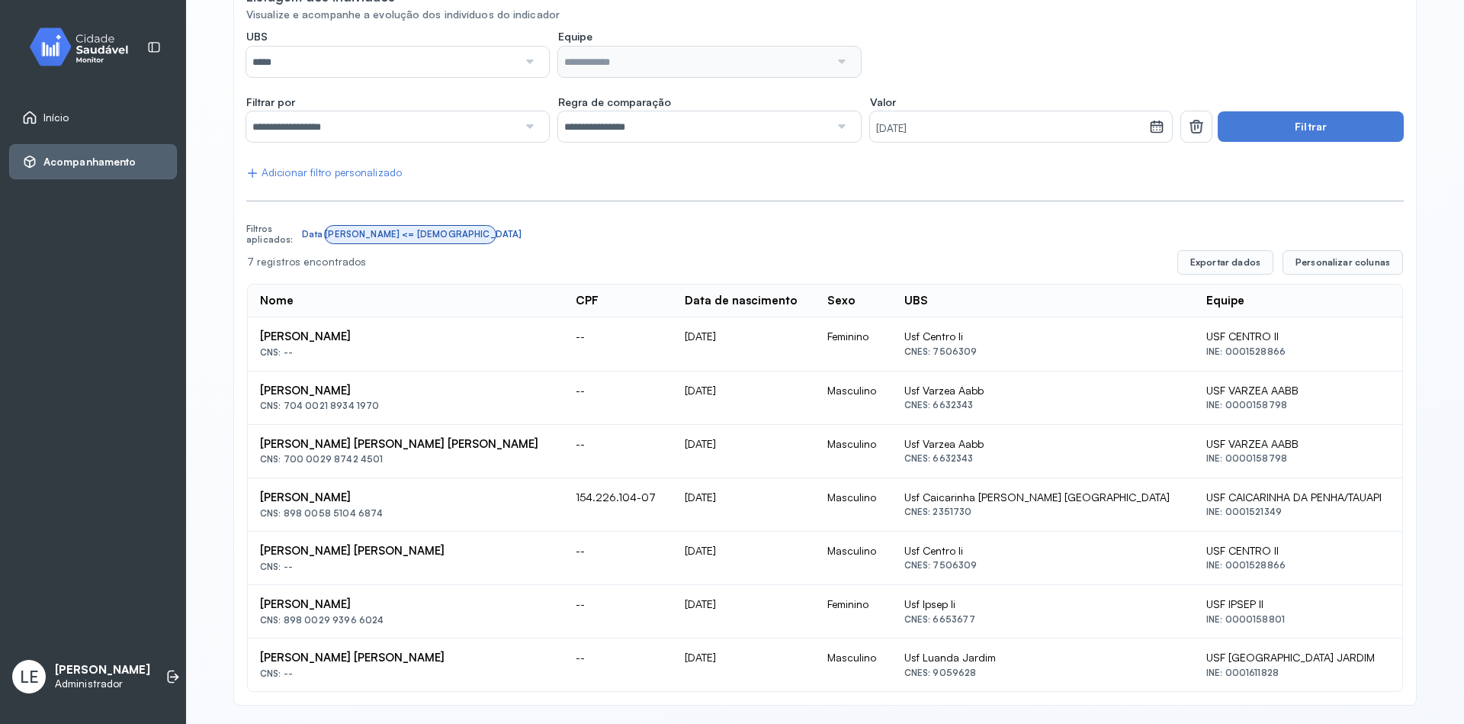
click at [750, 500] on td "18/05/1906" at bounding box center [744, 504] width 143 height 53
drag, startPoint x: 748, startPoint y: 427, endPoint x: 670, endPoint y: 424, distance: 77.8
click at [696, 423] on tbody "Maria Nunes De Souza CNS: -- -- 27/08/1913 Feminino Usf Centro Ii CNES: 7506309…" at bounding box center [825, 504] width 1154 height 374
click at [723, 392] on td "30/06/1894" at bounding box center [744, 397] width 143 height 53
drag, startPoint x: 741, startPoint y: 393, endPoint x: 677, endPoint y: 384, distance: 64.7
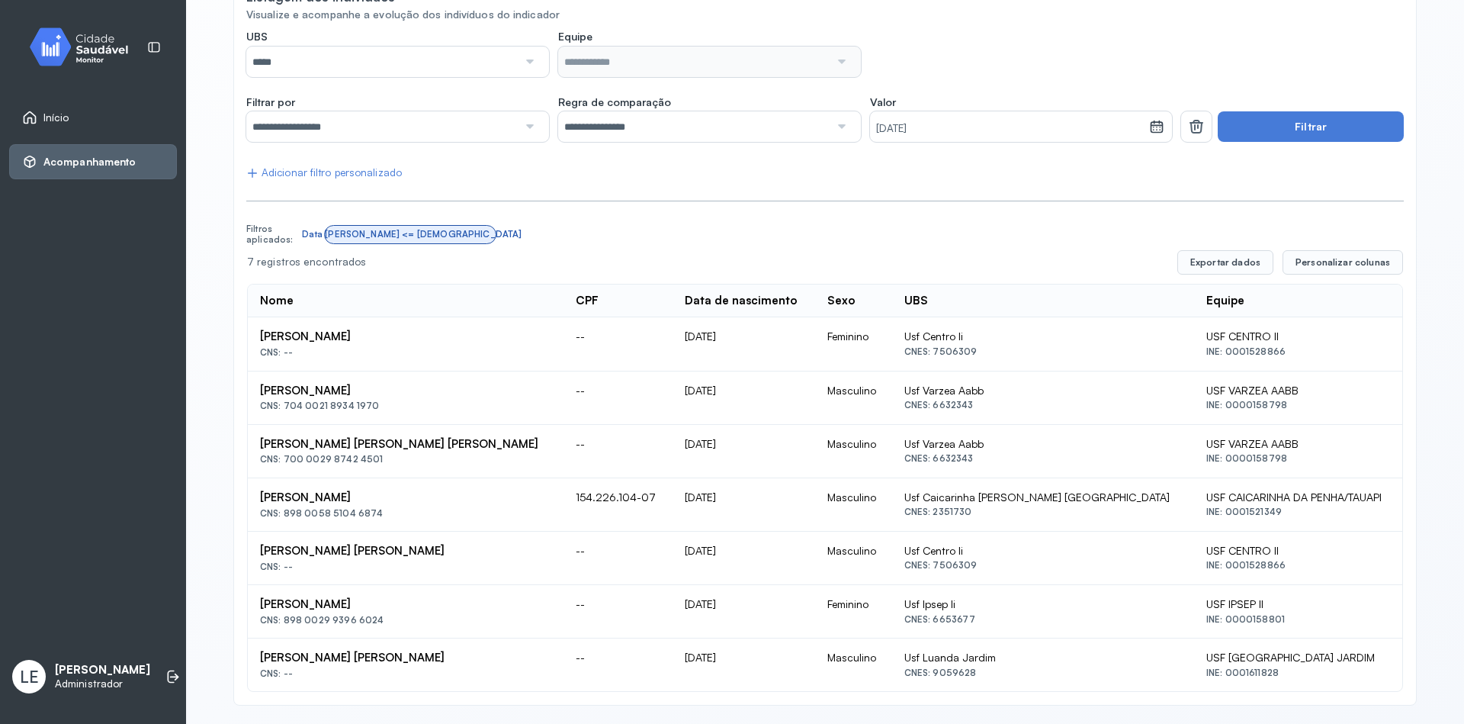
click at [677, 384] on td "30/06/1894" at bounding box center [744, 397] width 143 height 53
click at [819, 472] on td "Masculino" at bounding box center [853, 451] width 76 height 53
drag, startPoint x: 662, startPoint y: 377, endPoint x: 813, endPoint y: 391, distance: 151.6
click at [809, 389] on td "30/06/1894" at bounding box center [744, 397] width 143 height 53
drag, startPoint x: 818, startPoint y: 396, endPoint x: 820, endPoint y: 406, distance: 10.9
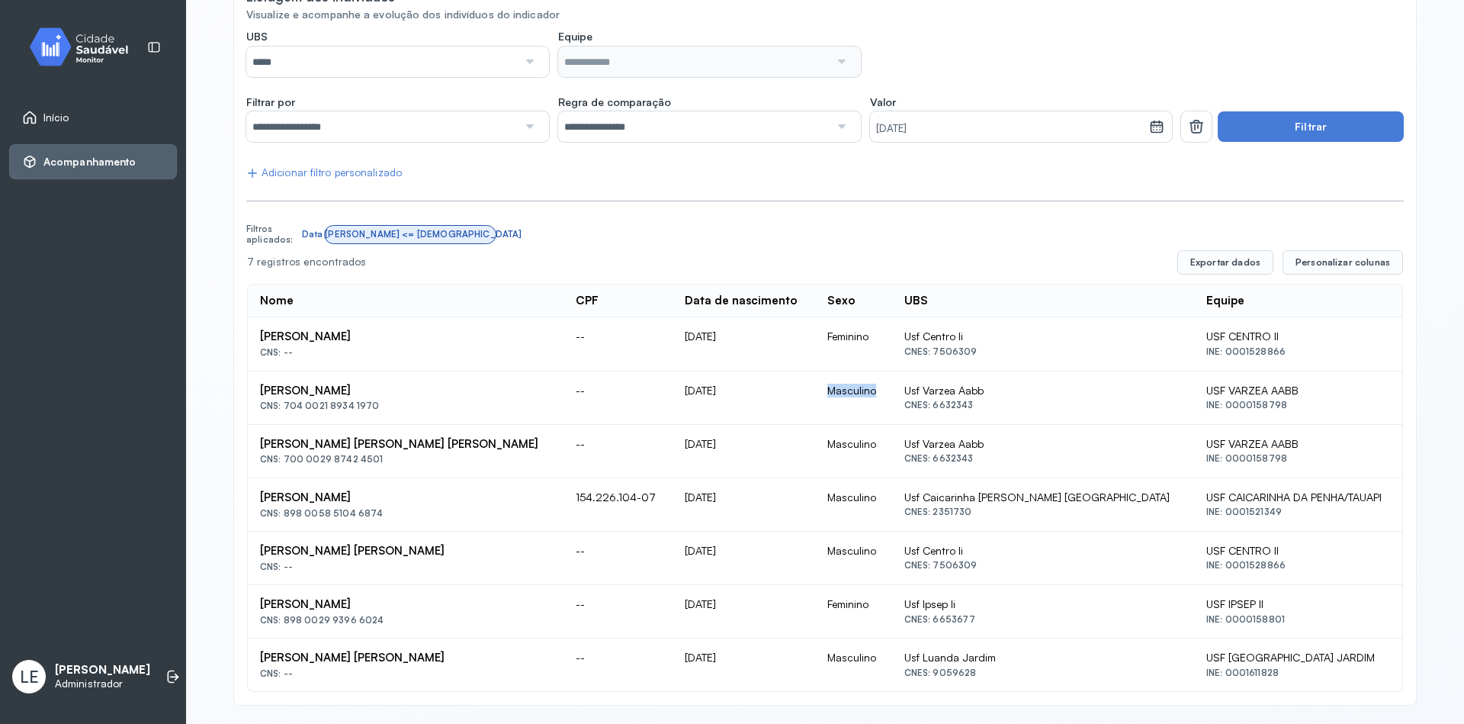
click at [823, 400] on td "Masculino" at bounding box center [853, 397] width 76 height 53
drag, startPoint x: 746, startPoint y: 381, endPoint x: 689, endPoint y: 384, distance: 57.2
click at [689, 384] on td "30/06/1894" at bounding box center [744, 397] width 143 height 53
drag, startPoint x: 1006, startPoint y: 413, endPoint x: 833, endPoint y: 378, distance: 175.7
click at [839, 425] on tr "Cornelio Rufino Filho CNS: 704 0021 8934 1970 -- 30/06/1894 Masculino Usf Varze…" at bounding box center [825, 451] width 1154 height 53
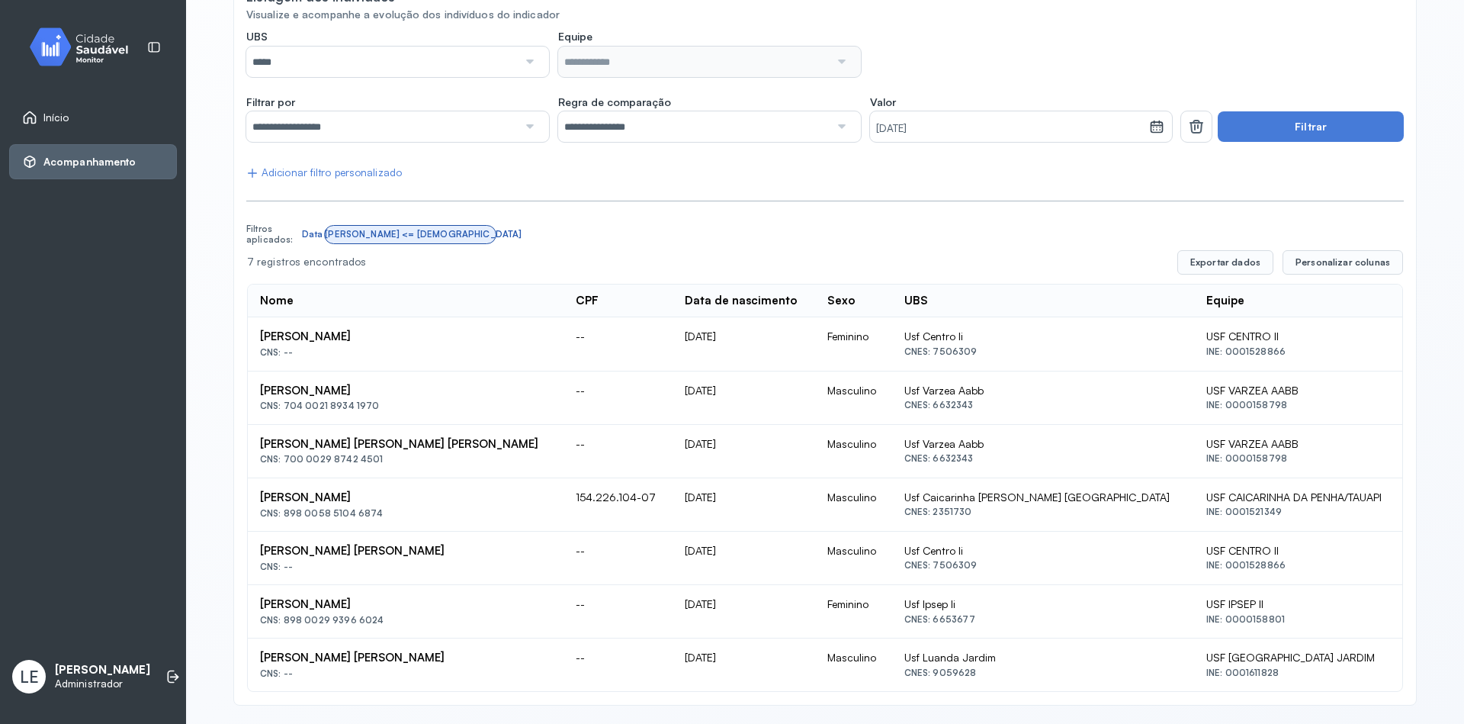
click at [817, 430] on td "Masculino" at bounding box center [853, 451] width 76 height 53
click at [709, 387] on td "30/06/1894" at bounding box center [744, 397] width 143 height 53
drag, startPoint x: 724, startPoint y: 395, endPoint x: 708, endPoint y: 391, distance: 16.5
click at [708, 391] on td "30/06/1894" at bounding box center [744, 397] width 143 height 53
click at [739, 416] on td "30/06/1894" at bounding box center [744, 397] width 143 height 53
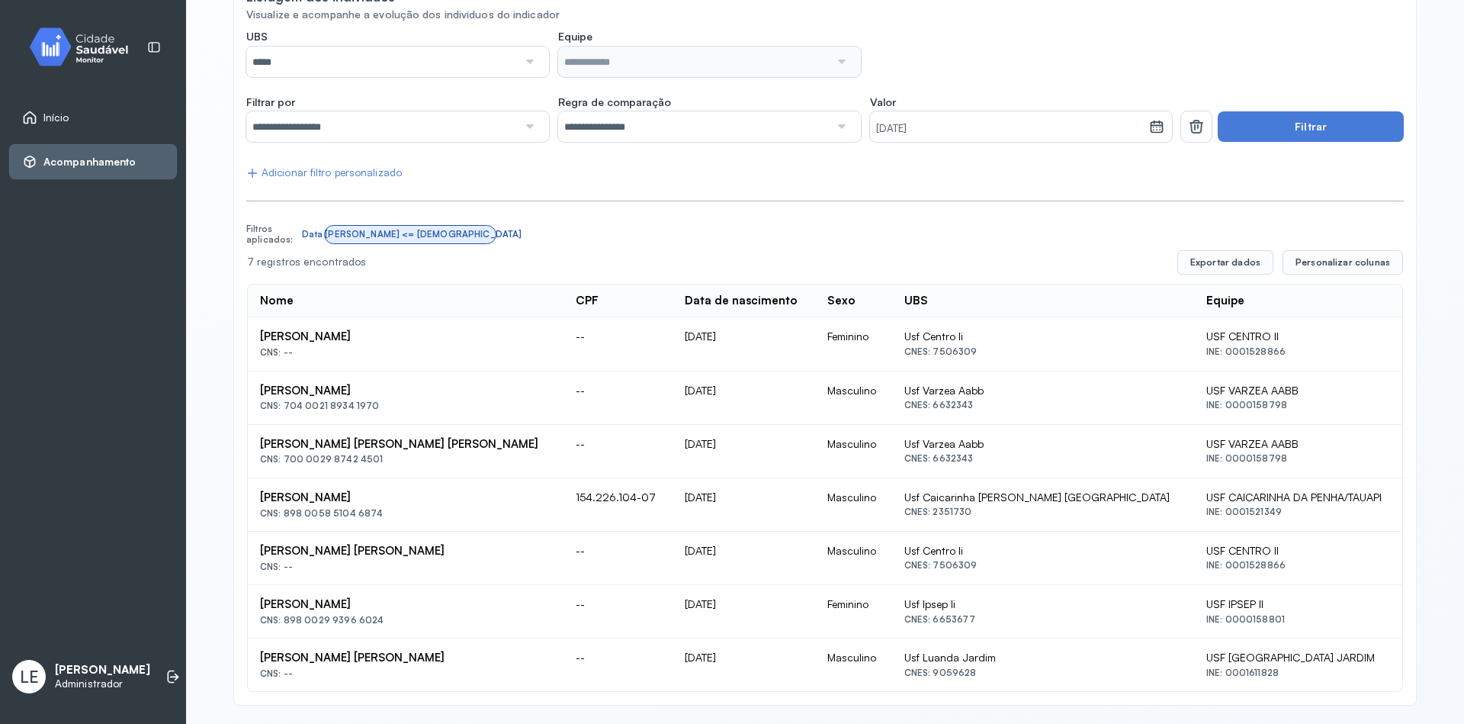
drag, startPoint x: 733, startPoint y: 393, endPoint x: 652, endPoint y: 395, distance: 80.9
click at [652, 425] on tr "Cornelio Rufino Filho CNS: 704 0021 8934 1970 -- 30/06/1894 Masculino Usf Varze…" at bounding box center [825, 451] width 1154 height 53
click at [745, 458] on td "30/03/1905" at bounding box center [744, 451] width 143 height 53
drag, startPoint x: 741, startPoint y: 429, endPoint x: 689, endPoint y: 433, distance: 52.1
click at [689, 433] on td "30/03/1905" at bounding box center [744, 451] width 143 height 53
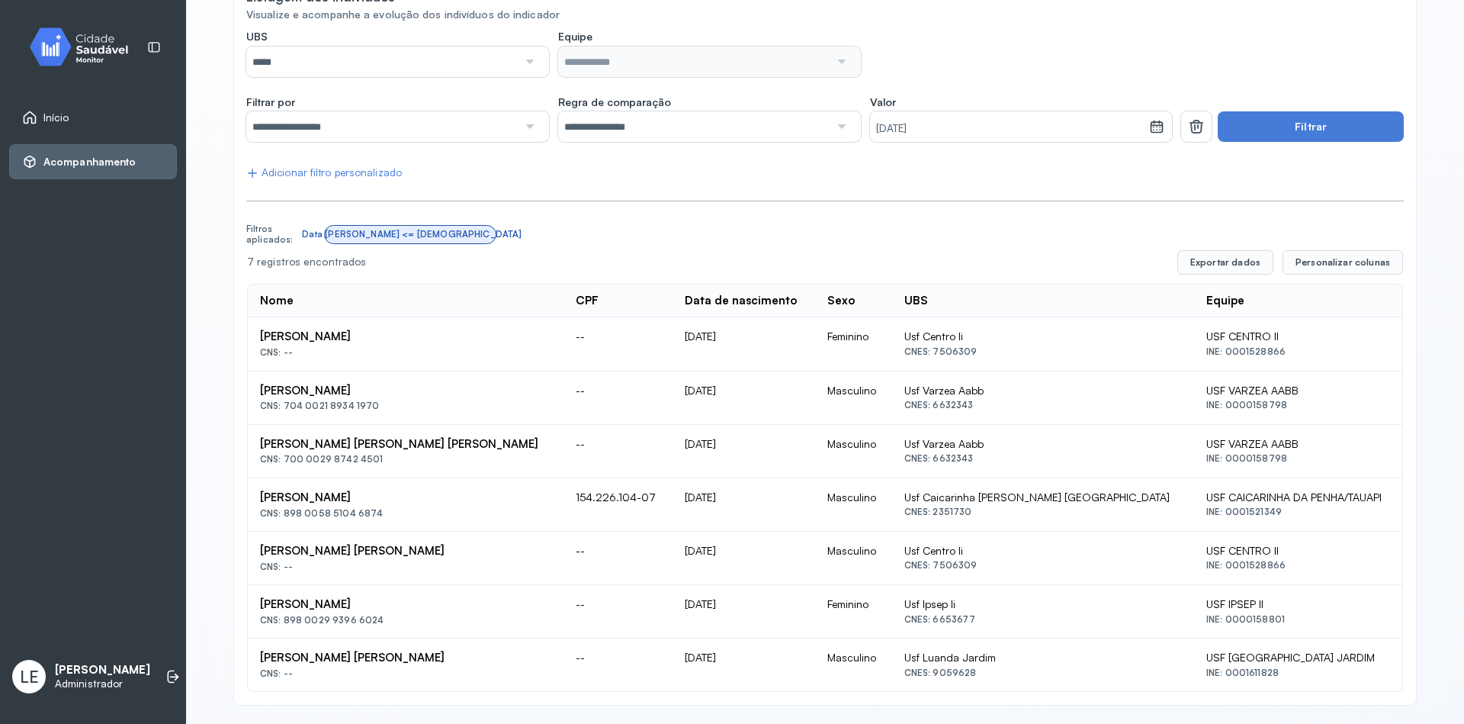
drag, startPoint x: 679, startPoint y: 445, endPoint x: 752, endPoint y: 461, distance: 74.2
click at [752, 461] on td "30/03/1905" at bounding box center [744, 451] width 143 height 53
click at [769, 476] on td "30/03/1905" at bounding box center [744, 451] width 143 height 53
drag, startPoint x: 734, startPoint y: 442, endPoint x: 660, endPoint y: 442, distance: 74.0
click at [660, 478] on tr "Noel Victor Alves De Sousa Melo Vicente CNS: 700 0029 8742 4501 -- 30/03/1905 M…" at bounding box center [825, 504] width 1154 height 53
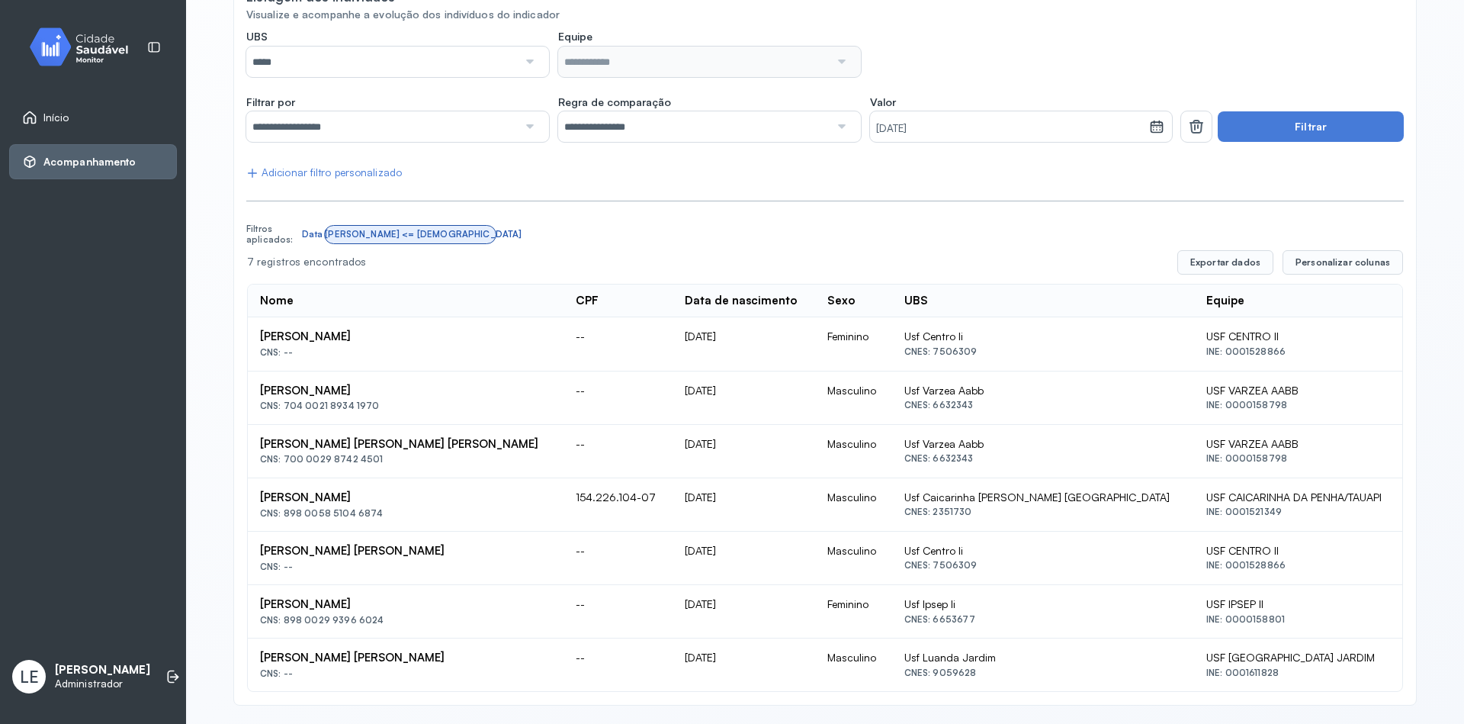
drag, startPoint x: 726, startPoint y: 547, endPoint x: 647, endPoint y: 544, distance: 78.6
click at [647, 585] on tr "Cicero Wagner Ferraz Da Silva CNS: -- -- 11/11/1903 Masculino Usf Centro Ii CNE…" at bounding box center [825, 611] width 1154 height 53
drag, startPoint x: 710, startPoint y: 335, endPoint x: 689, endPoint y: 326, distance: 22.2
click at [689, 326] on td "27/08/1913" at bounding box center [744, 343] width 143 height 53
click at [907, 208] on div "**********" at bounding box center [824, 361] width 1157 height 663
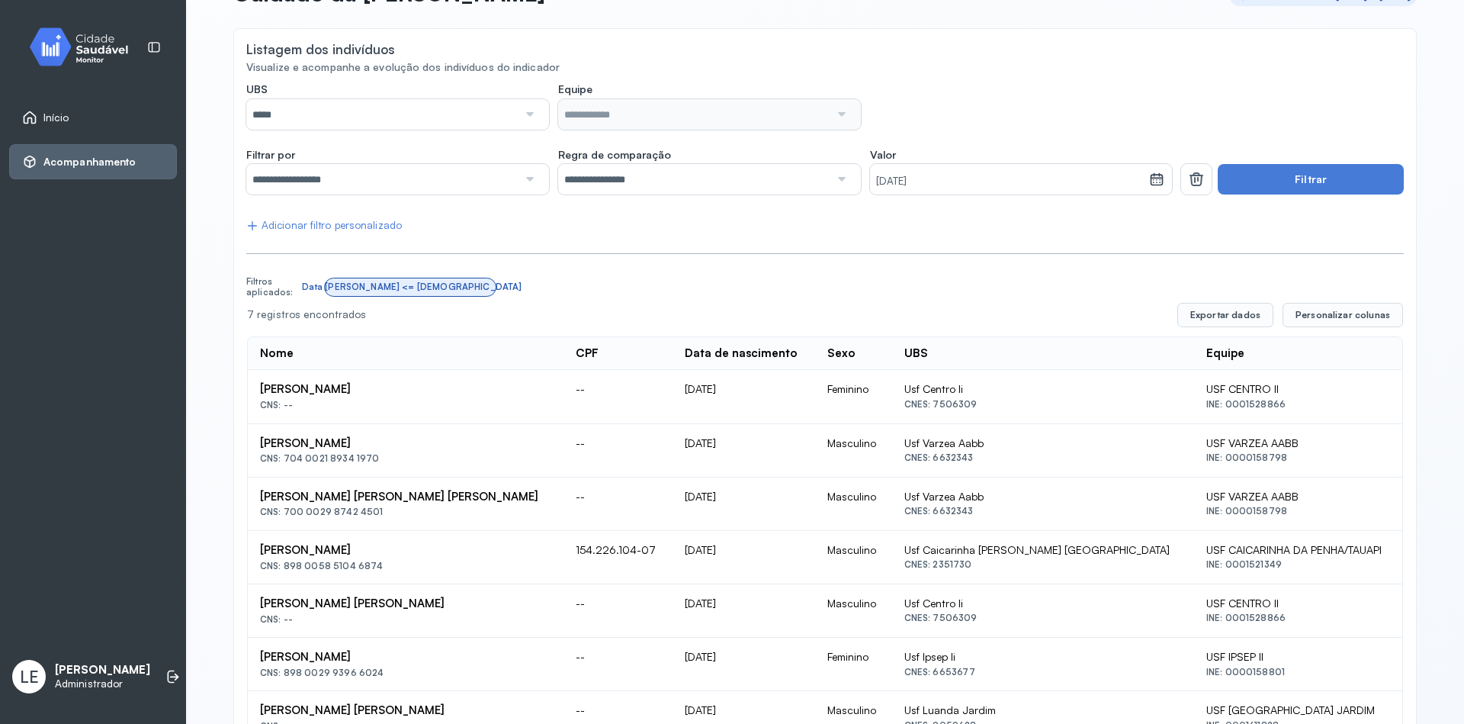
scroll to position [0, 0]
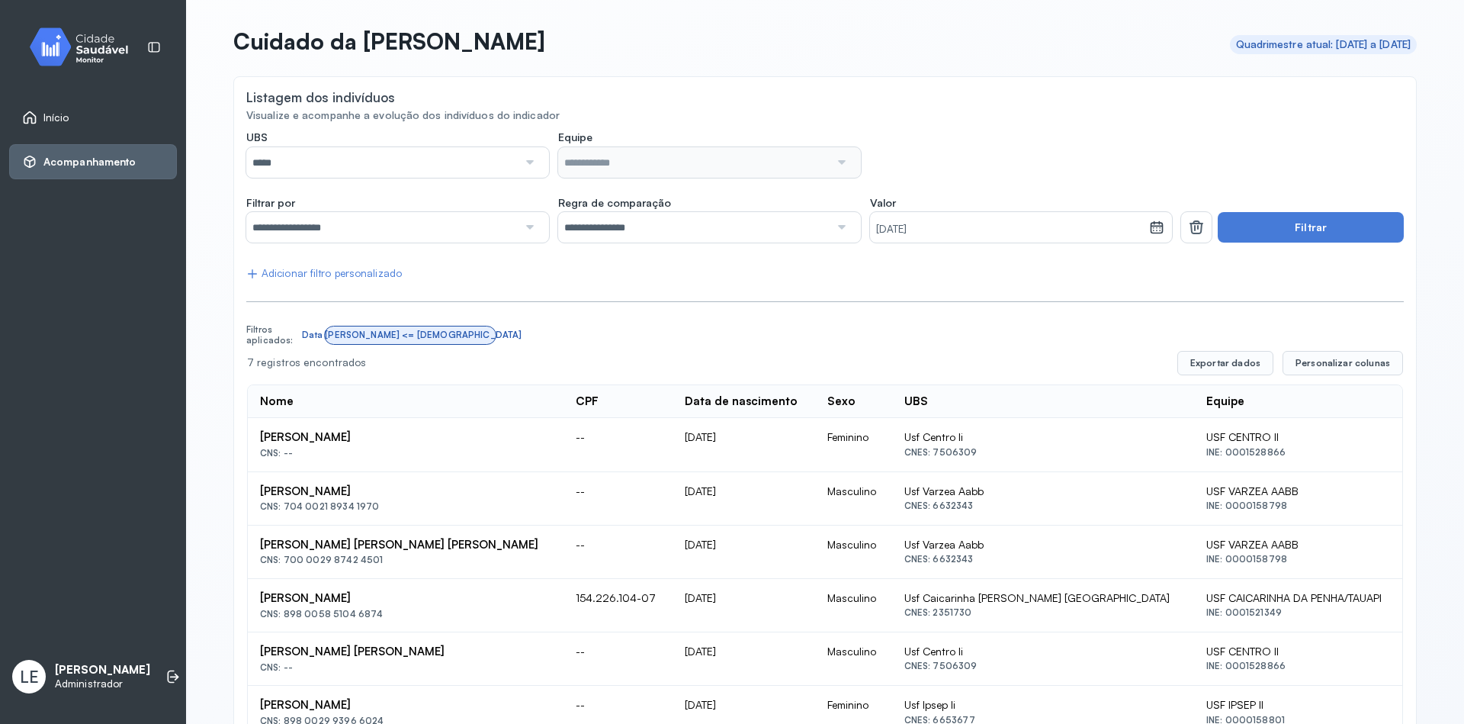
click at [65, 124] on span "Início" at bounding box center [56, 117] width 26 height 13
